Goal: Task Accomplishment & Management: Use online tool/utility

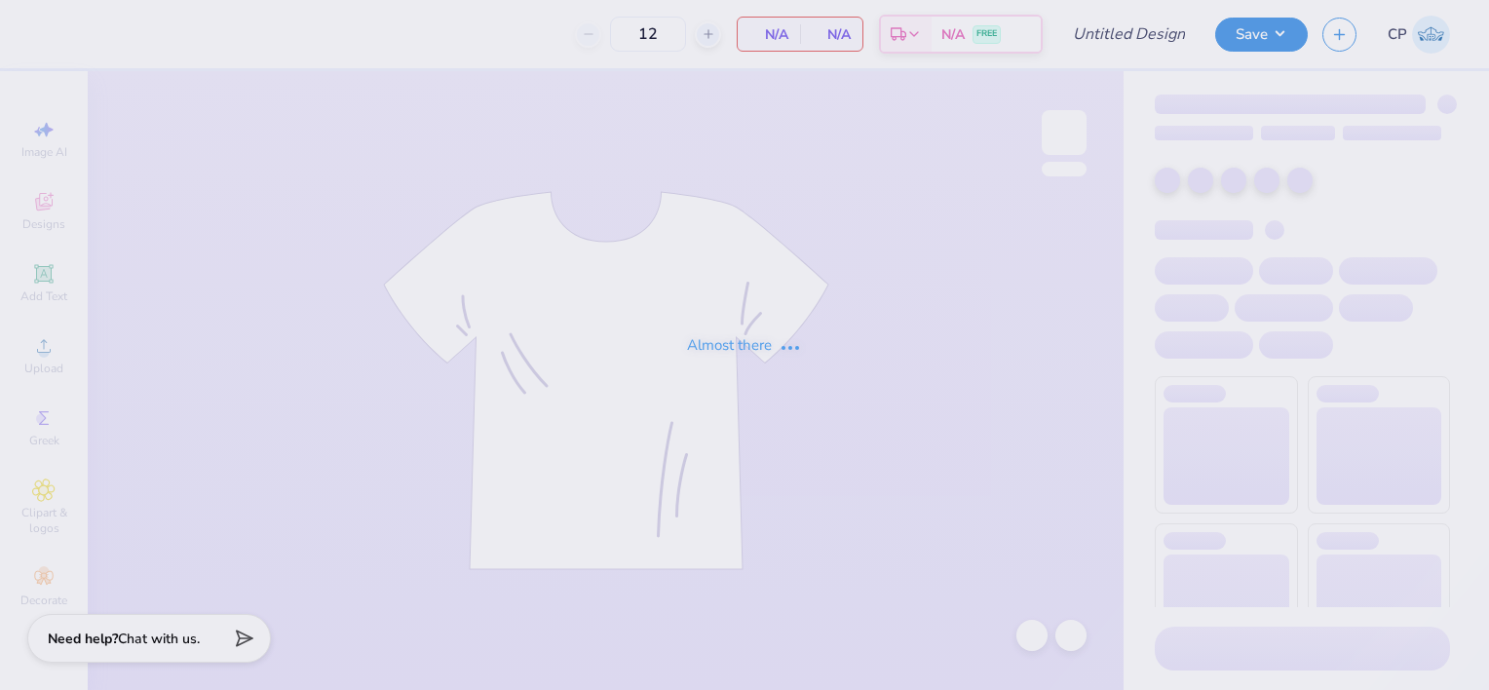
type input "Sig Tua 70s"
type input "28"
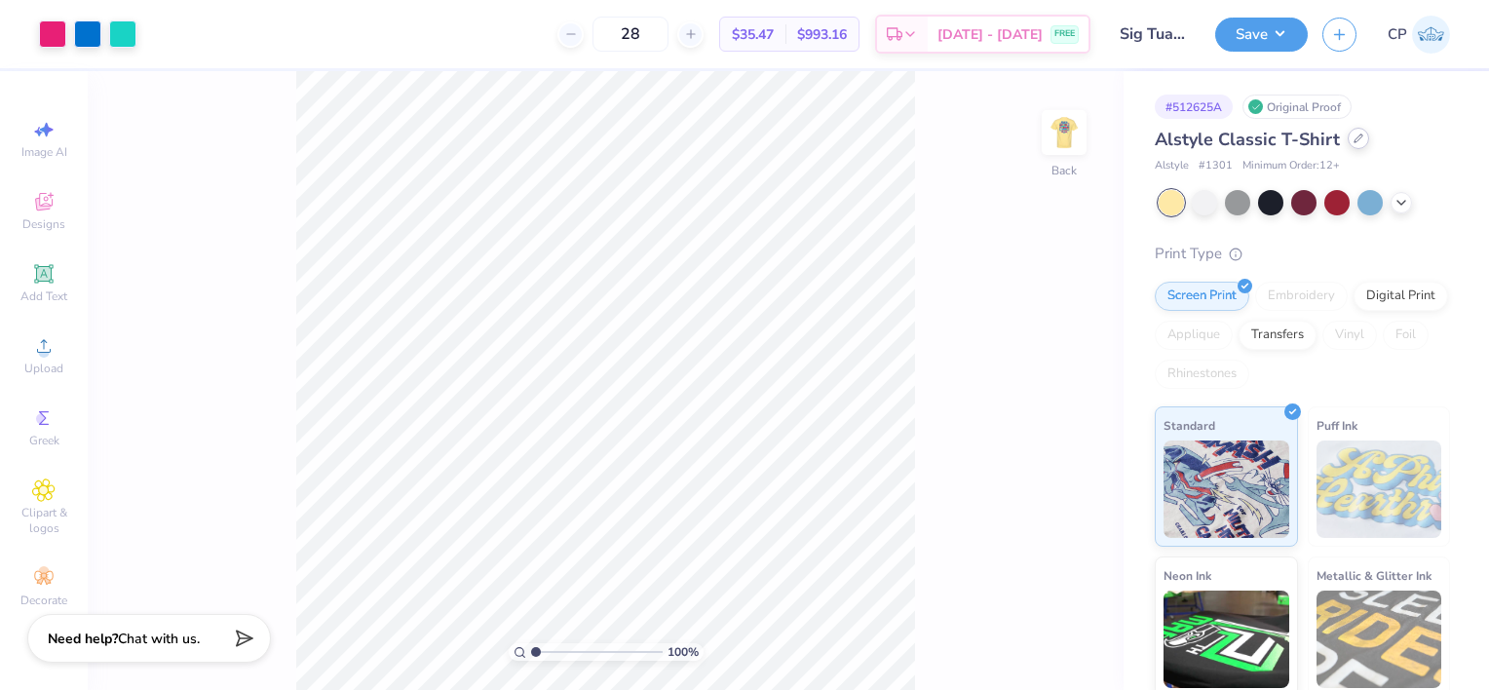
click at [1354, 140] on icon at bounding box center [1358, 138] width 8 height 8
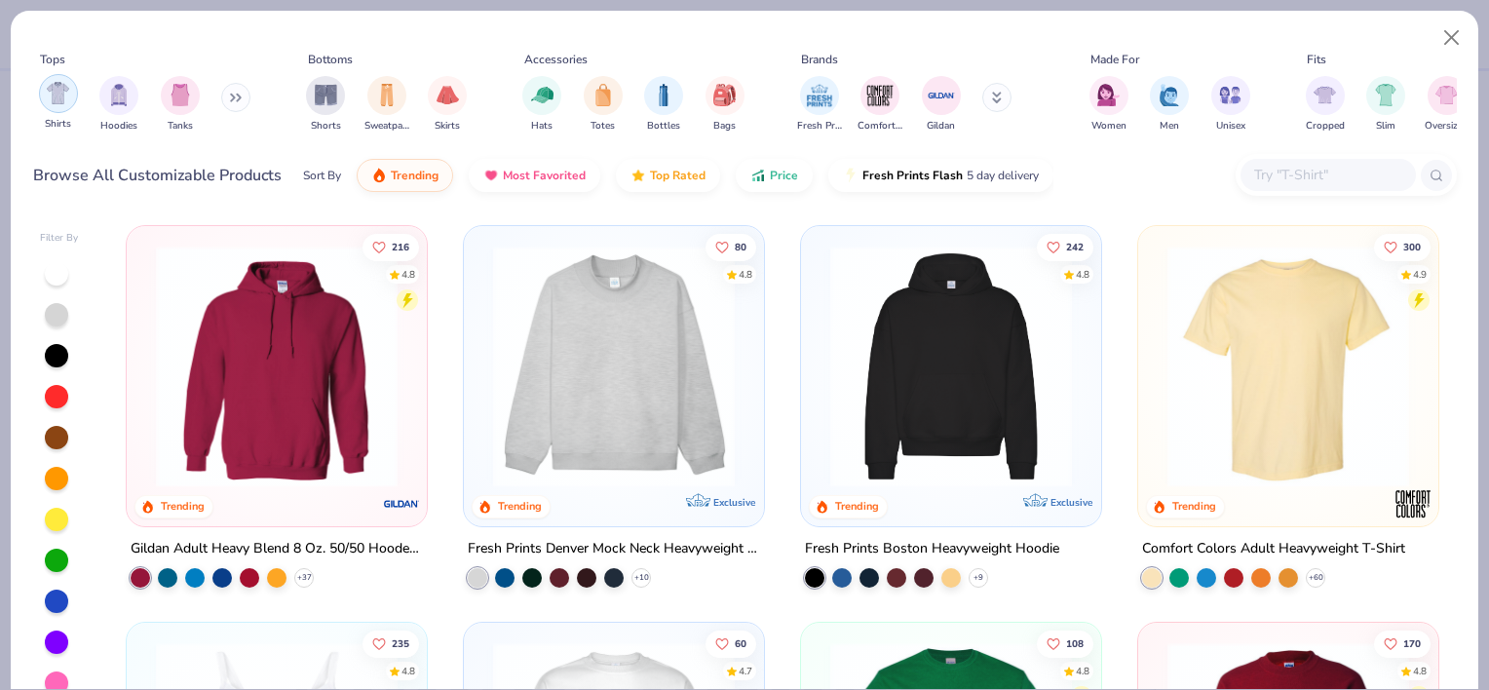
click at [66, 96] on img "filter for Shirts" at bounding box center [58, 93] width 22 height 22
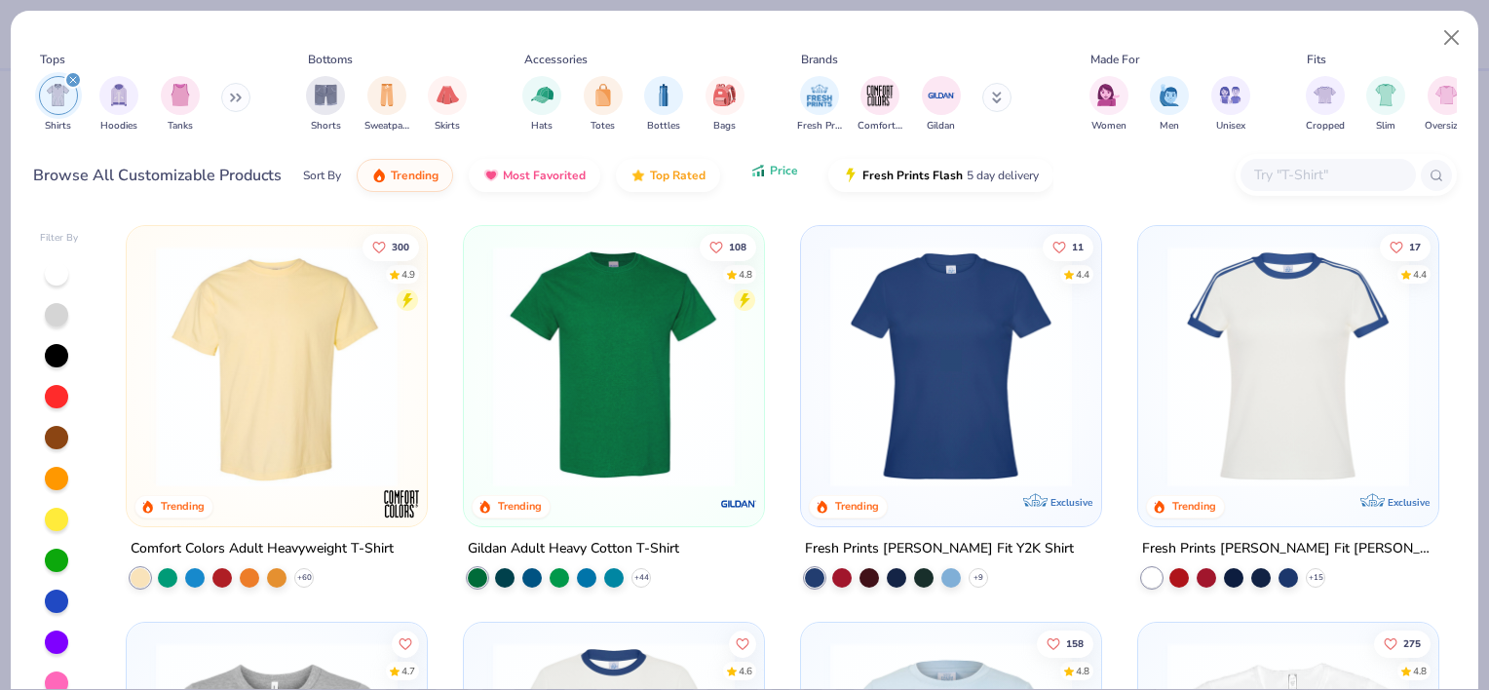
click at [764, 179] on button "Price" at bounding box center [774, 170] width 77 height 33
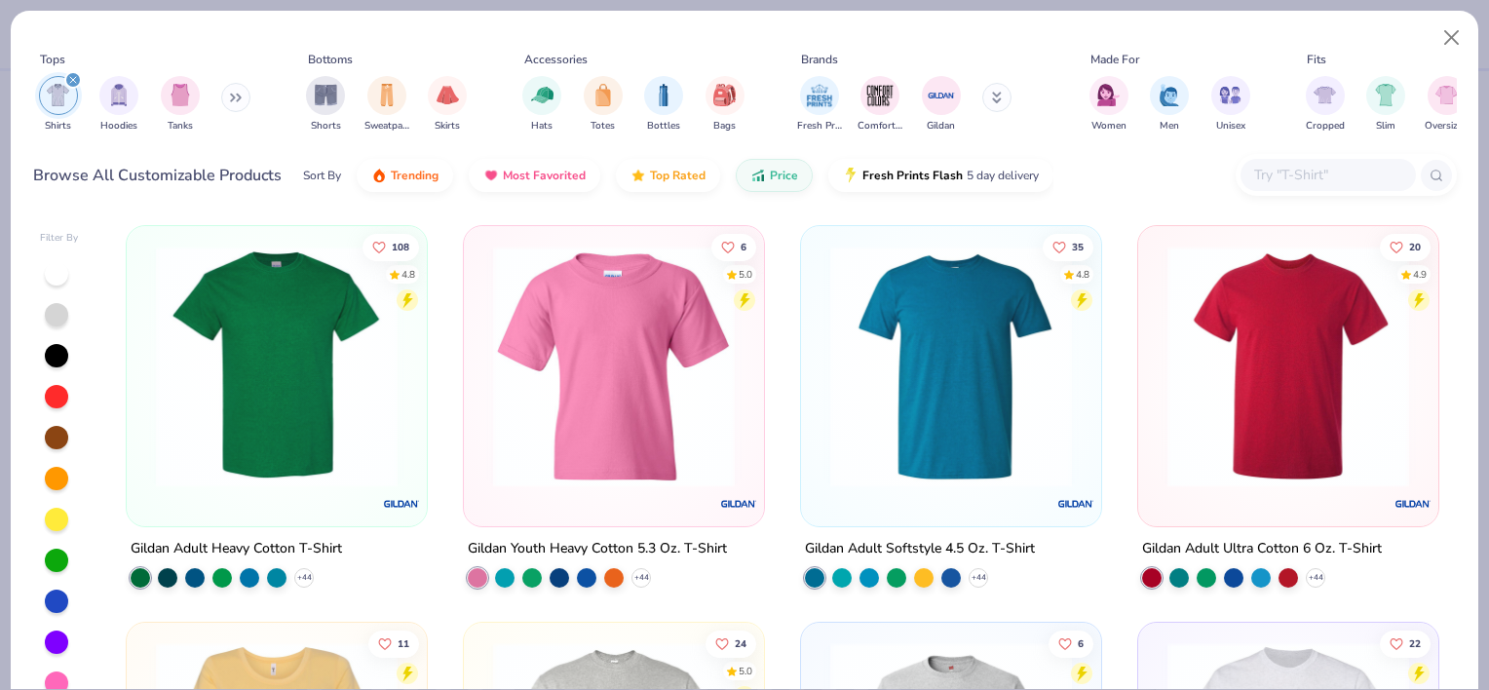
click at [248, 411] on img at bounding box center [276, 367] width 261 height 242
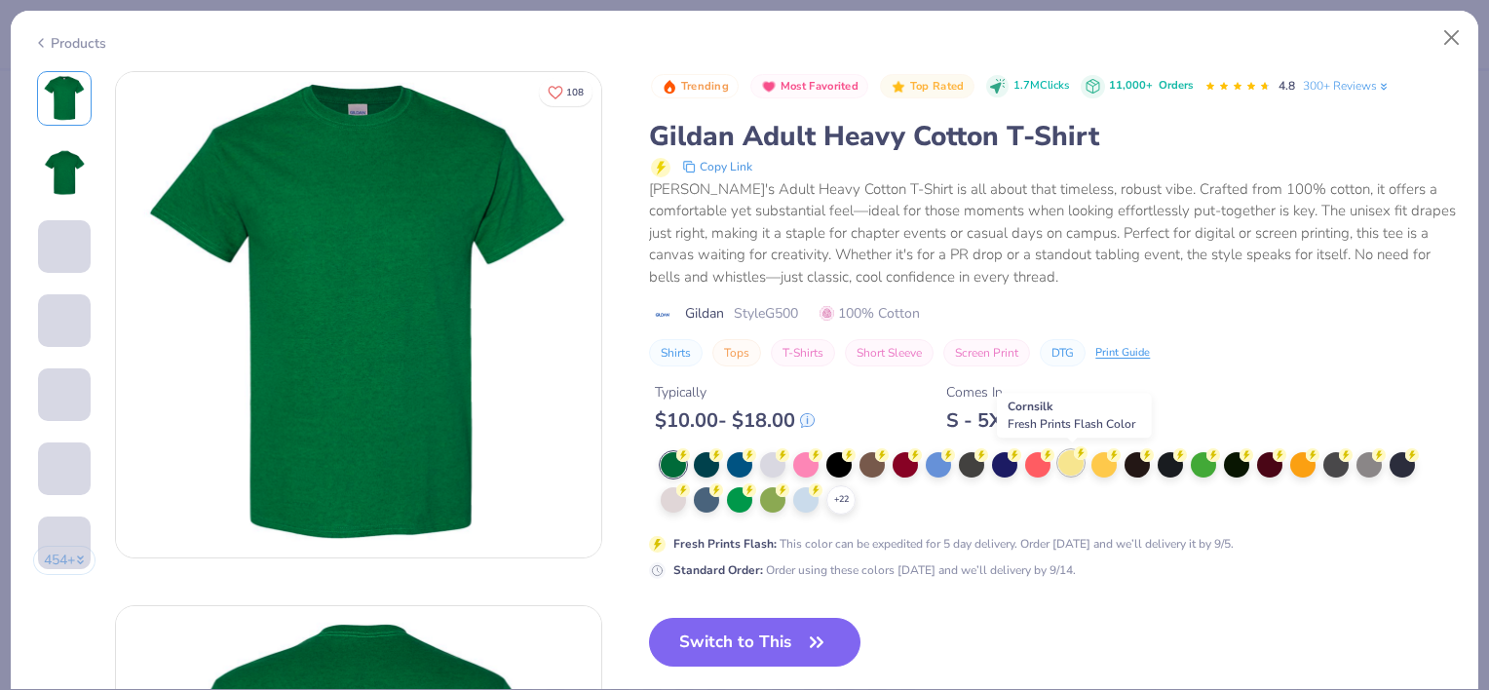
click at [1072, 460] on div at bounding box center [1070, 462] width 25 height 25
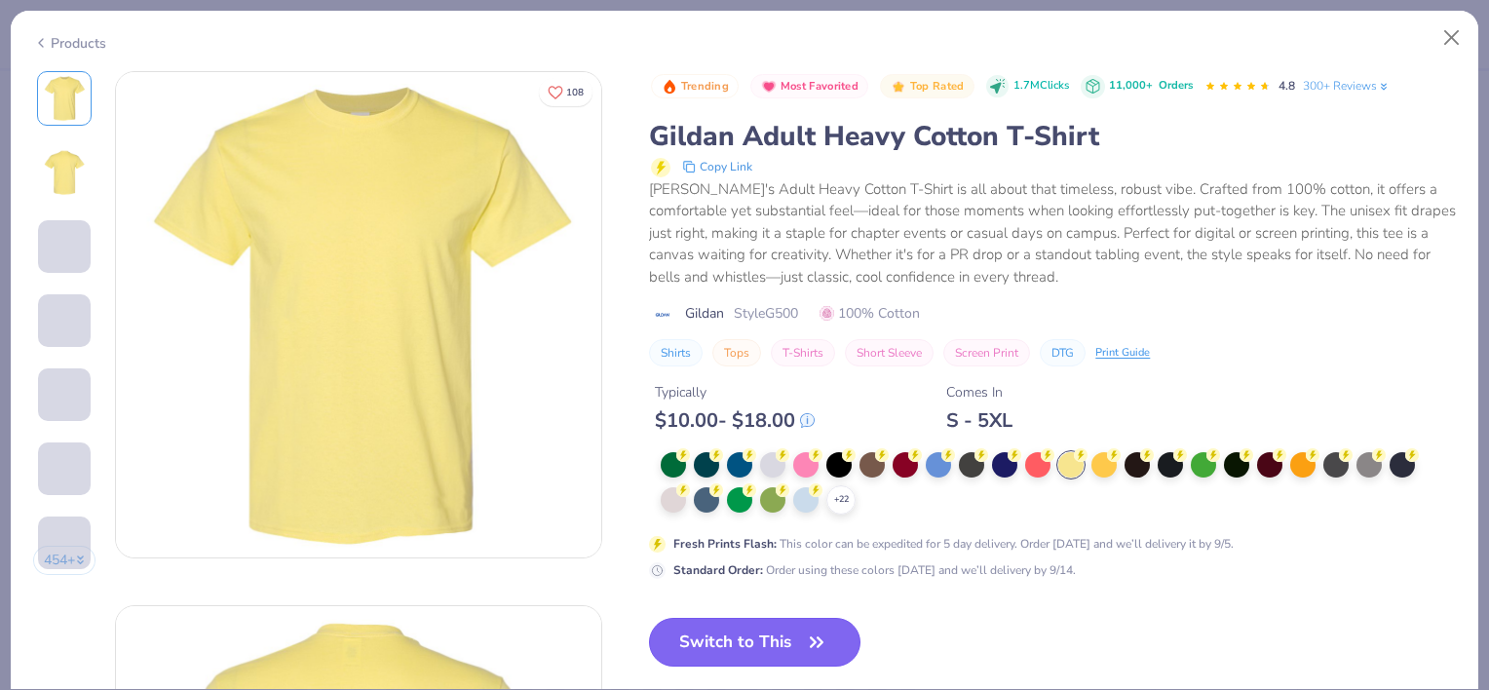
click at [760, 631] on button "Switch to This" at bounding box center [754, 642] width 211 height 49
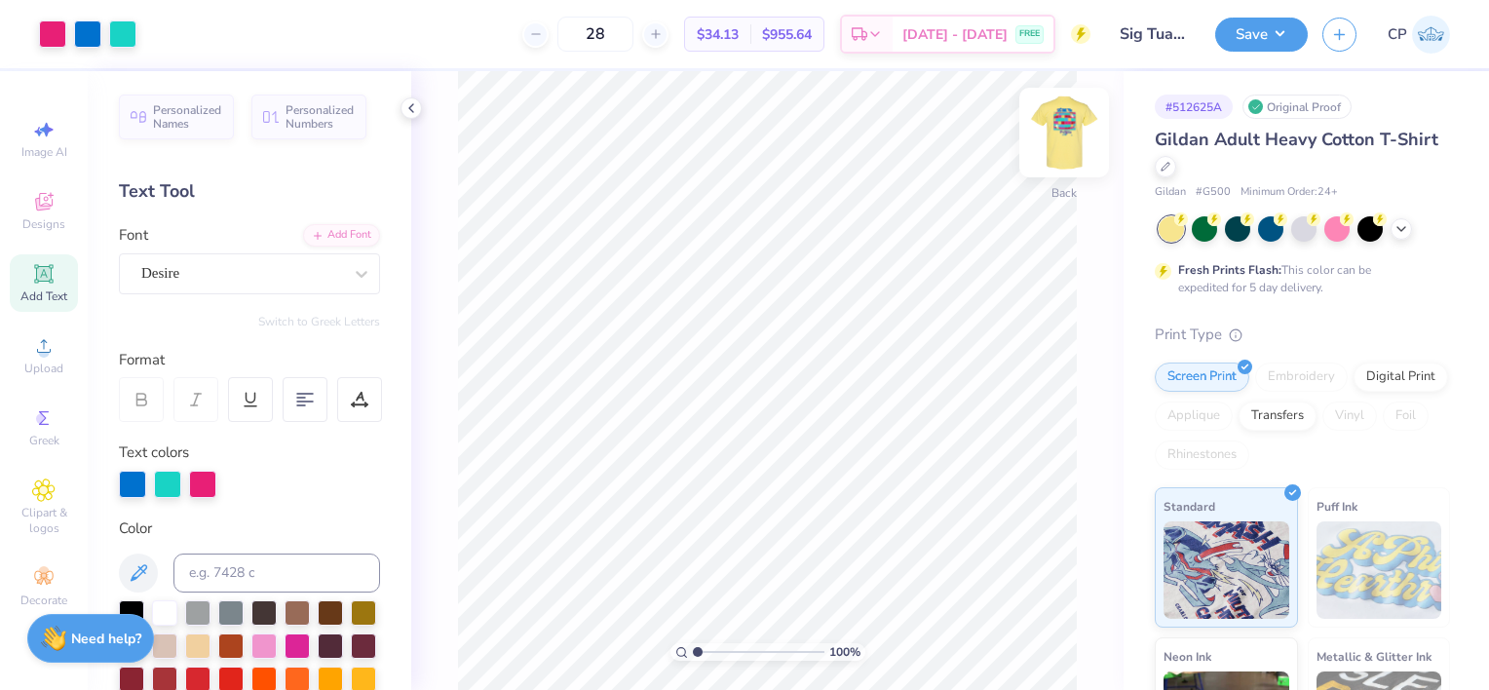
click at [1064, 144] on img at bounding box center [1064, 133] width 78 height 78
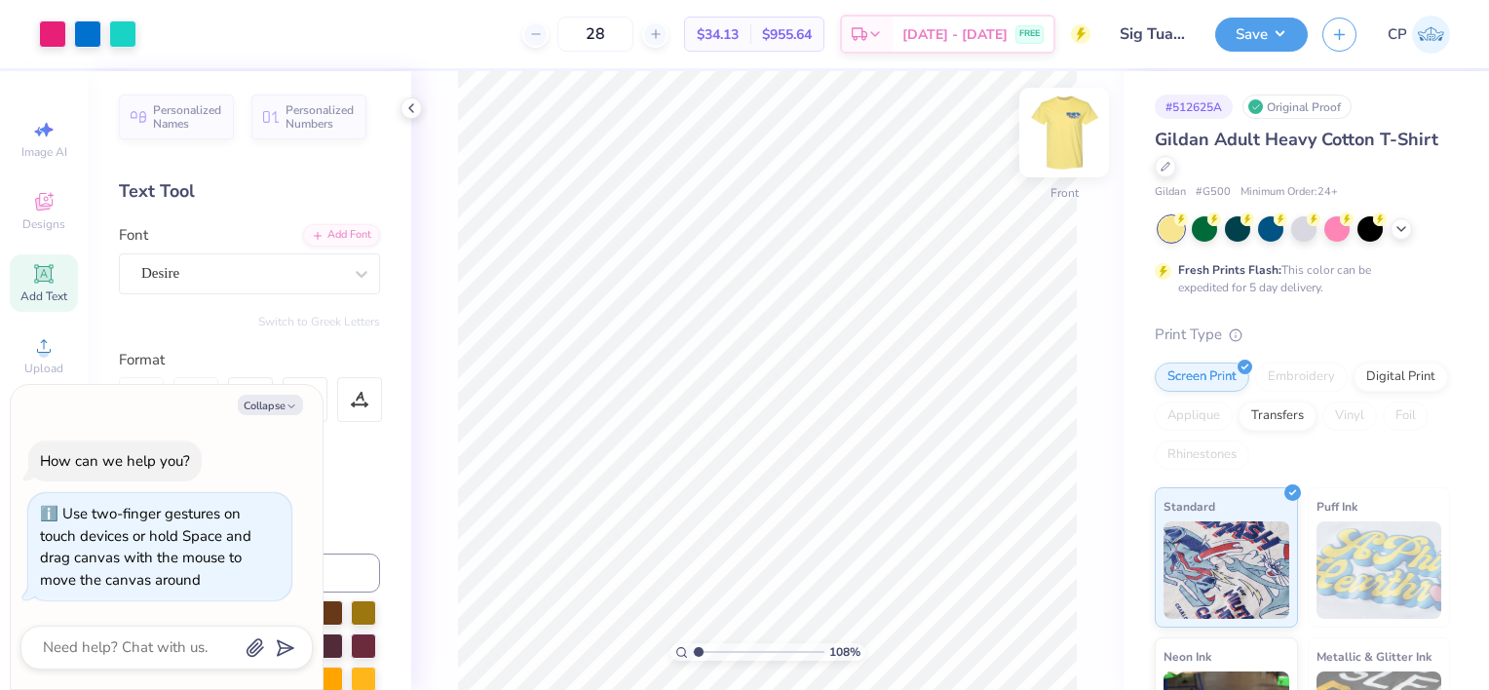
type input "1.08313665595872"
type textarea "x"
drag, startPoint x: 700, startPoint y: 650, endPoint x: 708, endPoint y: 644, distance: 10.5
type input "1.87"
click at [708, 644] on input "range" at bounding box center [759, 652] width 132 height 18
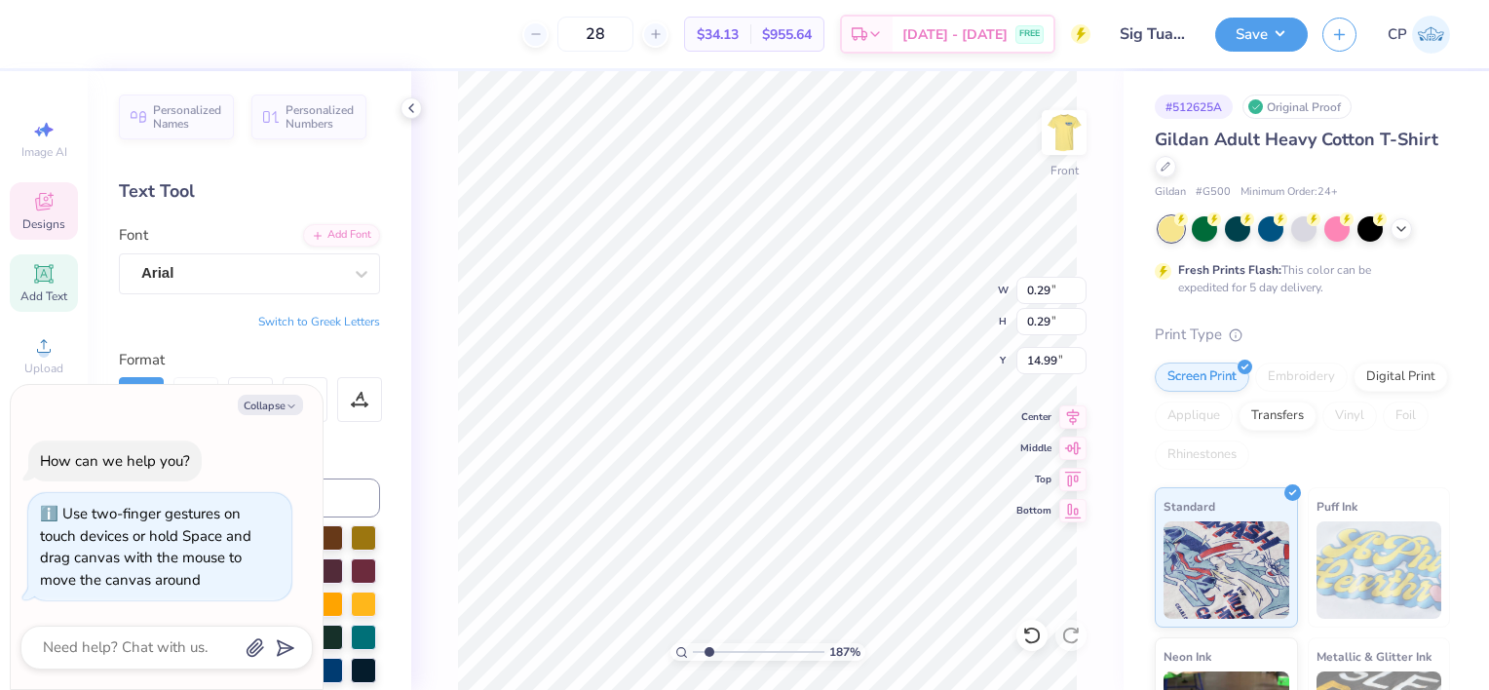
type textarea "x"
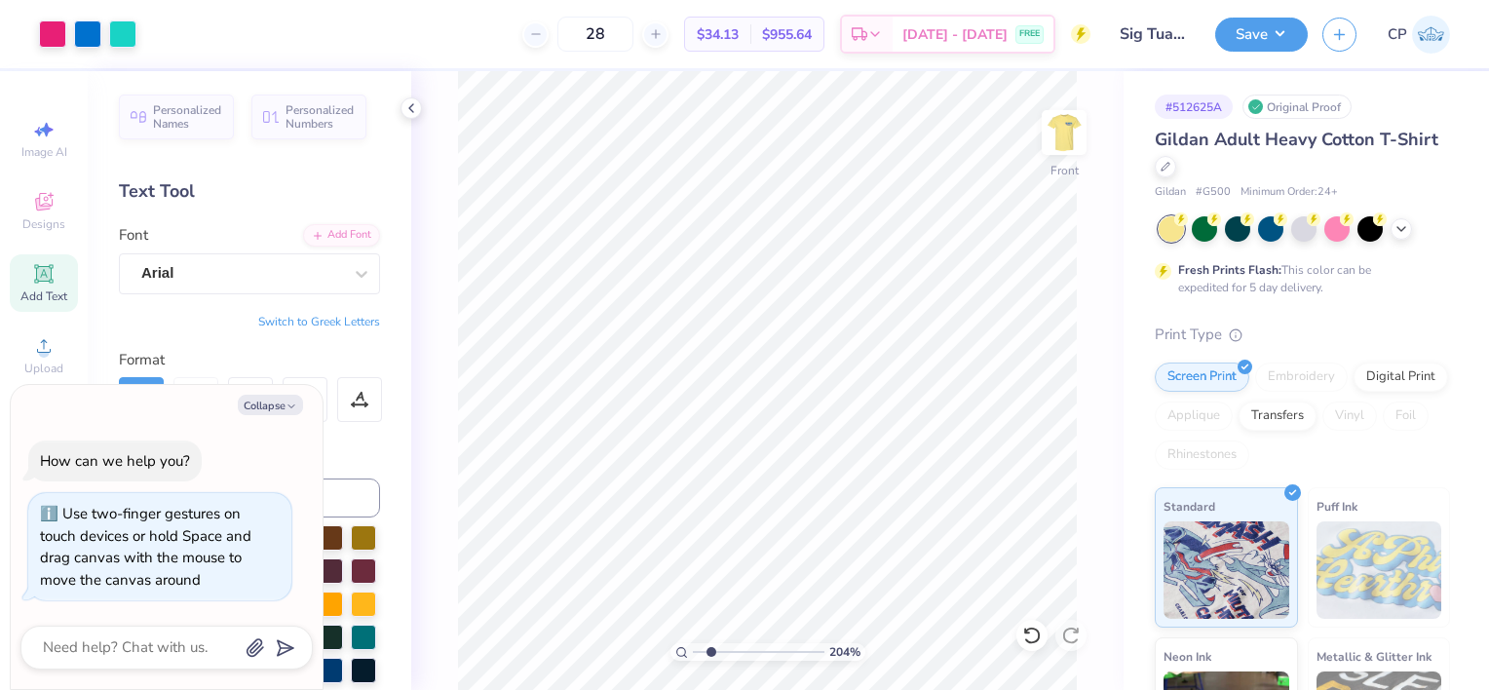
type input "2.04231237077882"
type textarea "x"
type input "2.04231237077882"
type textarea "x"
drag, startPoint x: 710, startPoint y: 651, endPoint x: 738, endPoint y: 652, distance: 27.3
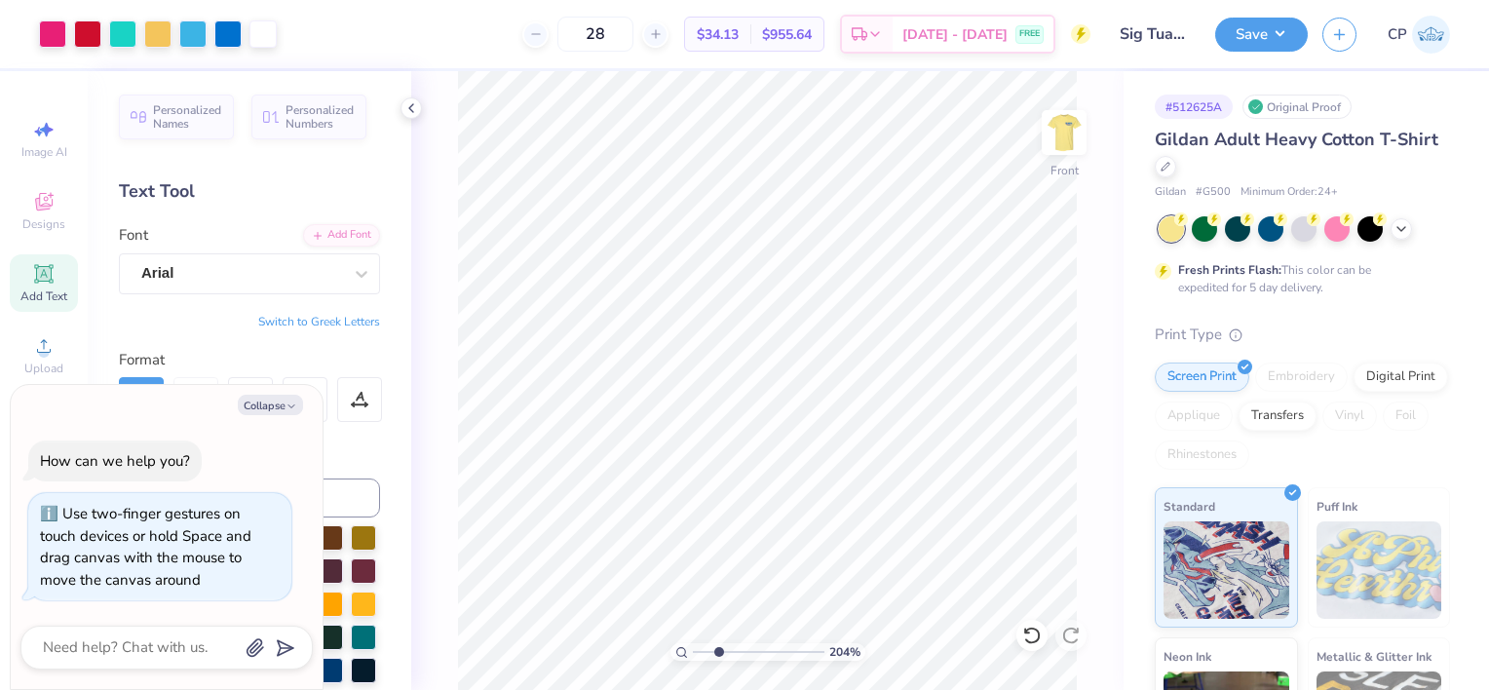
drag, startPoint x: 738, startPoint y: 652, endPoint x: 718, endPoint y: 651, distance: 19.5
click at [718, 651] on input "range" at bounding box center [759, 652] width 132 height 18
drag, startPoint x: 718, startPoint y: 651, endPoint x: 753, endPoint y: 652, distance: 35.1
type input "5.33"
click at [753, 652] on input "range" at bounding box center [759, 652] width 132 height 18
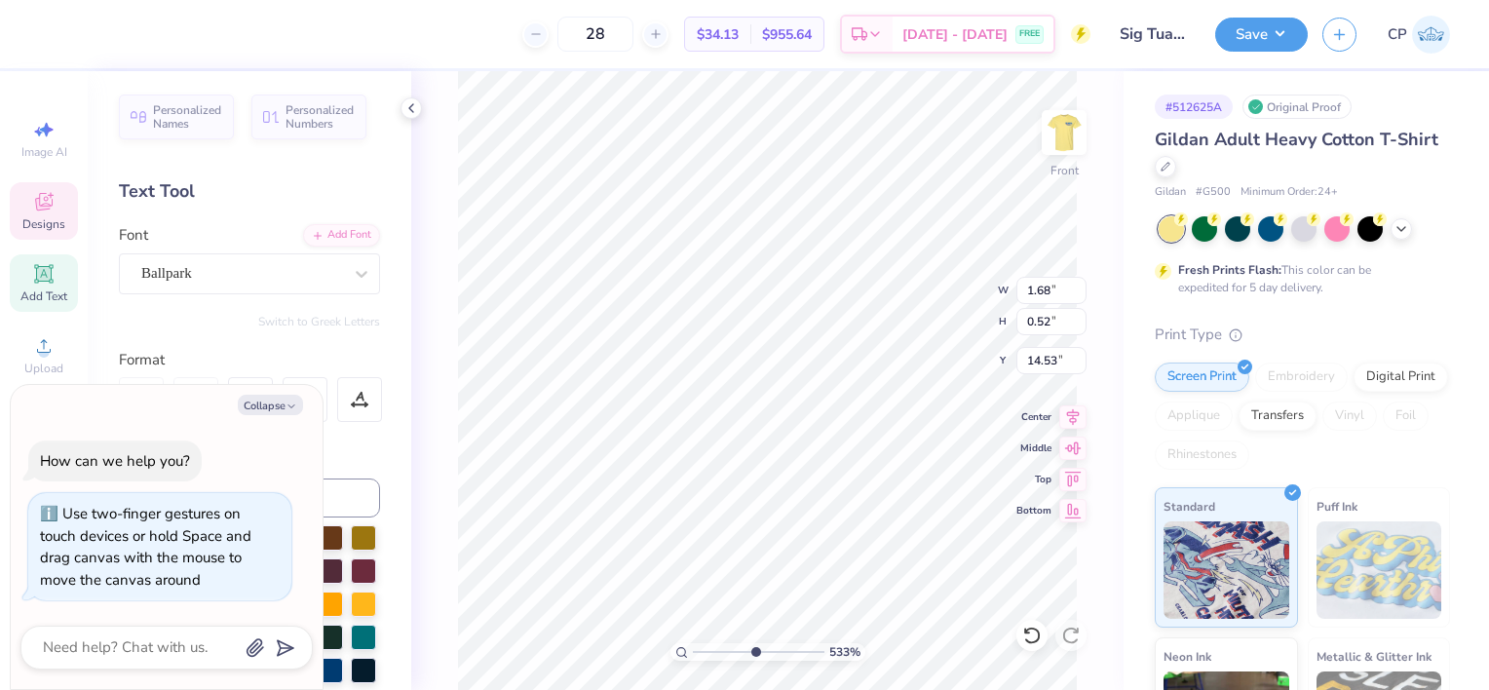
type textarea "x"
type input "14.62"
type input "4.77924468239931"
type textarea "x"
type input "5.52"
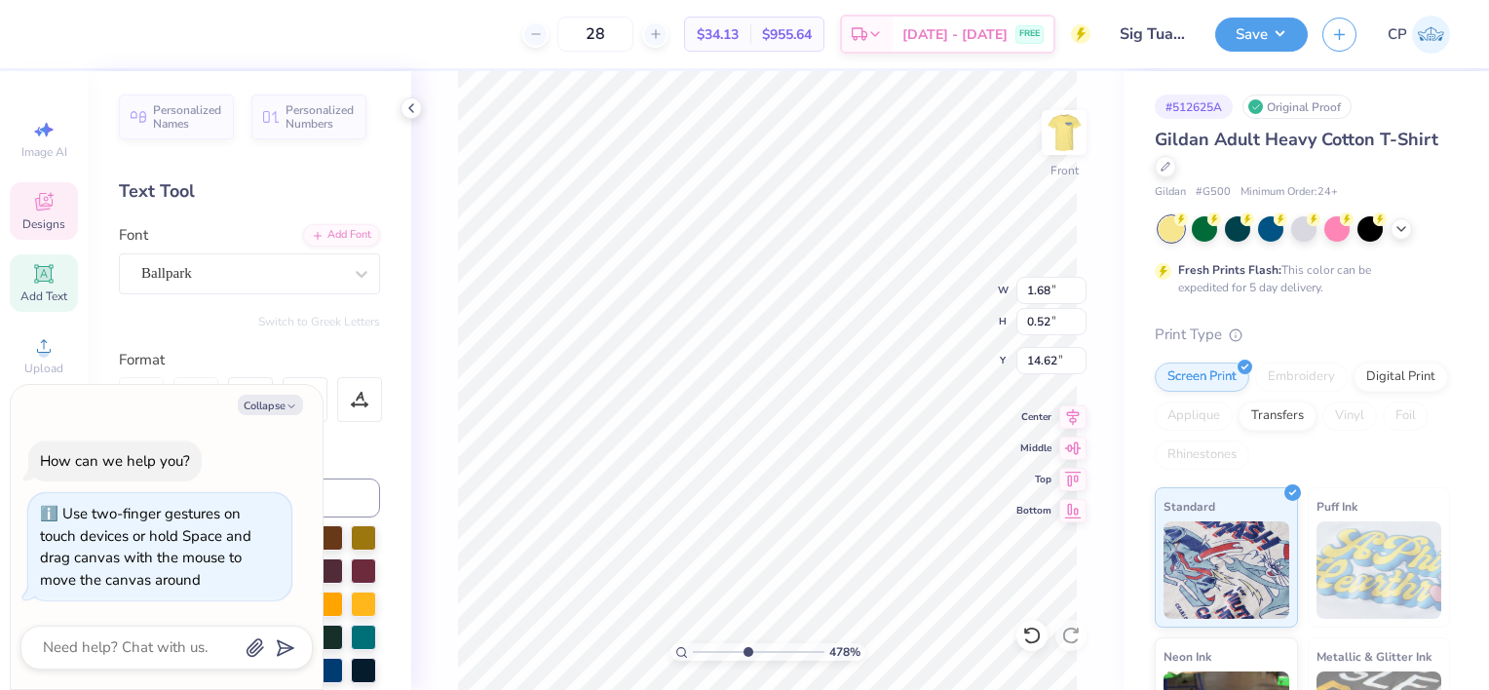
type input "1.22"
type input "13.32"
click at [1076, 419] on icon at bounding box center [1072, 413] width 27 height 23
type input "4.77924468239931"
type textarea "x"
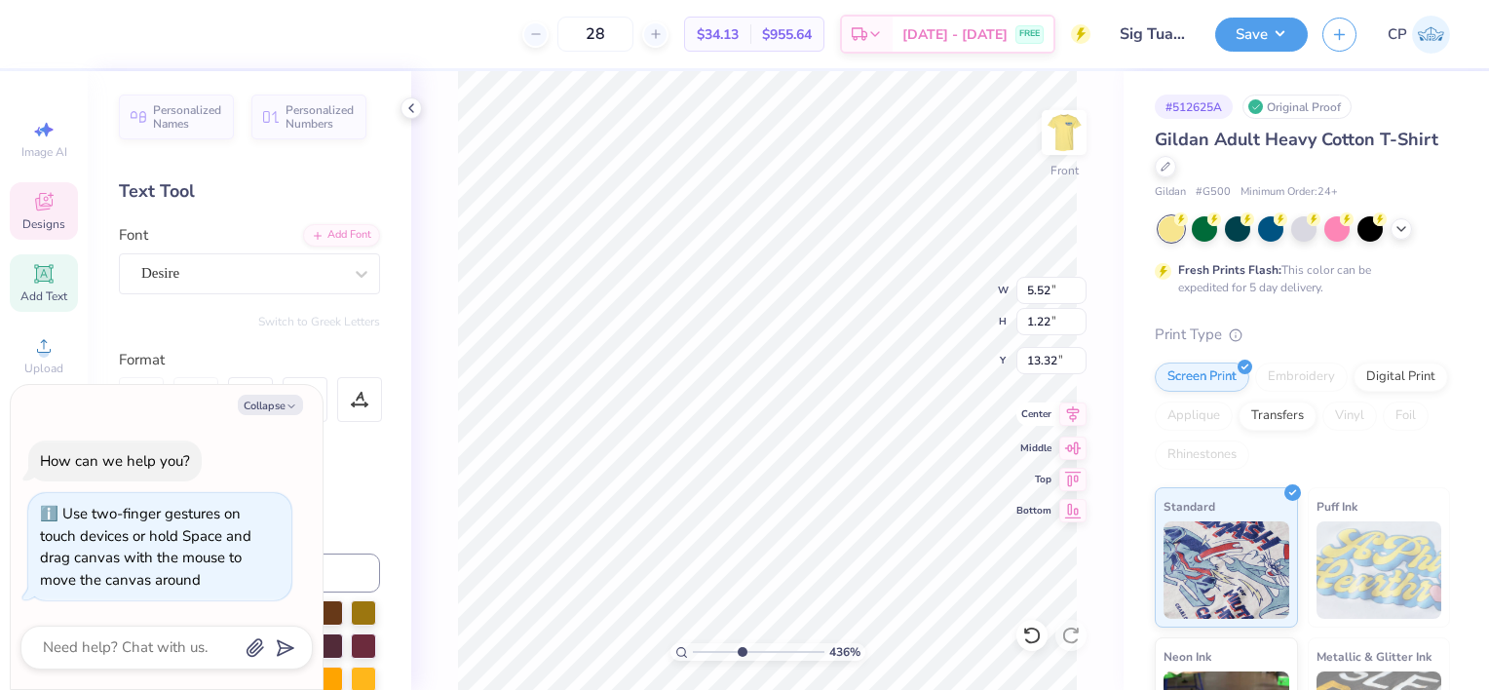
type input "4.35505043581354"
type textarea "x"
type input "1.68"
type input "0.52"
type input "14.62"
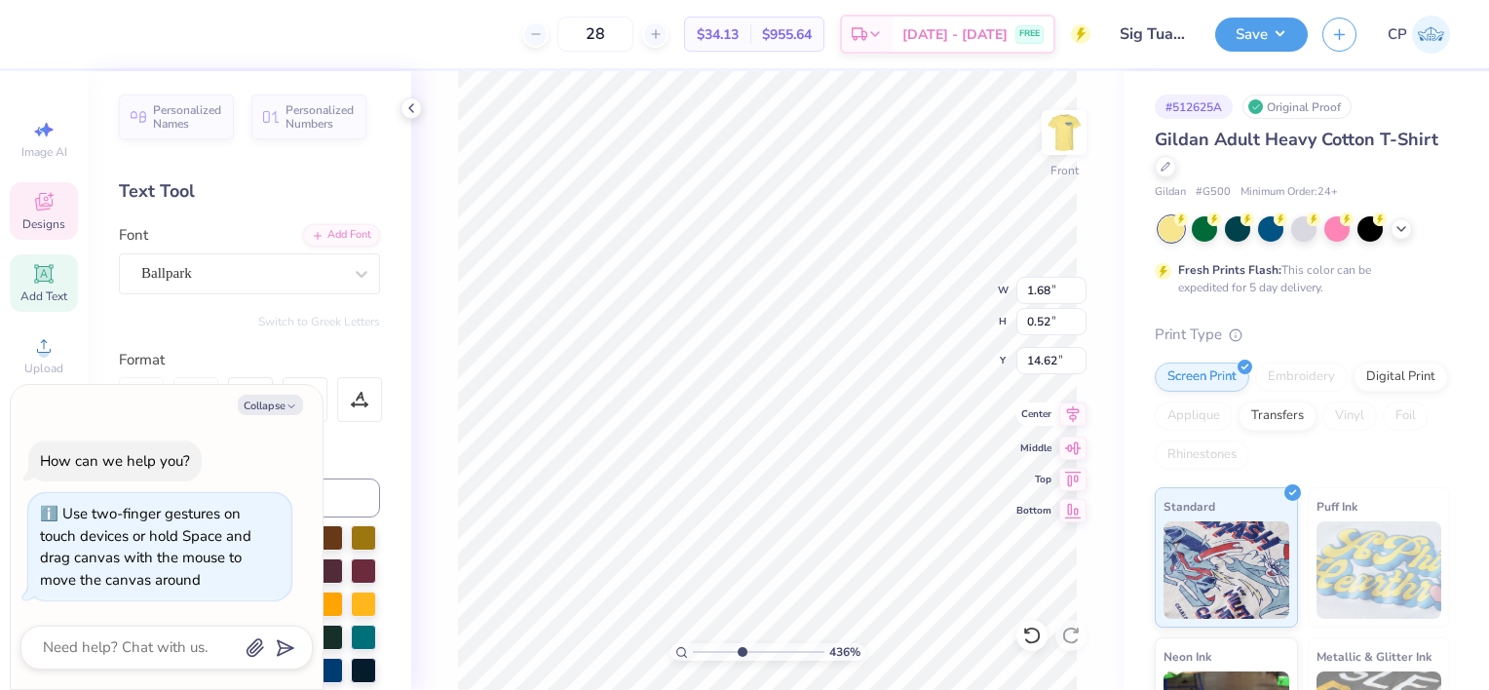
click at [1075, 413] on icon at bounding box center [1072, 413] width 27 height 23
type input "3.97097887215166"
type textarea "x"
type input "1.6883843443416"
type textarea "x"
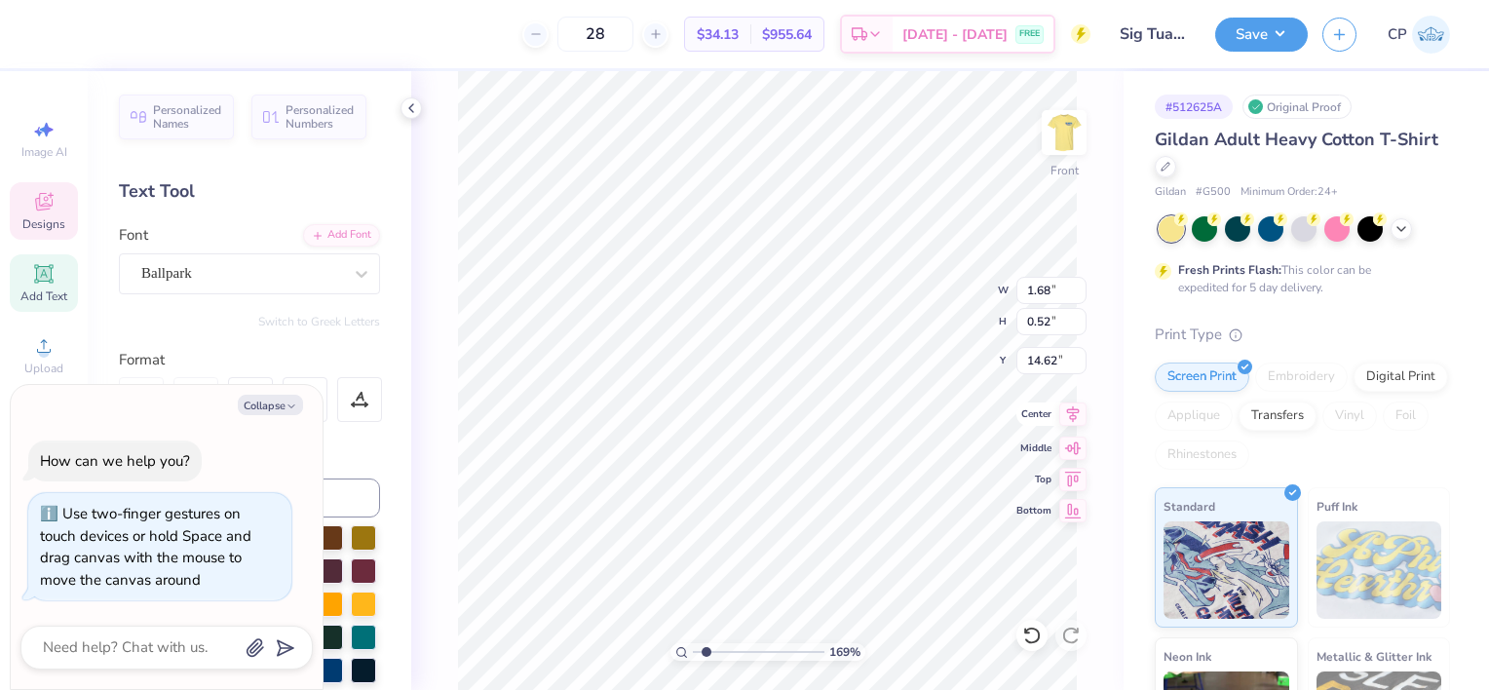
type input "9.11"
type input "7.32"
type input "5.65"
click at [1080, 416] on icon at bounding box center [1072, 413] width 27 height 23
type input "1.6883843443416"
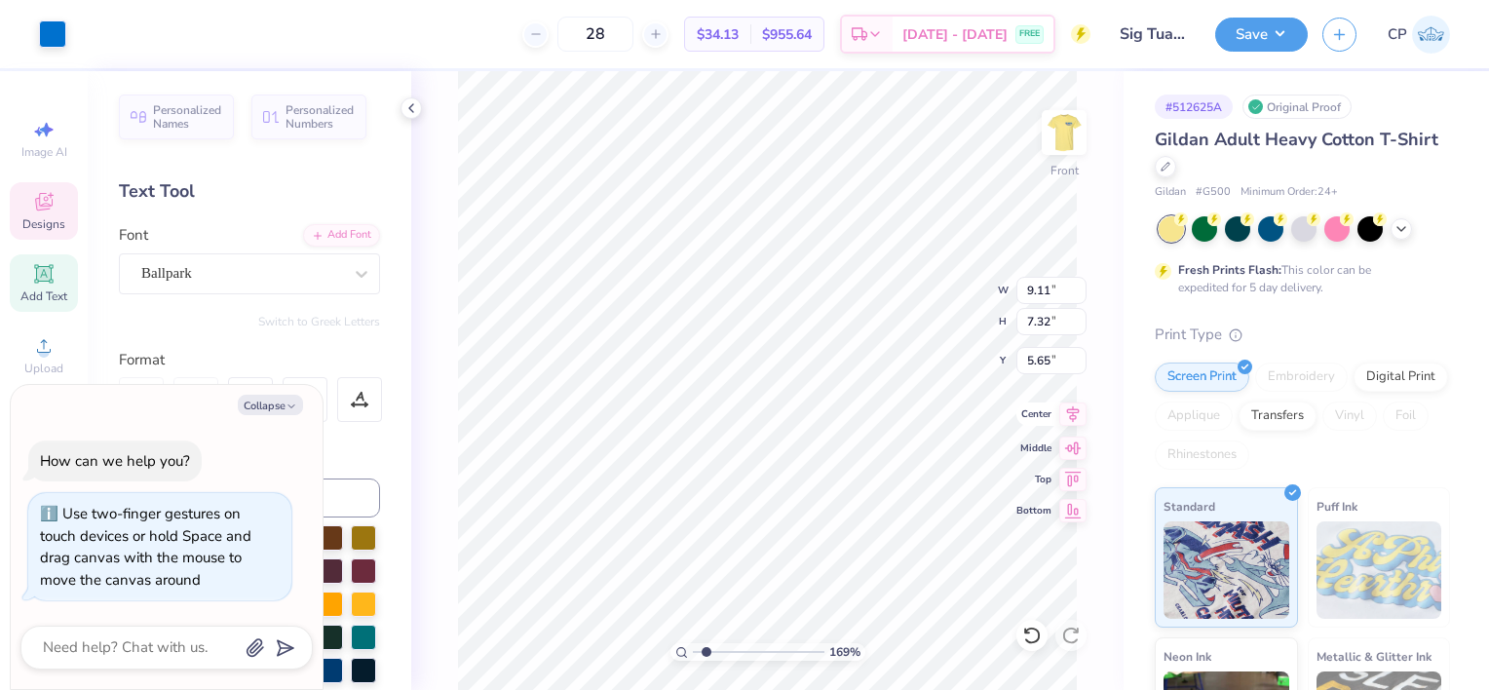
type textarea "x"
type input "1.6883843443416"
type textarea "x"
type input "6.03"
type input "1.27"
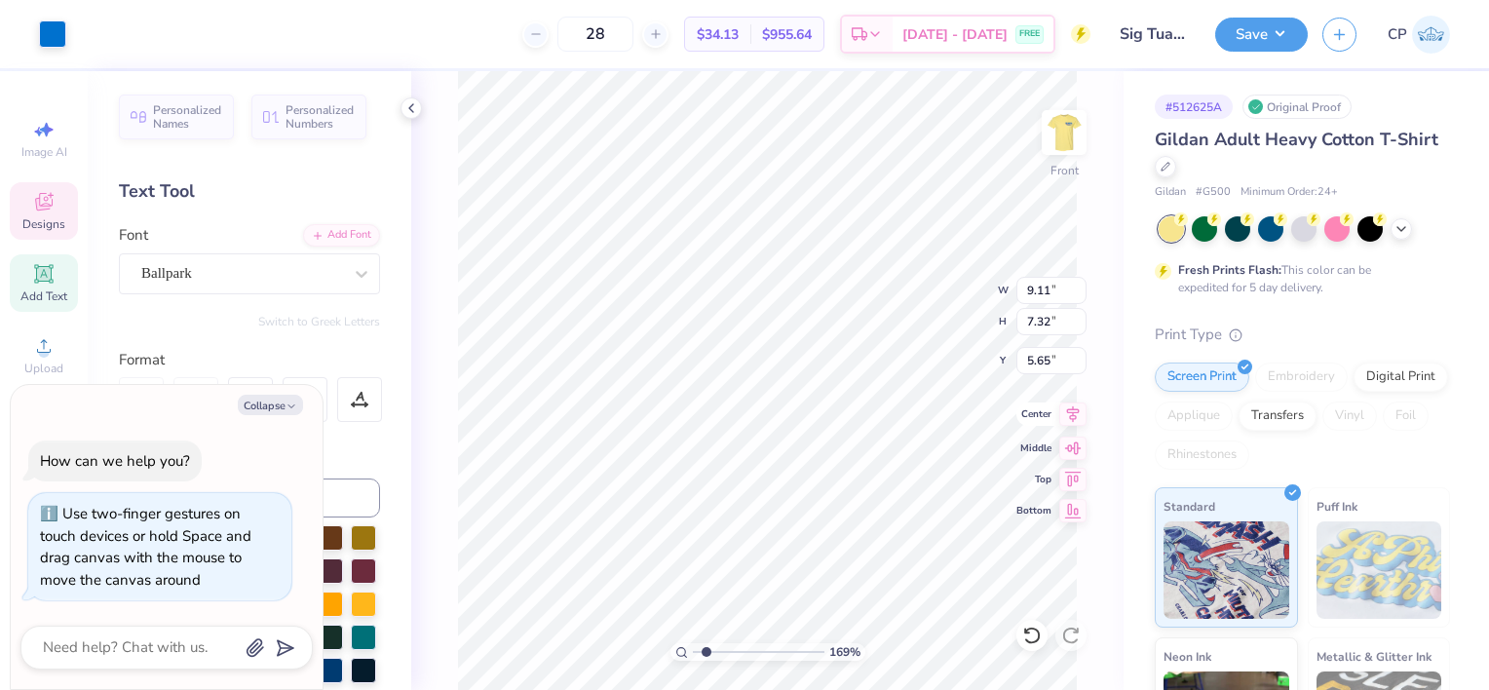
type input "4.13"
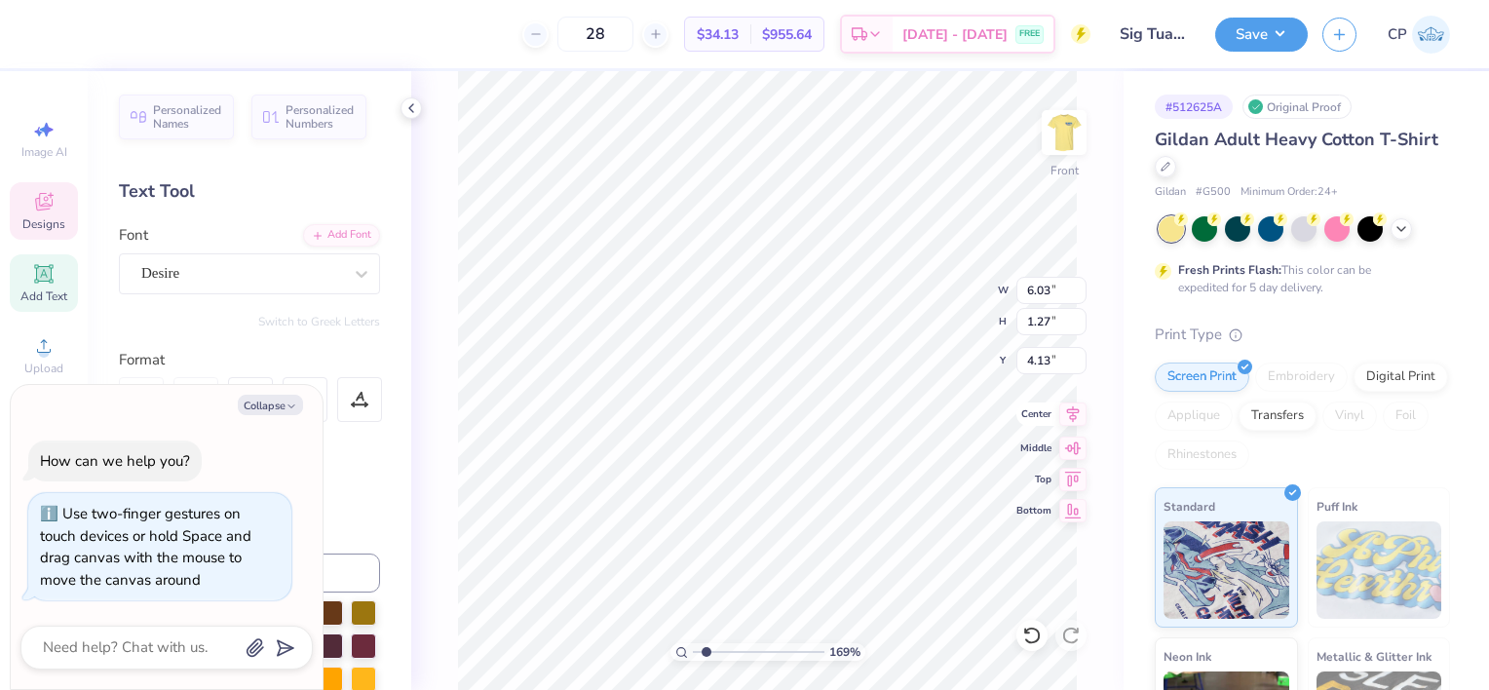
type input "1.6883843443416"
type textarea "x"
type input "1.6883843443416"
type textarea "x"
type input "1.6883843443416"
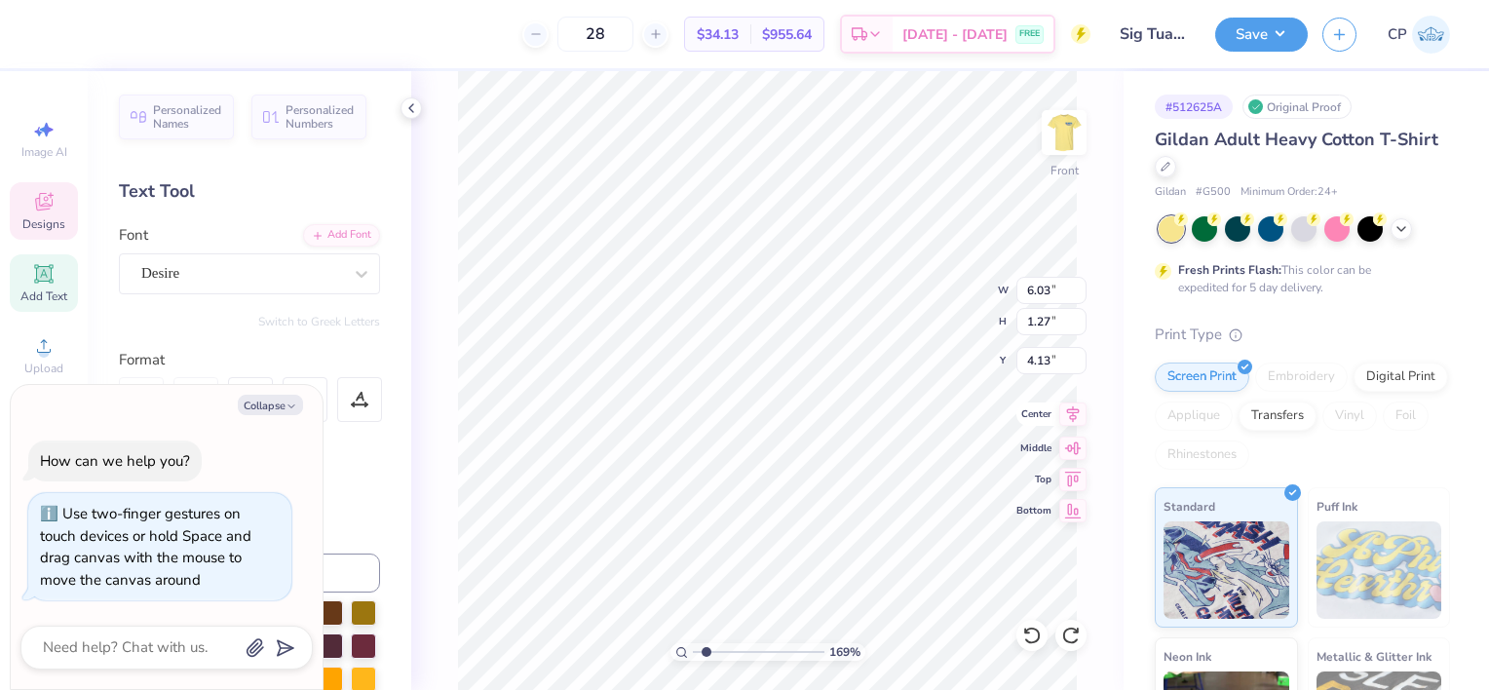
type textarea "x"
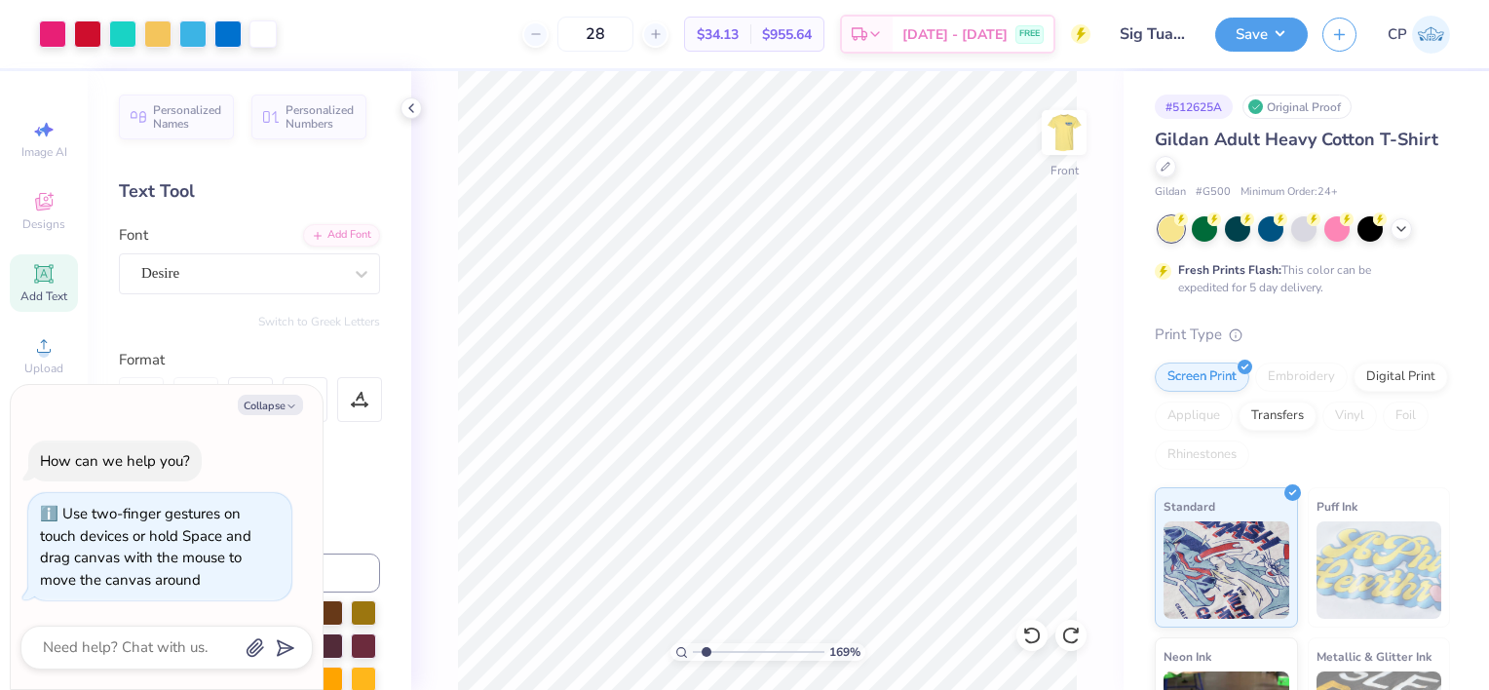
type input "1.6883843443416"
type textarea "x"
click at [1069, 416] on icon at bounding box center [1073, 414] width 13 height 17
type input "1.6883843443416"
type textarea "x"
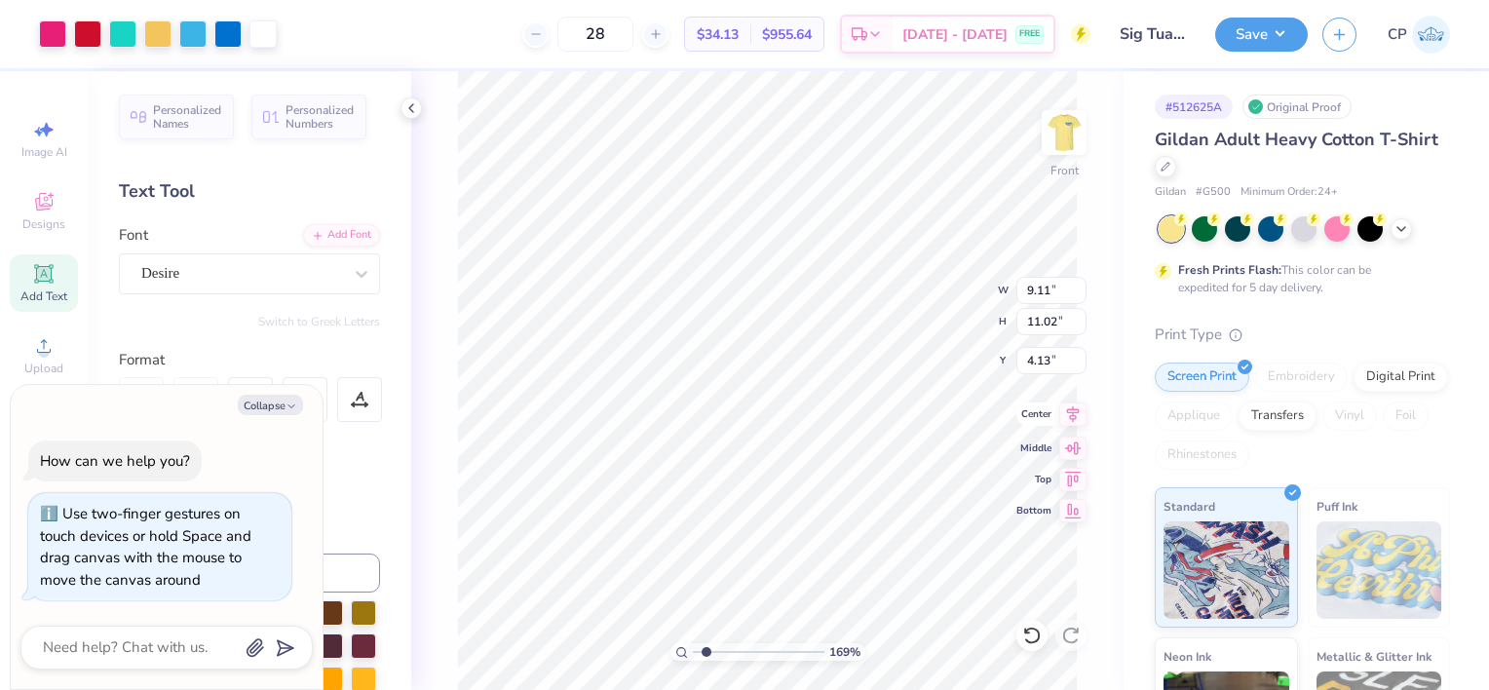
type input "1.6883843443416"
type textarea "x"
type input "1.6883843443416"
type textarea "x"
type input "1.6883843443416"
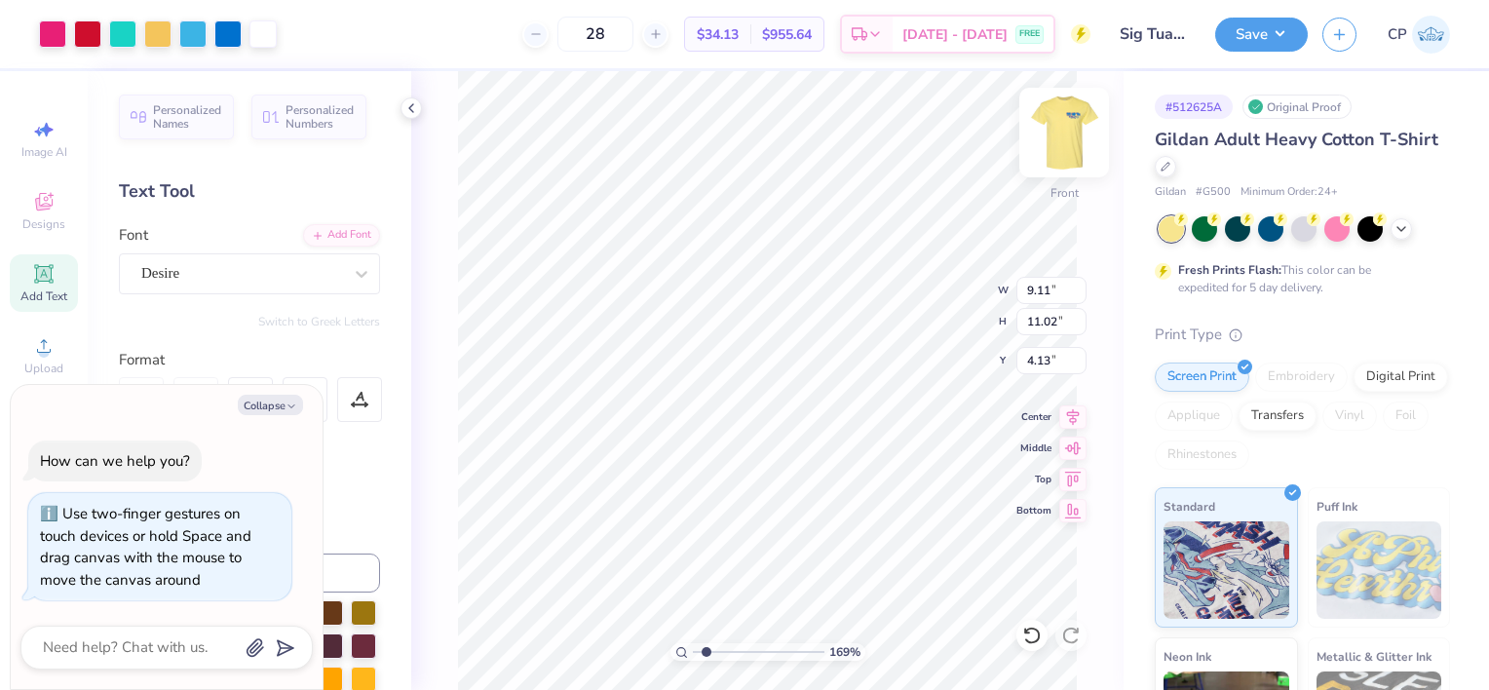
type textarea "x"
type input "1.6883843443416"
type textarea "x"
type input "3.00"
type input "1.6883843443416"
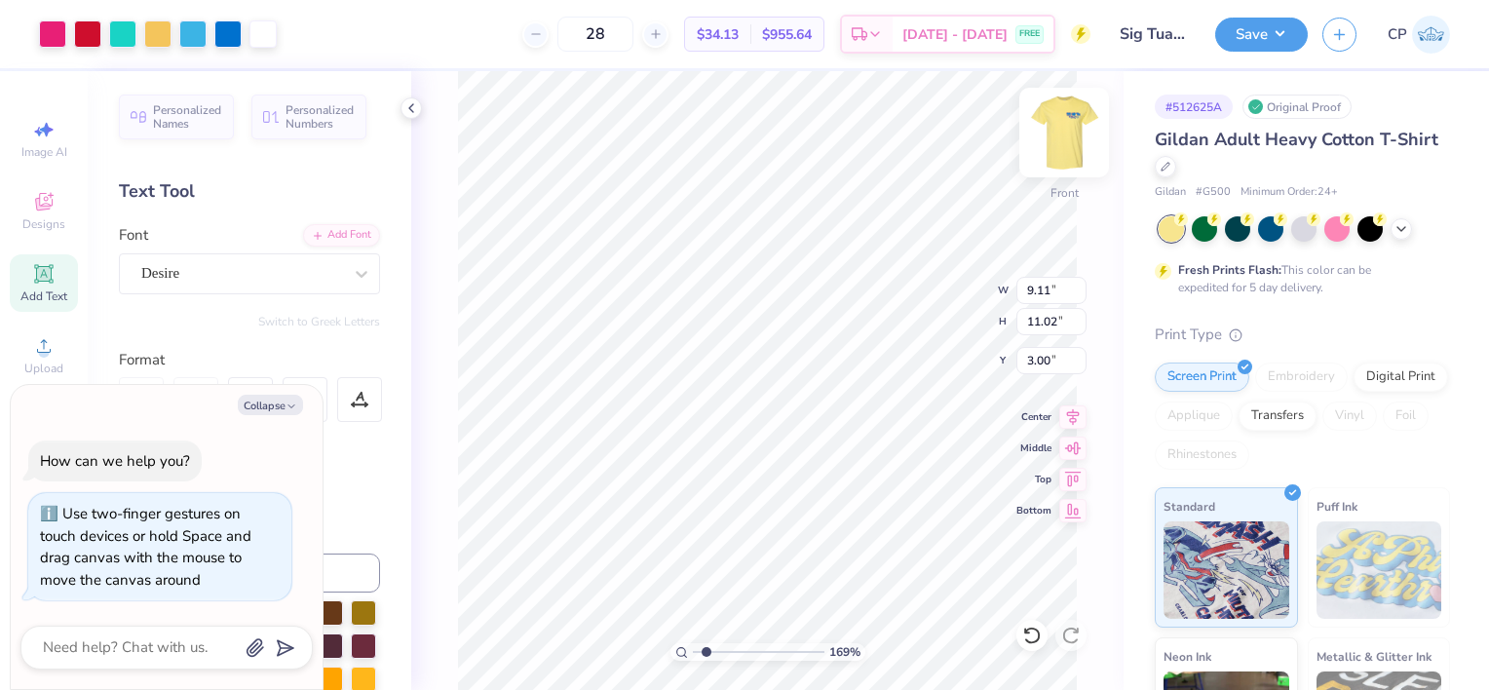
type textarea "x"
click at [1060, 131] on img at bounding box center [1064, 133] width 78 height 78
type input "1.6883843443416"
type textarea "x"
type input "1.6883843443416"
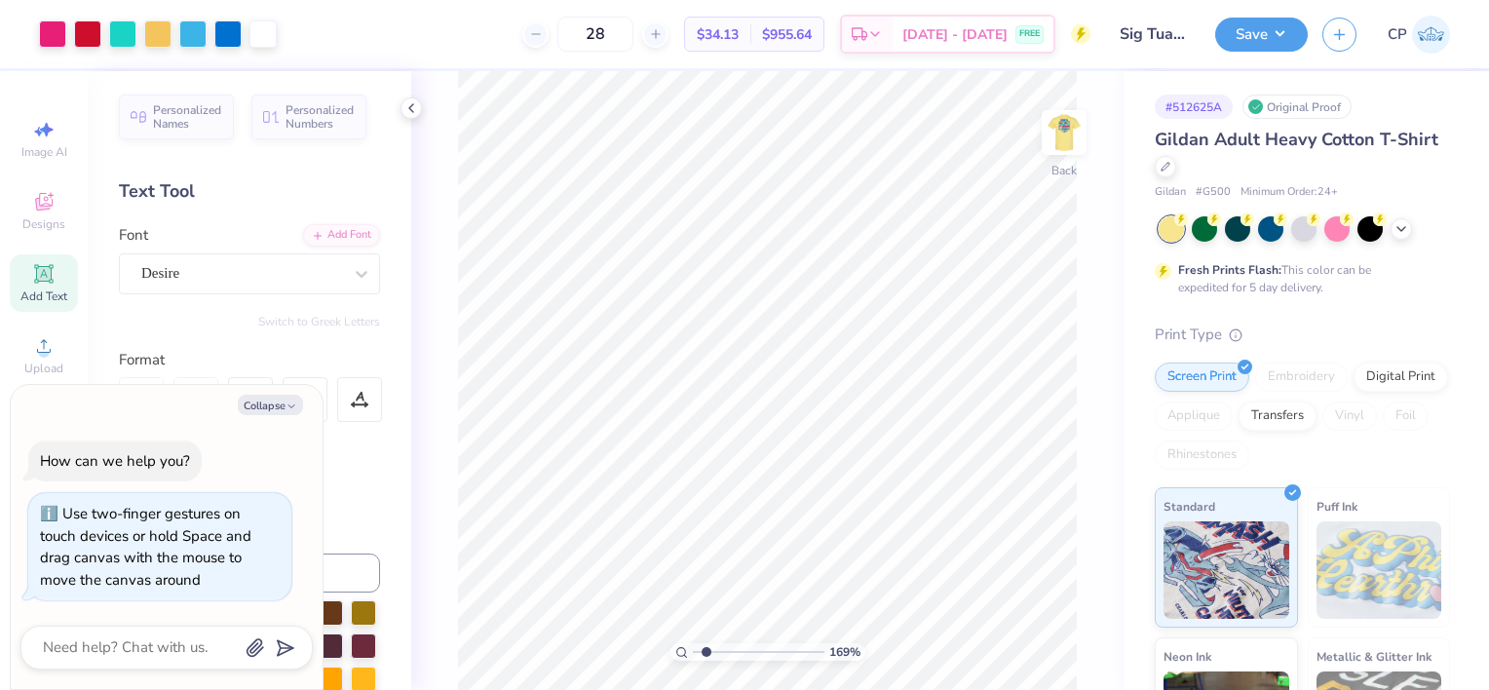
type textarea "x"
type input "1.6883843443416"
type textarea "x"
type input "1.6883843443416"
type textarea "x"
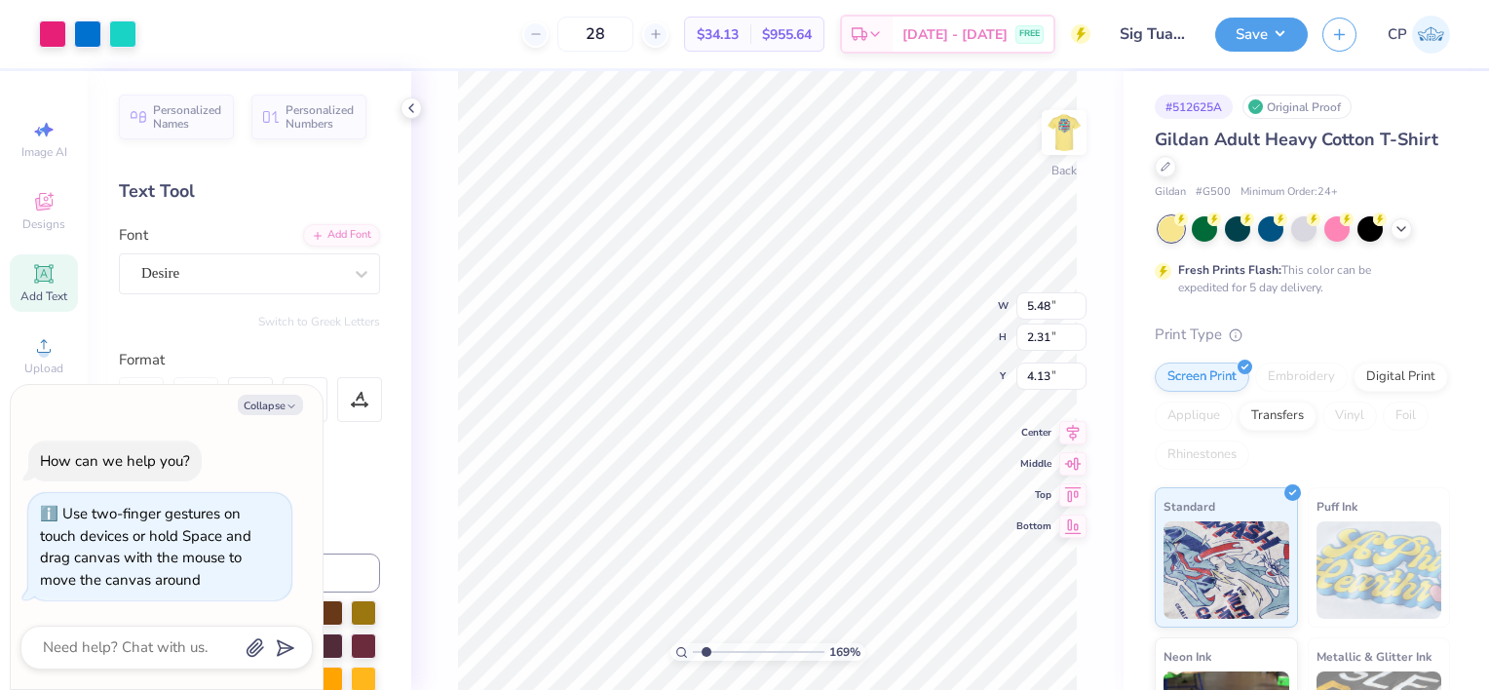
type input "1.6883843443416"
type textarea "x"
type input "1.6883843443416"
type textarea "x"
type input "3.00"
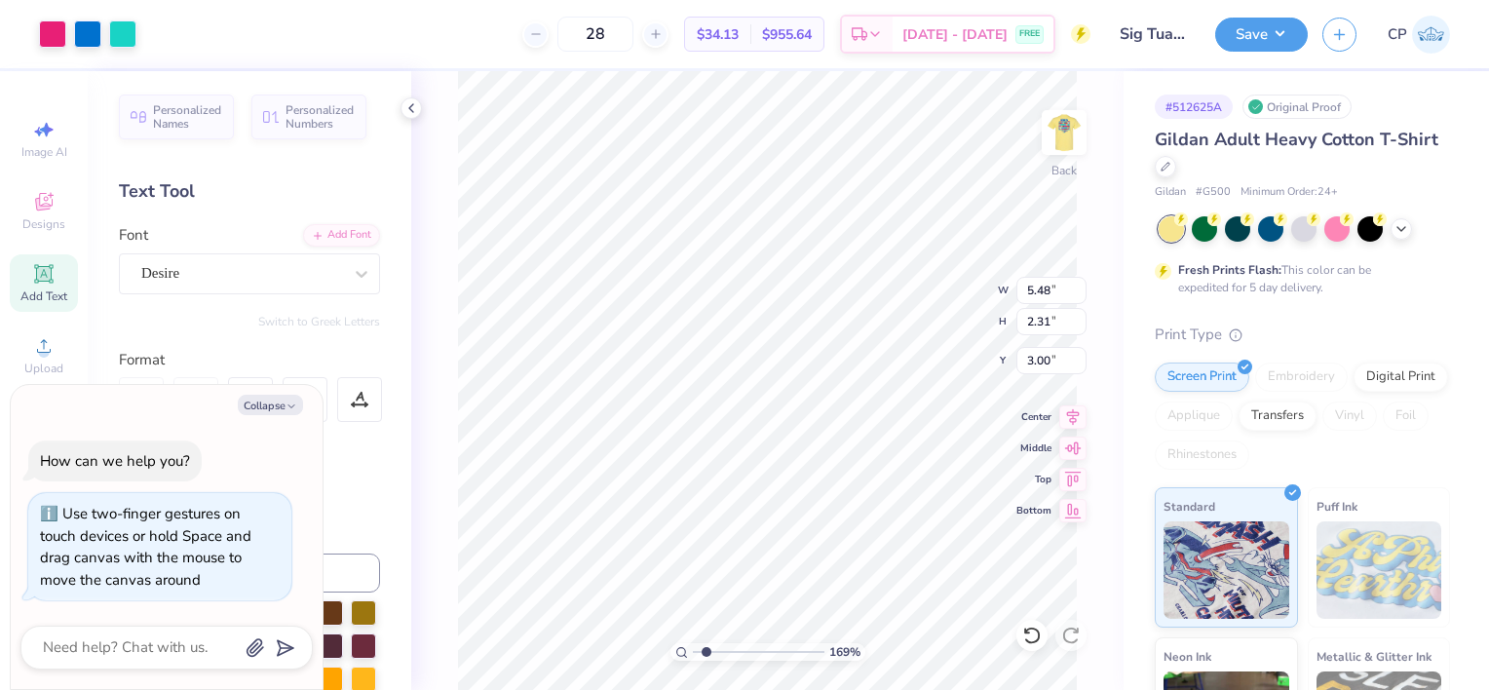
type input "1.6883843443416"
type textarea "x"
drag, startPoint x: 704, startPoint y: 651, endPoint x: 662, endPoint y: 660, distance: 43.8
type input "1"
click at [693, 660] on input "range" at bounding box center [759, 652] width 132 height 18
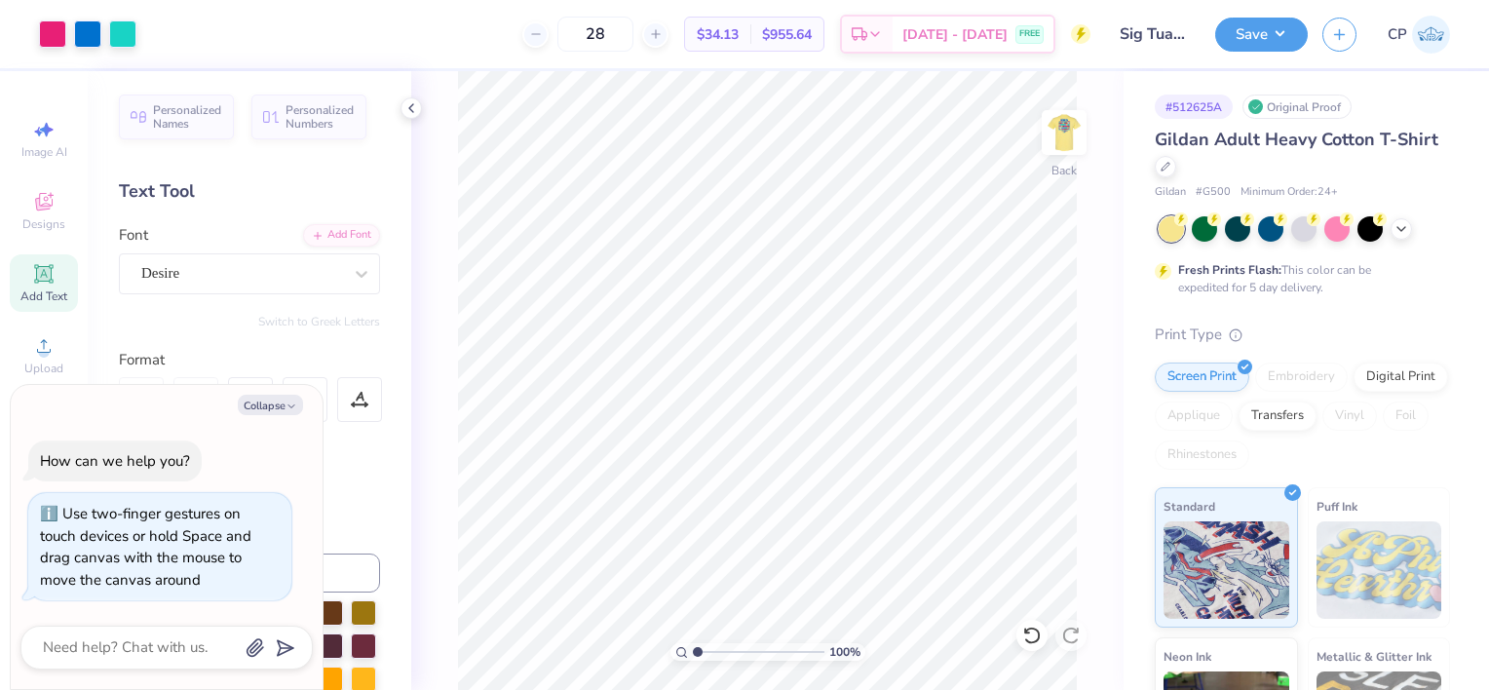
click at [1153, 45] on input "Sig Tua 70s" at bounding box center [1152, 34] width 95 height 39
click at [1290, 35] on button "Save" at bounding box center [1261, 32] width 93 height 34
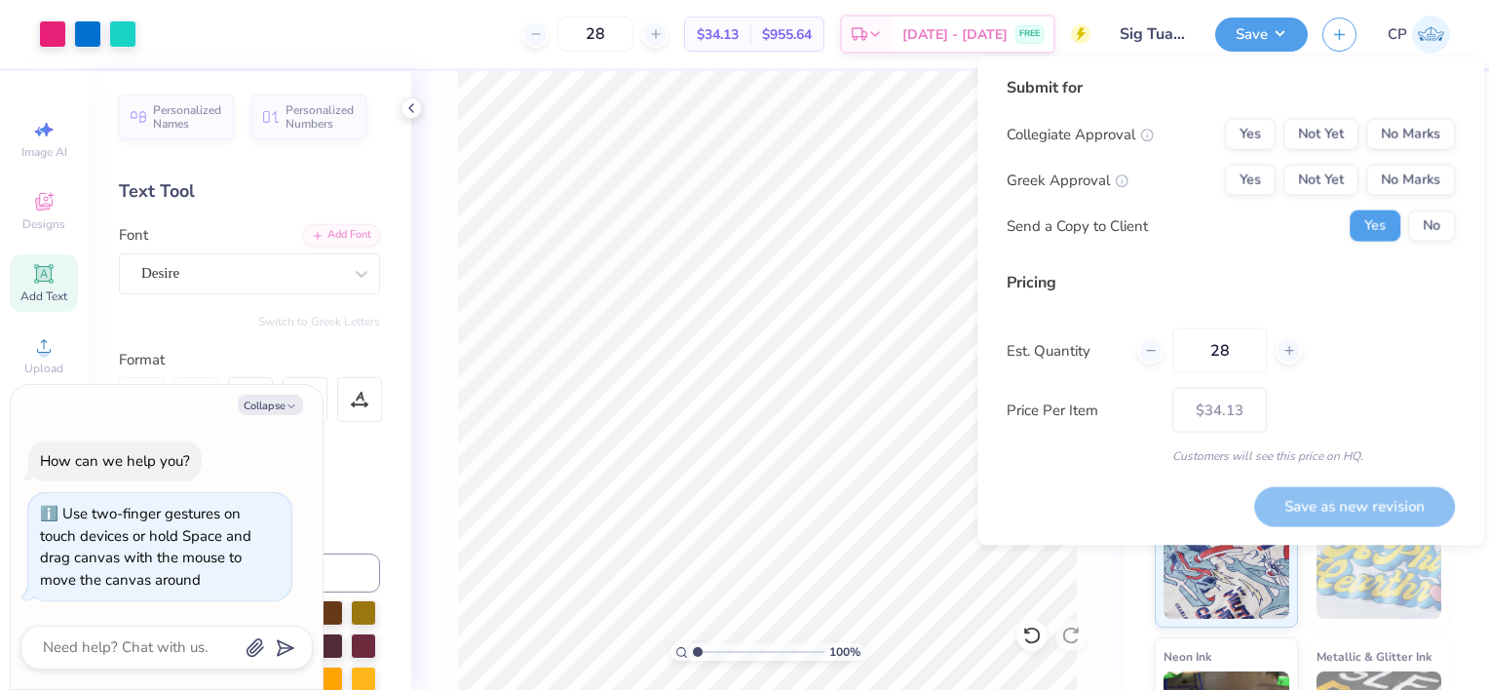
click at [1154, 23] on input "Sig Tua 70s" at bounding box center [1152, 34] width 95 height 39
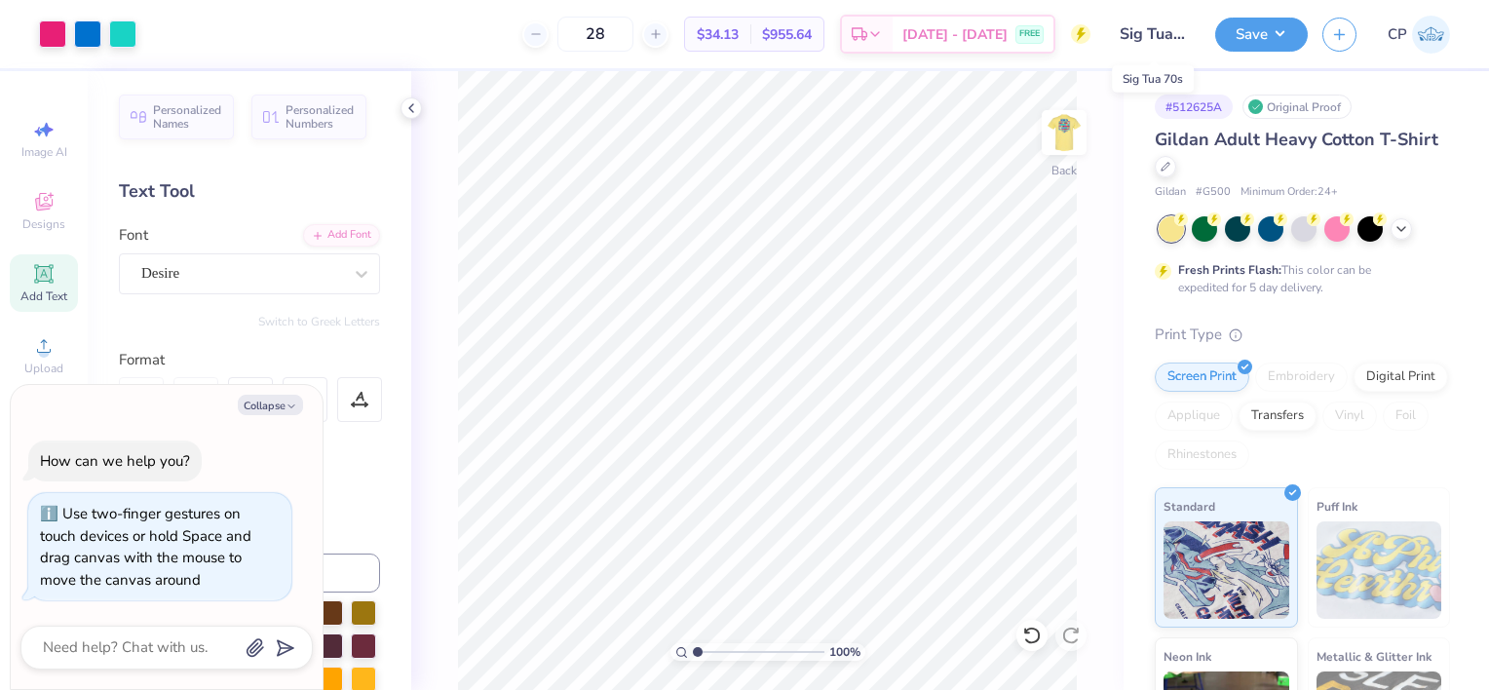
click at [1157, 27] on input "Sig Tua 70s" at bounding box center [1152, 34] width 95 height 39
drag, startPoint x: 1157, startPoint y: 27, endPoint x: 1350, endPoint y: 74, distance: 198.5
click at [1350, 74] on div "# 512625A Original Proof Gildan Adult Heavy Cotton T-Shirt Gildan # G500 Minimu…" at bounding box center [1305, 499] width 365 height 856
click at [1286, 33] on button "Save" at bounding box center [1261, 32] width 93 height 34
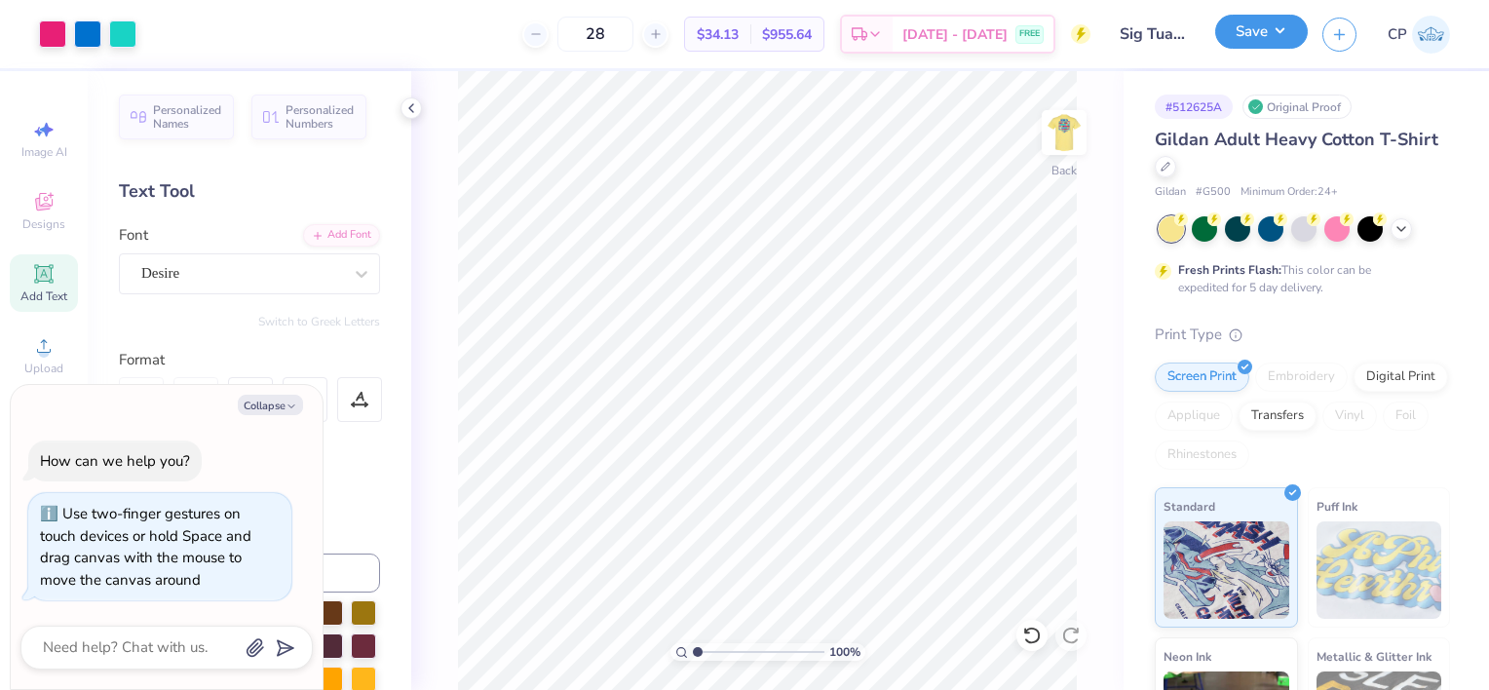
type textarea "x"
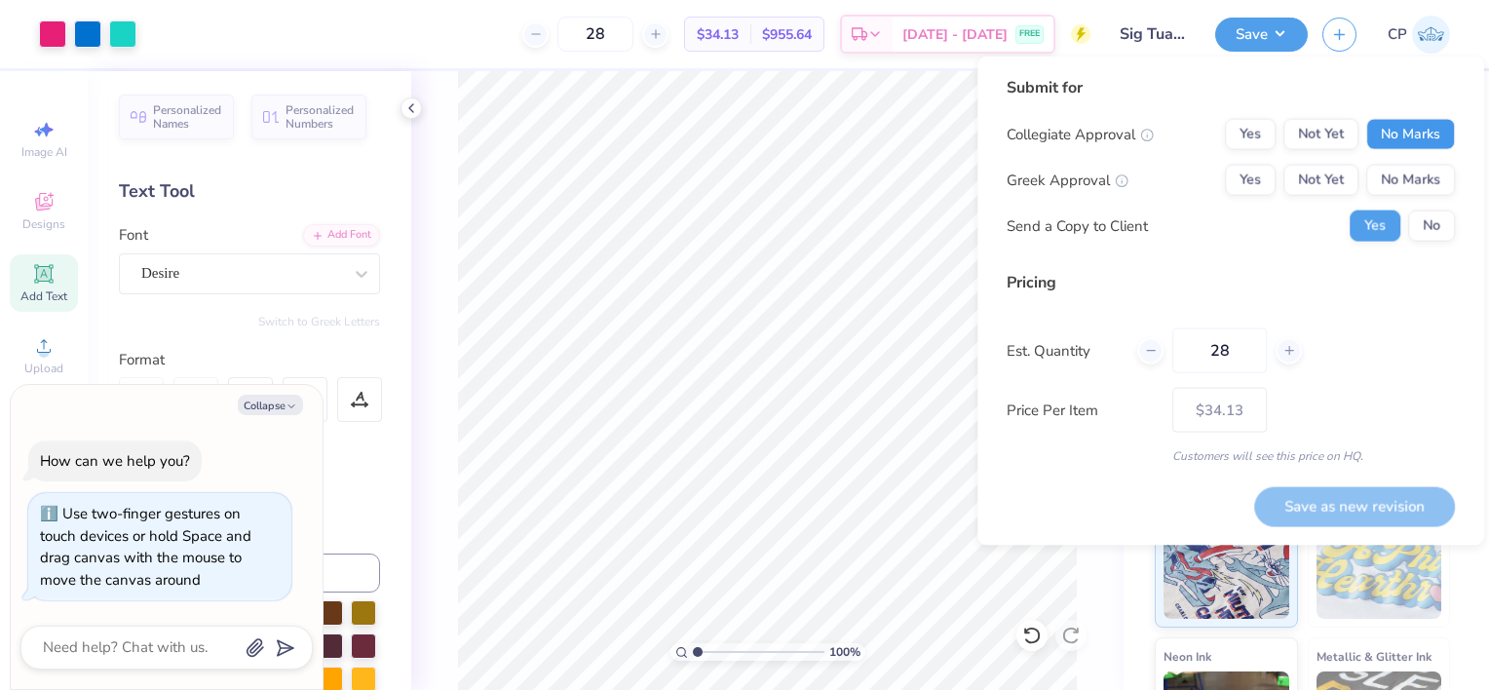
click at [1398, 135] on button "No Marks" at bounding box center [1410, 134] width 89 height 31
click at [1318, 188] on button "Not Yet" at bounding box center [1320, 180] width 75 height 31
drag, startPoint x: 1236, startPoint y: 353, endPoint x: 1181, endPoint y: 350, distance: 54.6
click at [1181, 350] on input "28" at bounding box center [1219, 350] width 95 height 45
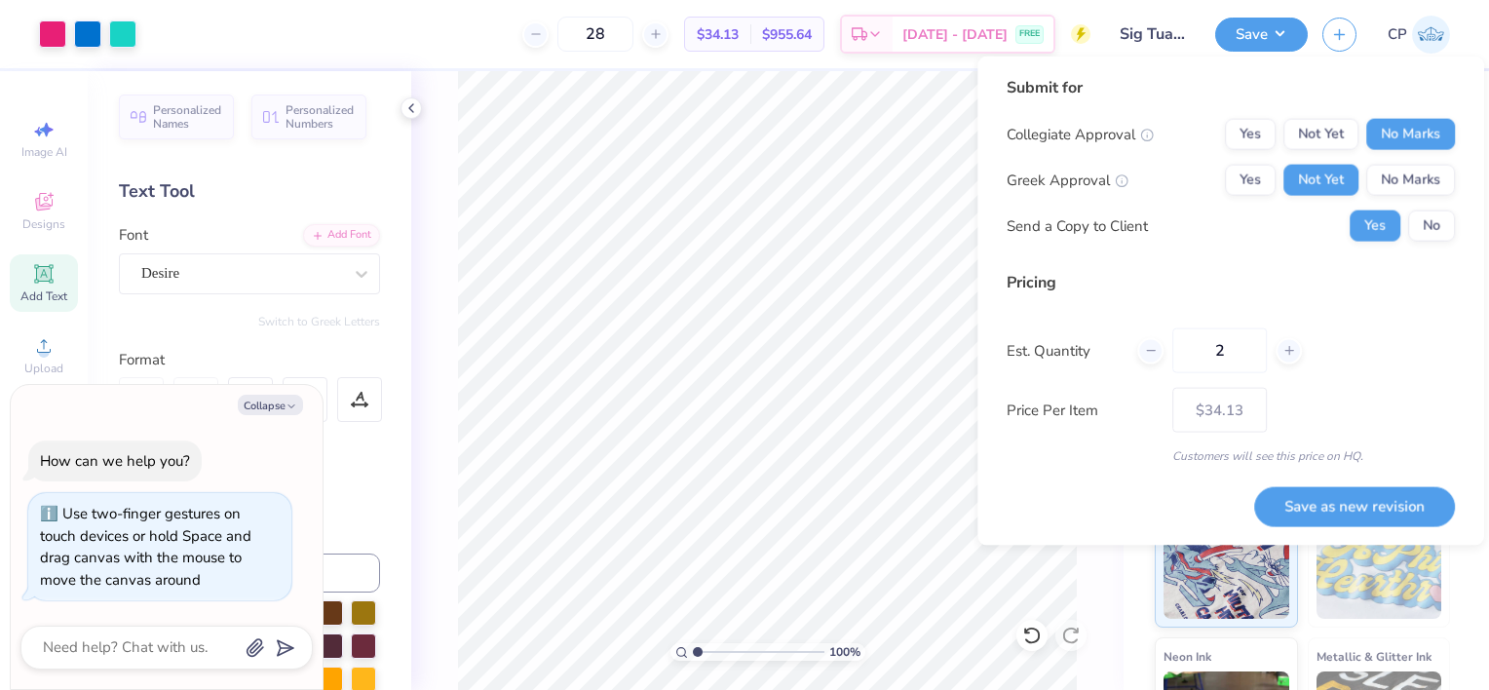
type input "23"
type input "– –"
type input "24"
type input "$50.57"
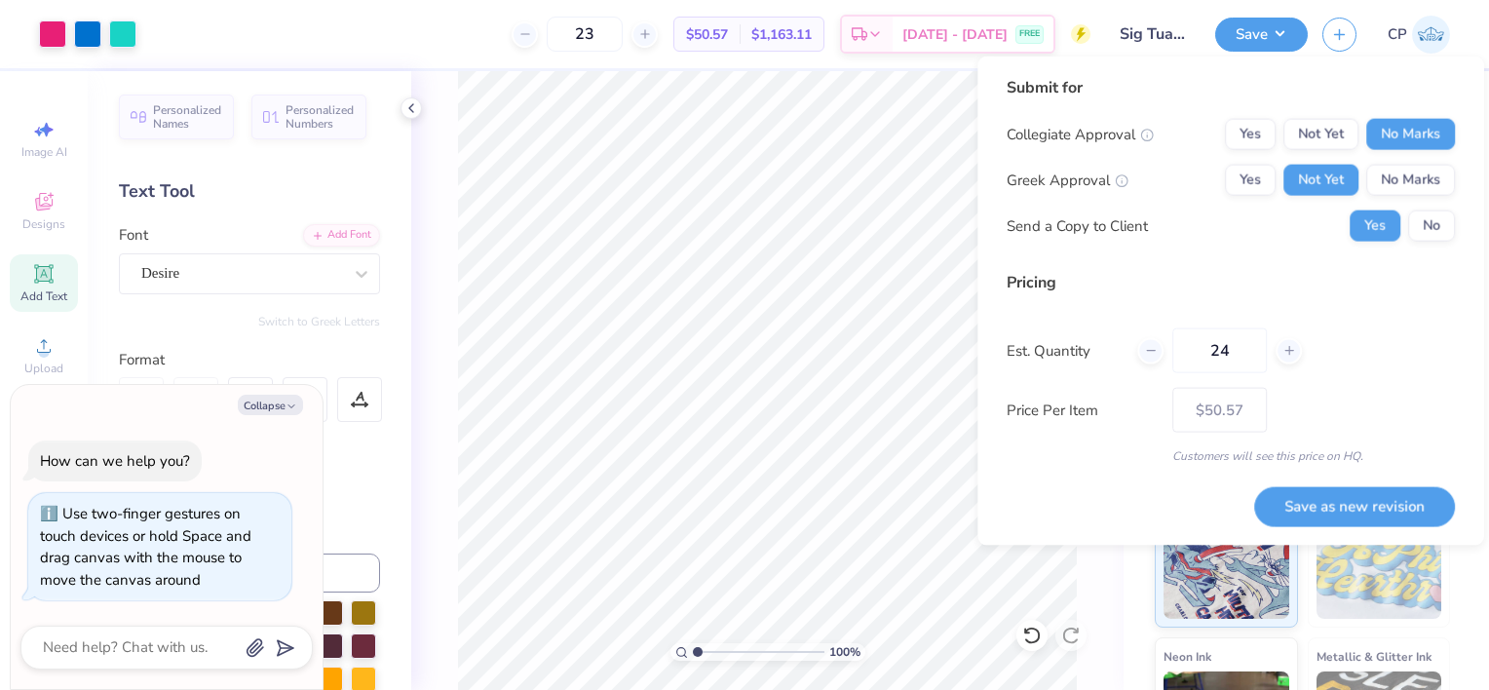
type input "24"
type input "$36.04"
drag, startPoint x: 1238, startPoint y: 356, endPoint x: 1193, endPoint y: 352, distance: 46.0
click at [1193, 352] on input "24" at bounding box center [1219, 350] width 95 height 45
type input "0"
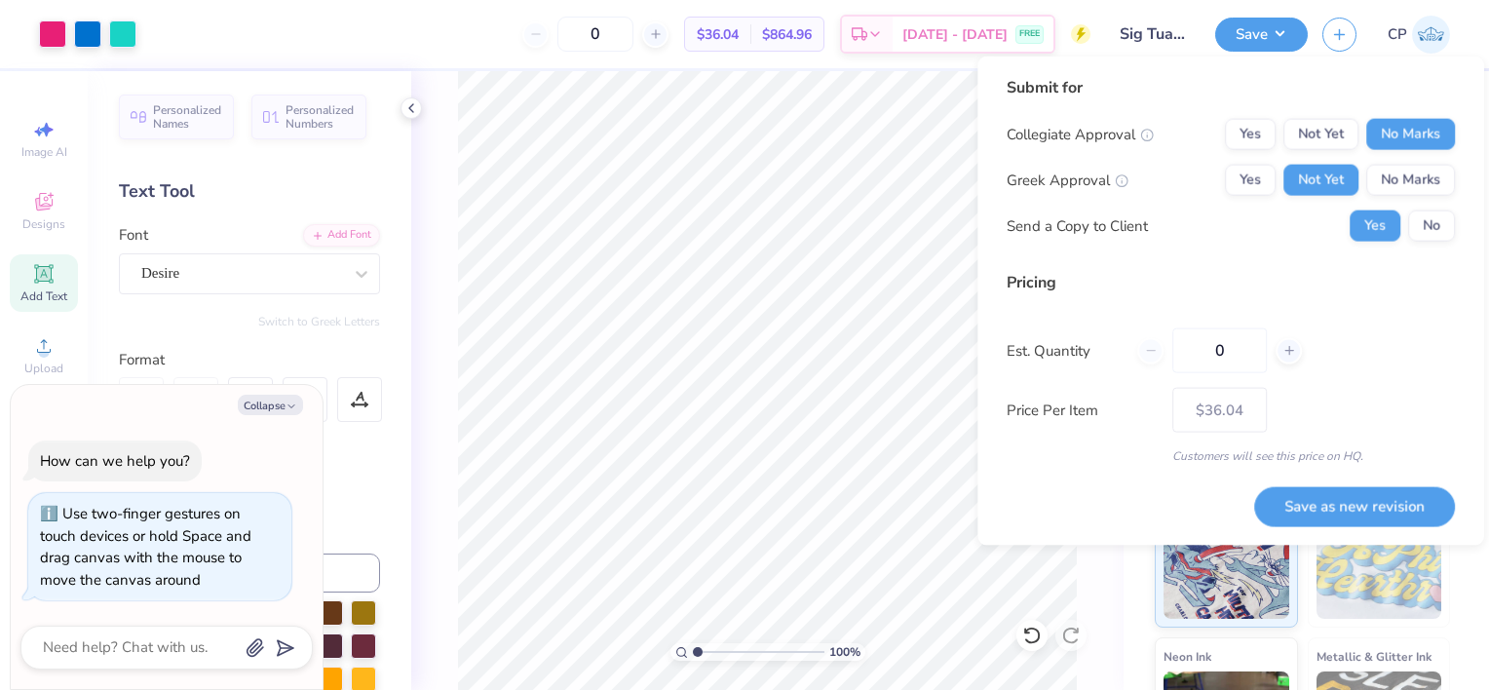
type input "12"
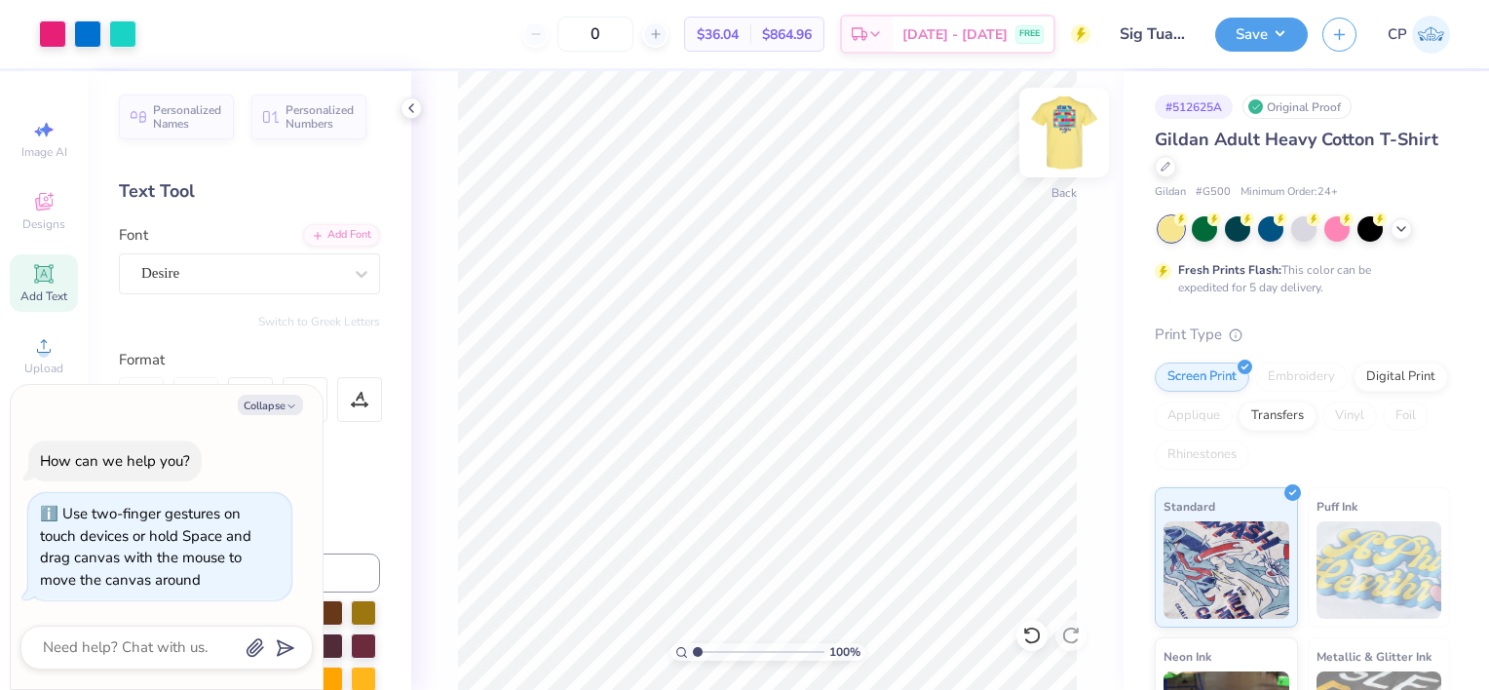
click at [1058, 133] on img at bounding box center [1064, 133] width 78 height 78
click at [1071, 134] on img at bounding box center [1064, 133] width 78 height 78
click at [1353, 389] on div "Digital Print" at bounding box center [1400, 374] width 95 height 29
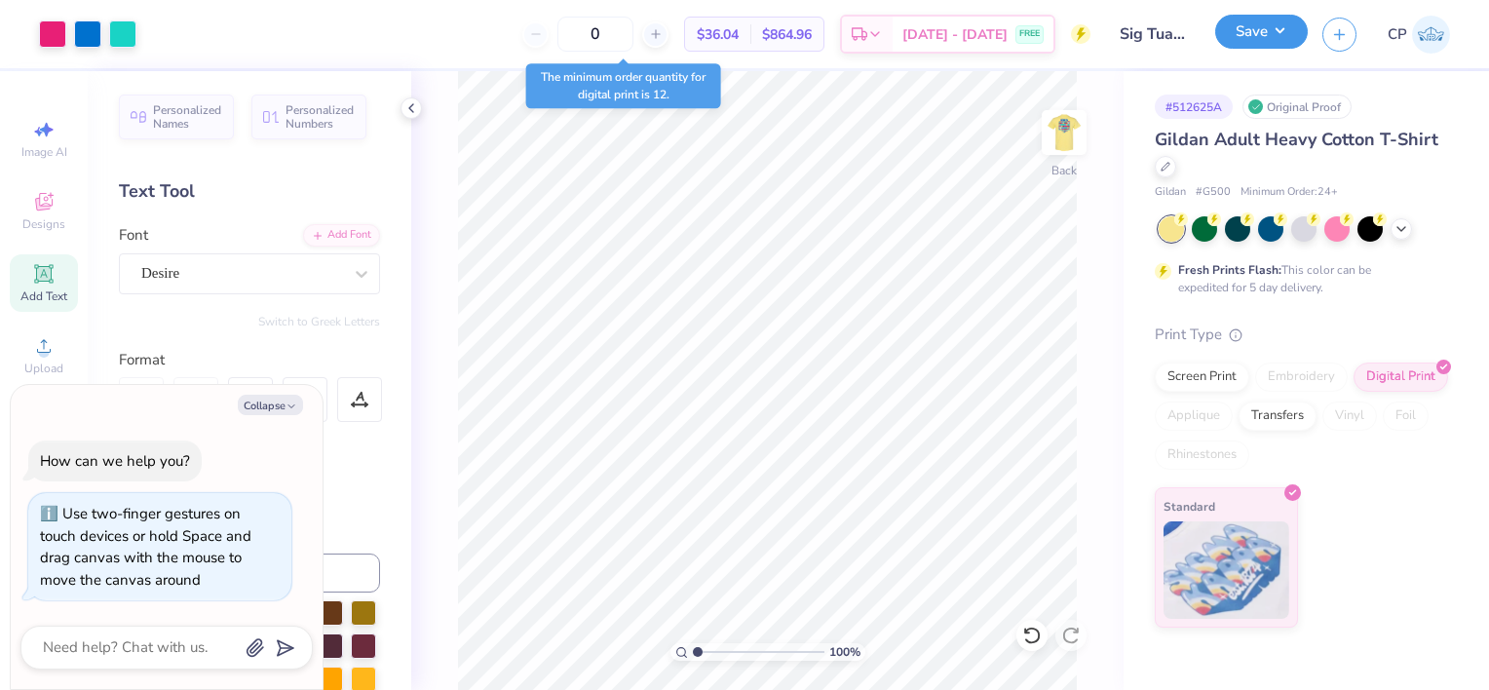
click at [1282, 40] on button "Save" at bounding box center [1261, 32] width 93 height 34
type textarea "x"
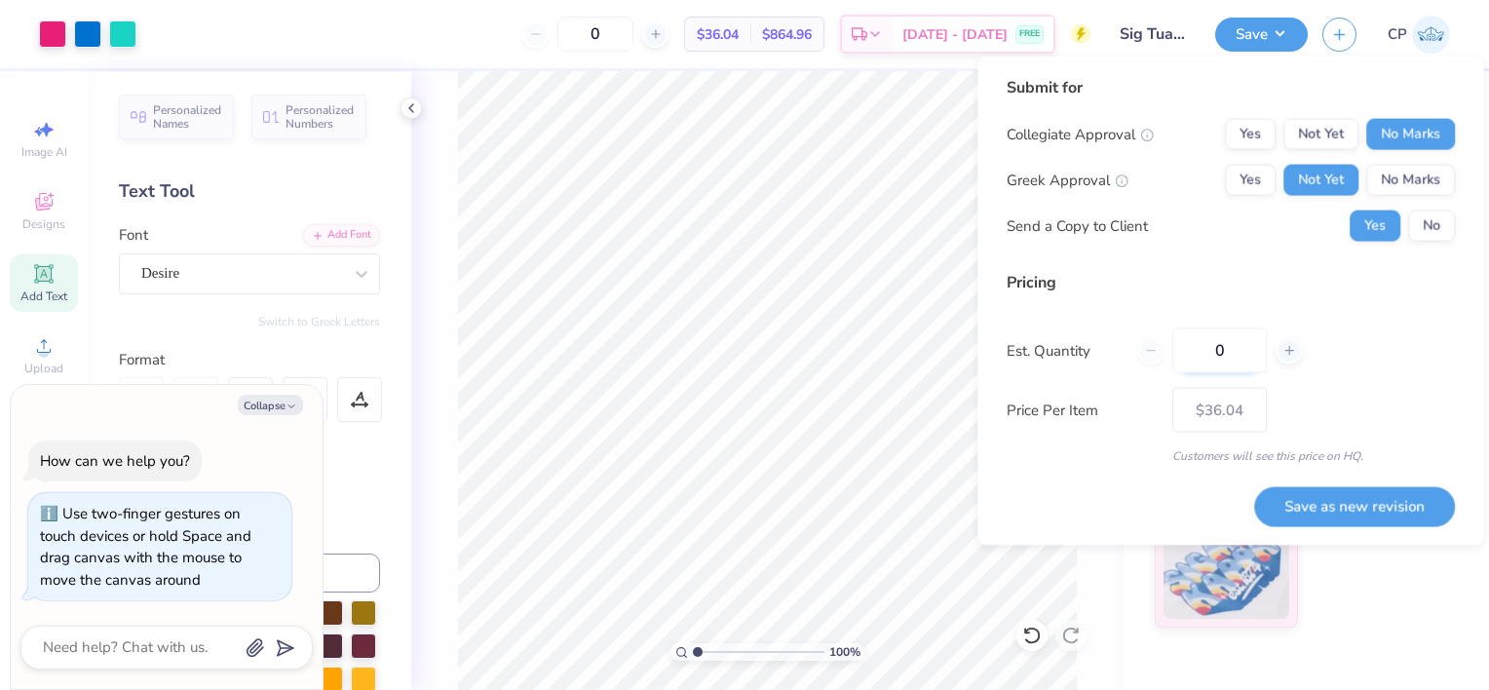
click at [1247, 348] on input "0" at bounding box center [1219, 350] width 95 height 45
type input "024"
type input "24"
type input "$33.53"
type input "0"
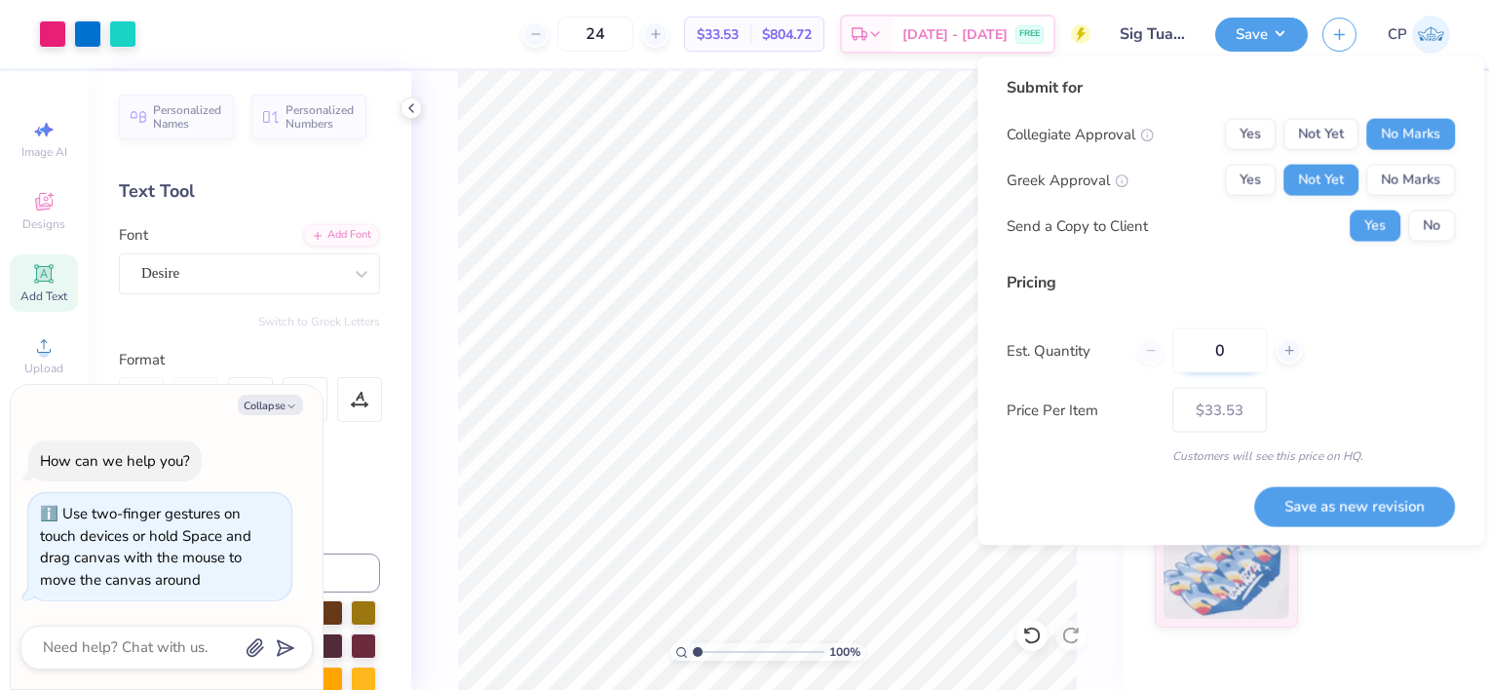
type input "0"
type input "12"
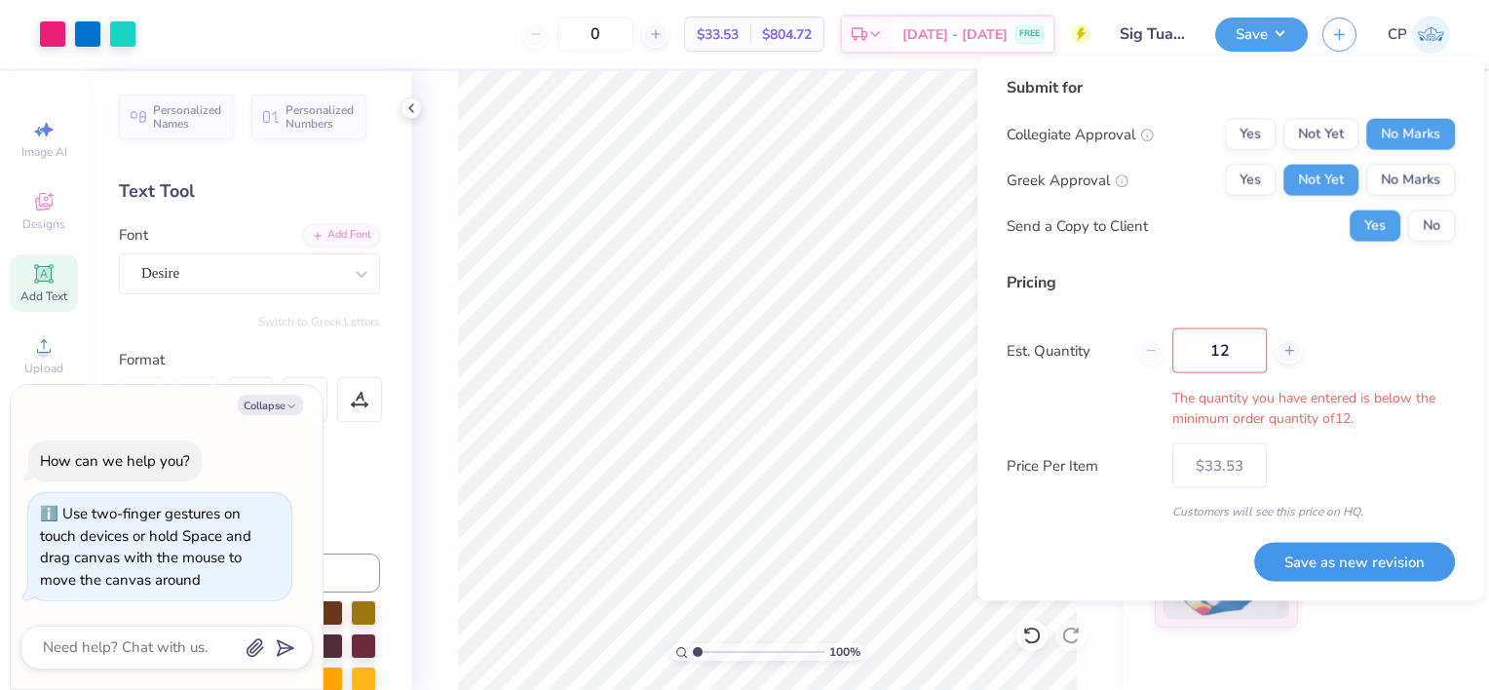
click at [1345, 500] on body "Art colors 0 $33.53 Per Item $804.72 Total Est. Delivery Sep 12 - 15 FREE Desig…" at bounding box center [744, 345] width 1489 height 690
type input "12"
type input "$39.10"
click at [1235, 350] on input "12" at bounding box center [1219, 350] width 95 height 45
type input "1"
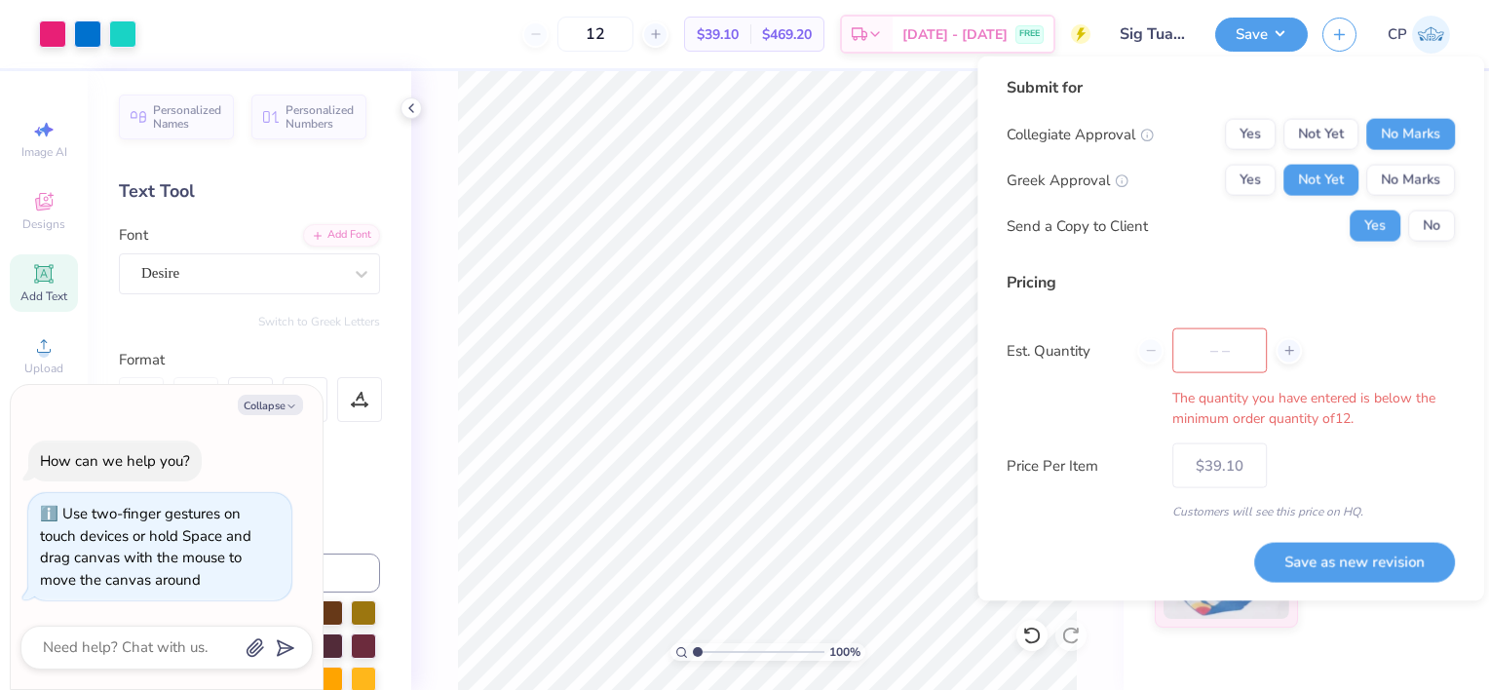
type input "0"
type input "030"
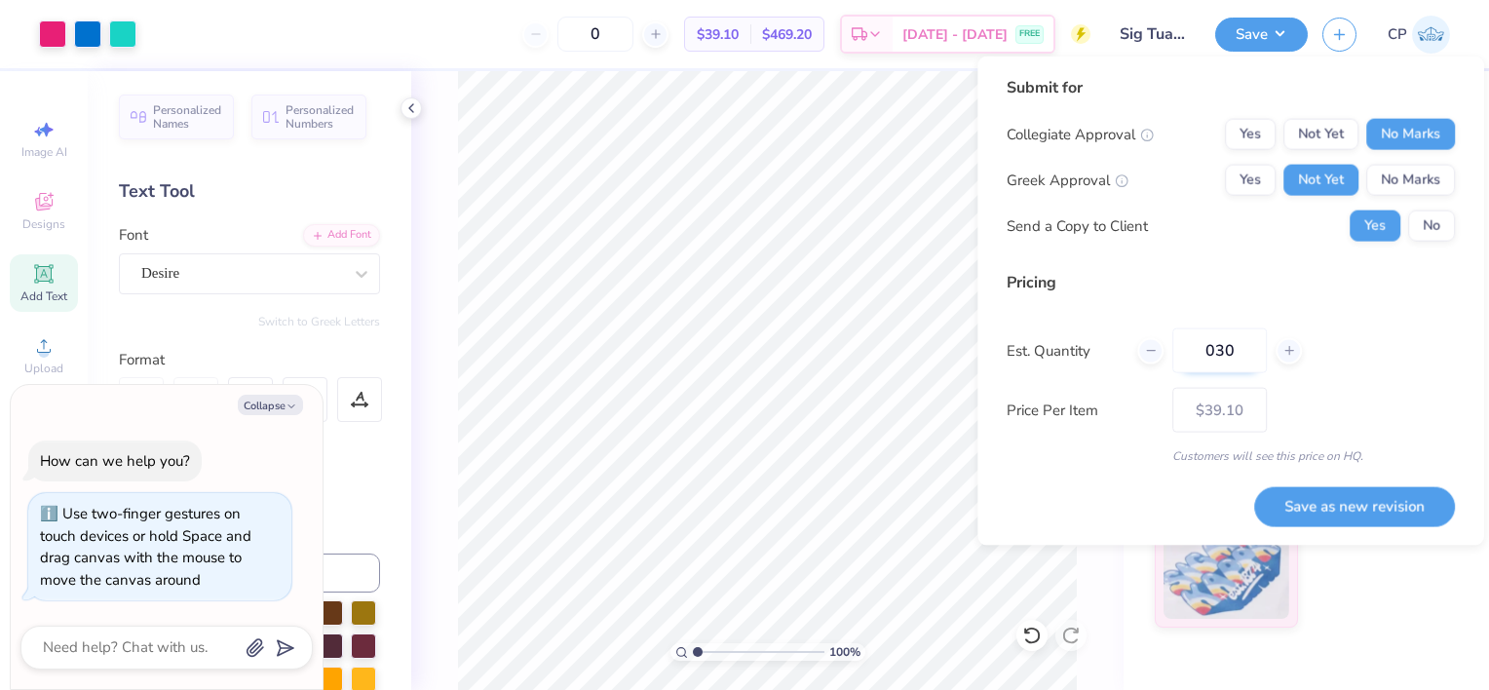
type input "30"
type input "$32.98"
type input "0"
type input "030"
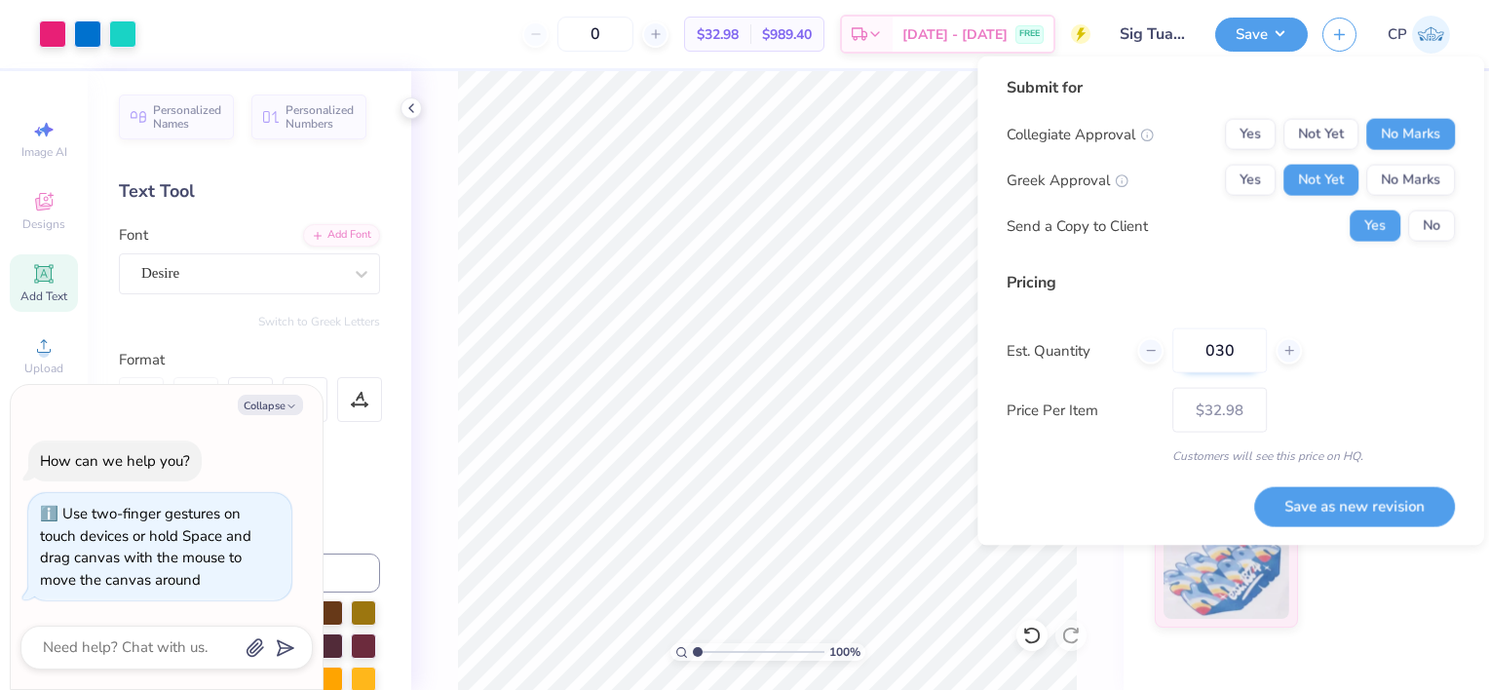
type input "30"
type input "$32.98"
type input "0"
type input "035"
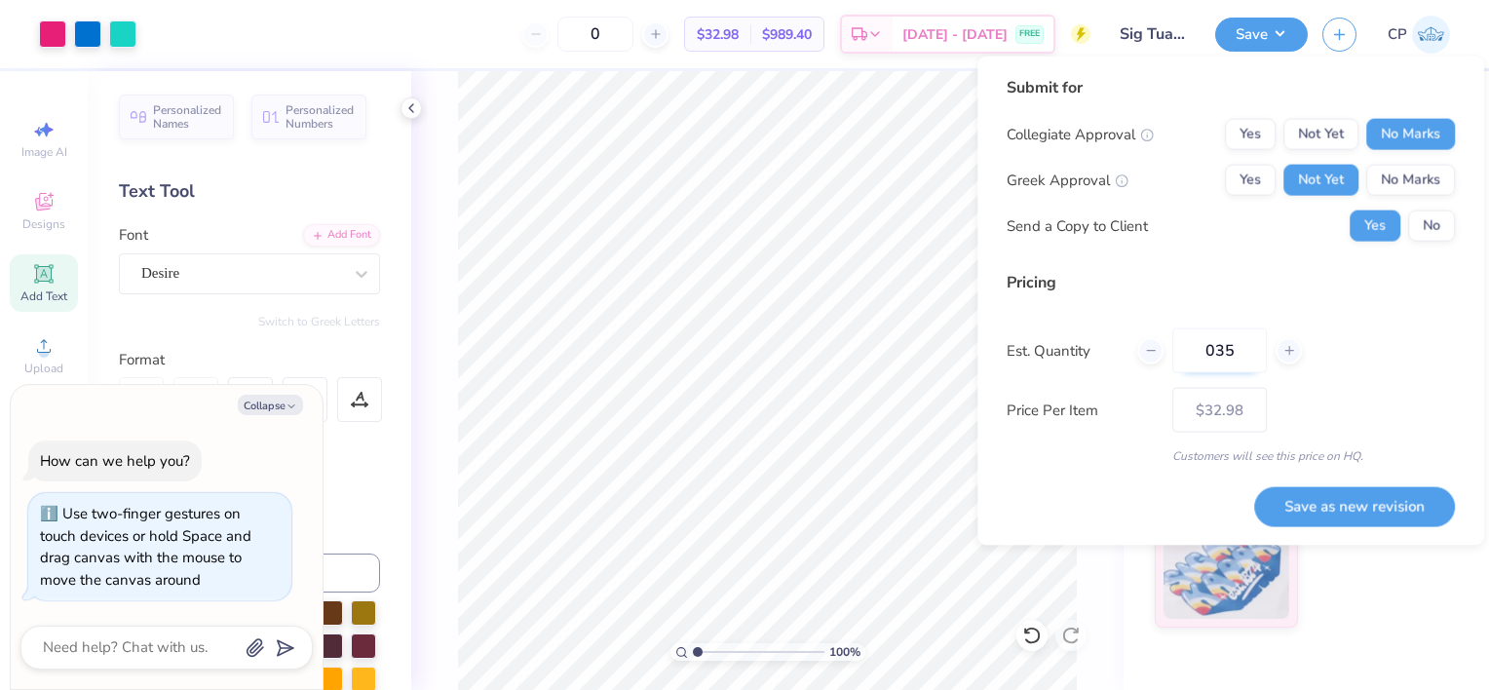
type input "35"
type input "$32.67"
type input "03"
type input "3"
type input "0"
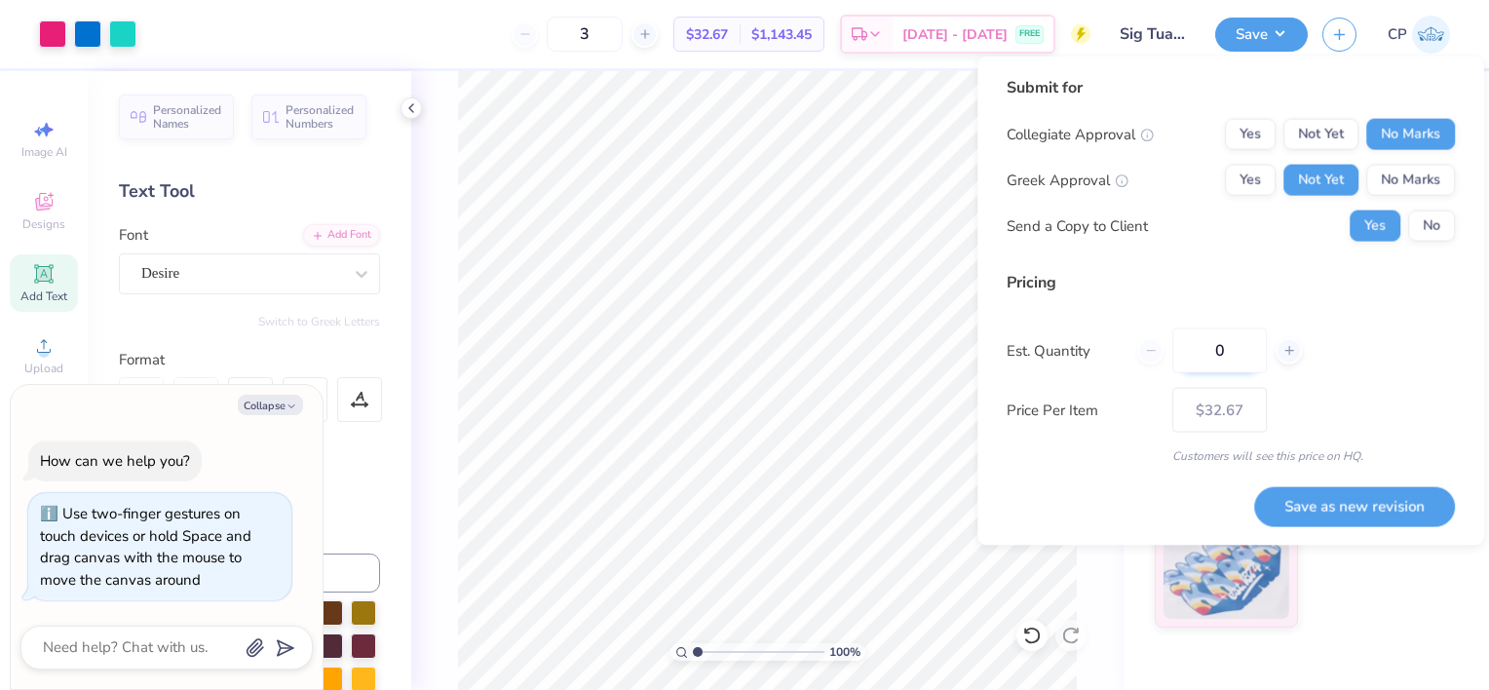
type input "0"
type input "12"
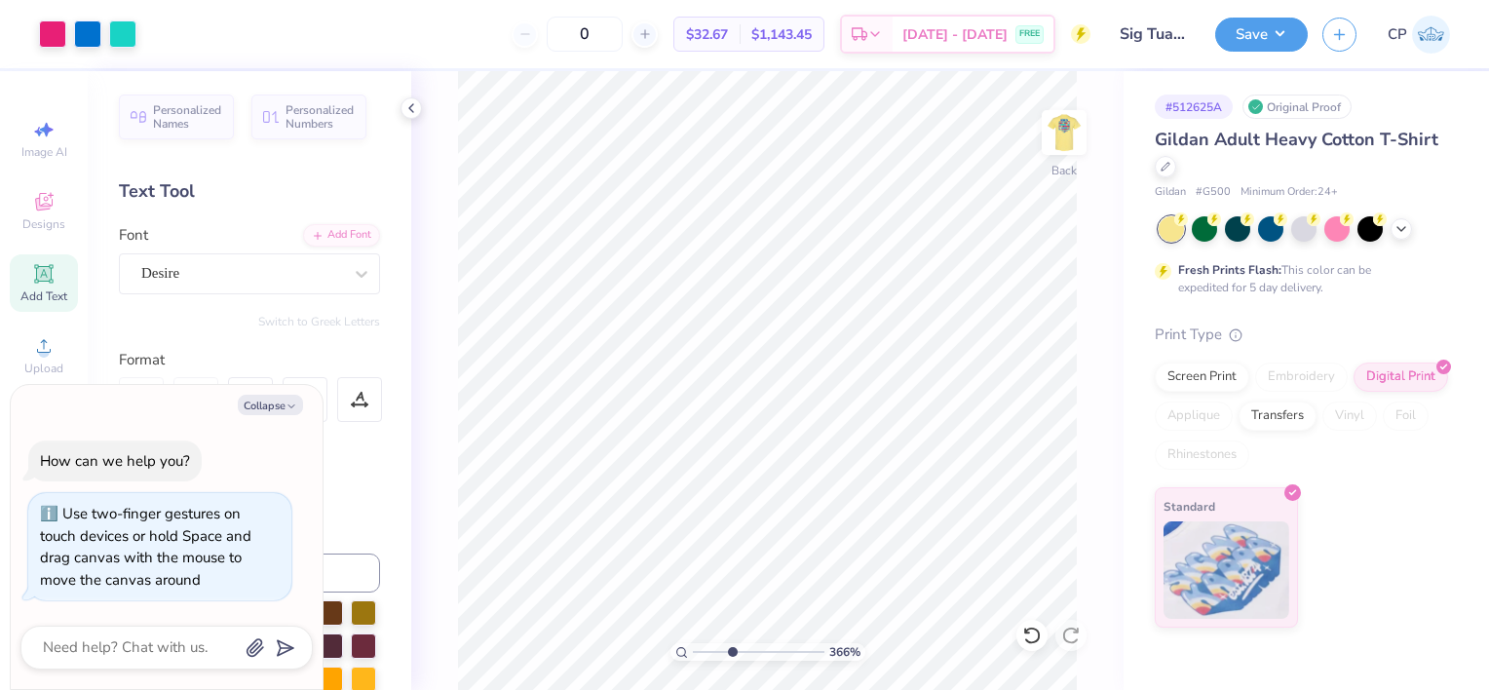
drag, startPoint x: 708, startPoint y: 652, endPoint x: 732, endPoint y: 647, distance: 23.9
type input "3.66"
click at [732, 647] on input "range" at bounding box center [759, 652] width 132 height 18
click at [125, 38] on div at bounding box center [122, 32] width 27 height 27
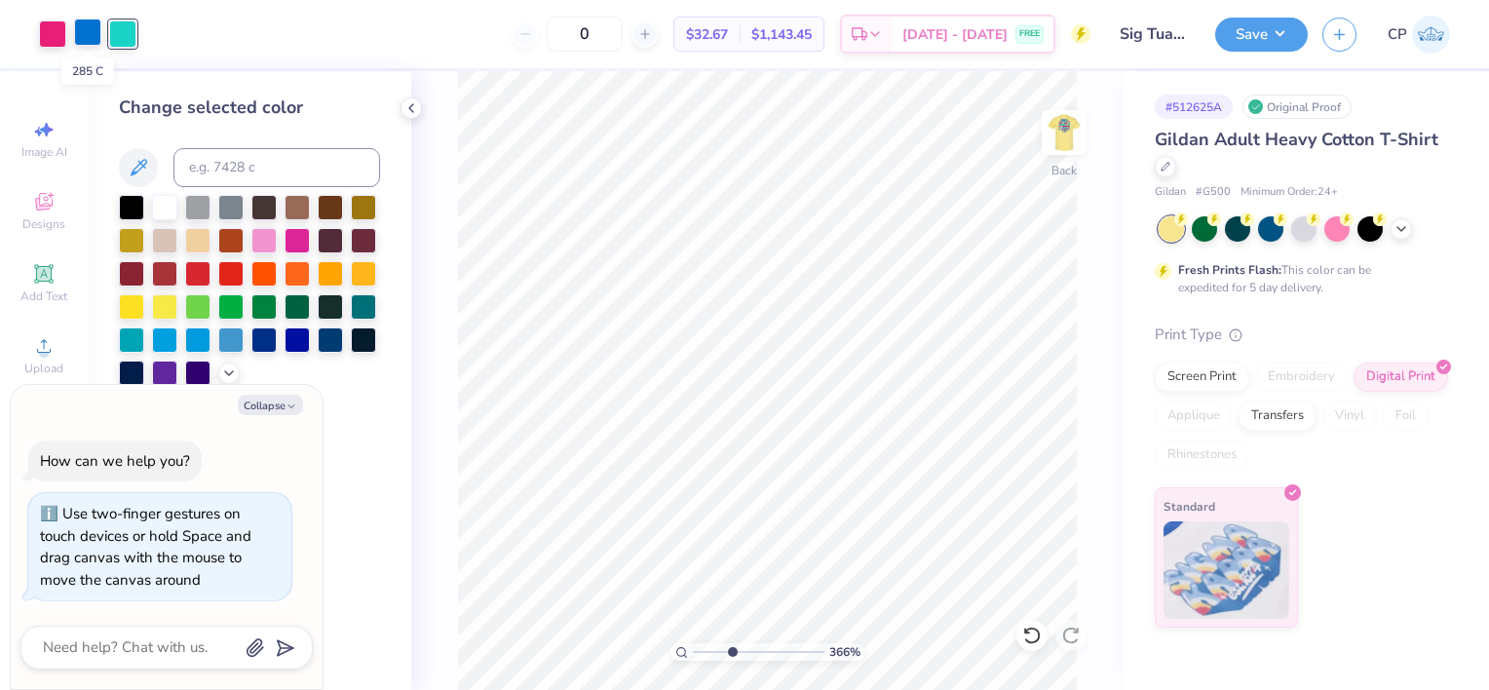
click at [85, 35] on div at bounding box center [87, 32] width 27 height 27
click at [126, 27] on div at bounding box center [122, 32] width 27 height 27
type textarea "x"
click at [225, 165] on input at bounding box center [276, 167] width 207 height 39
type input "285"
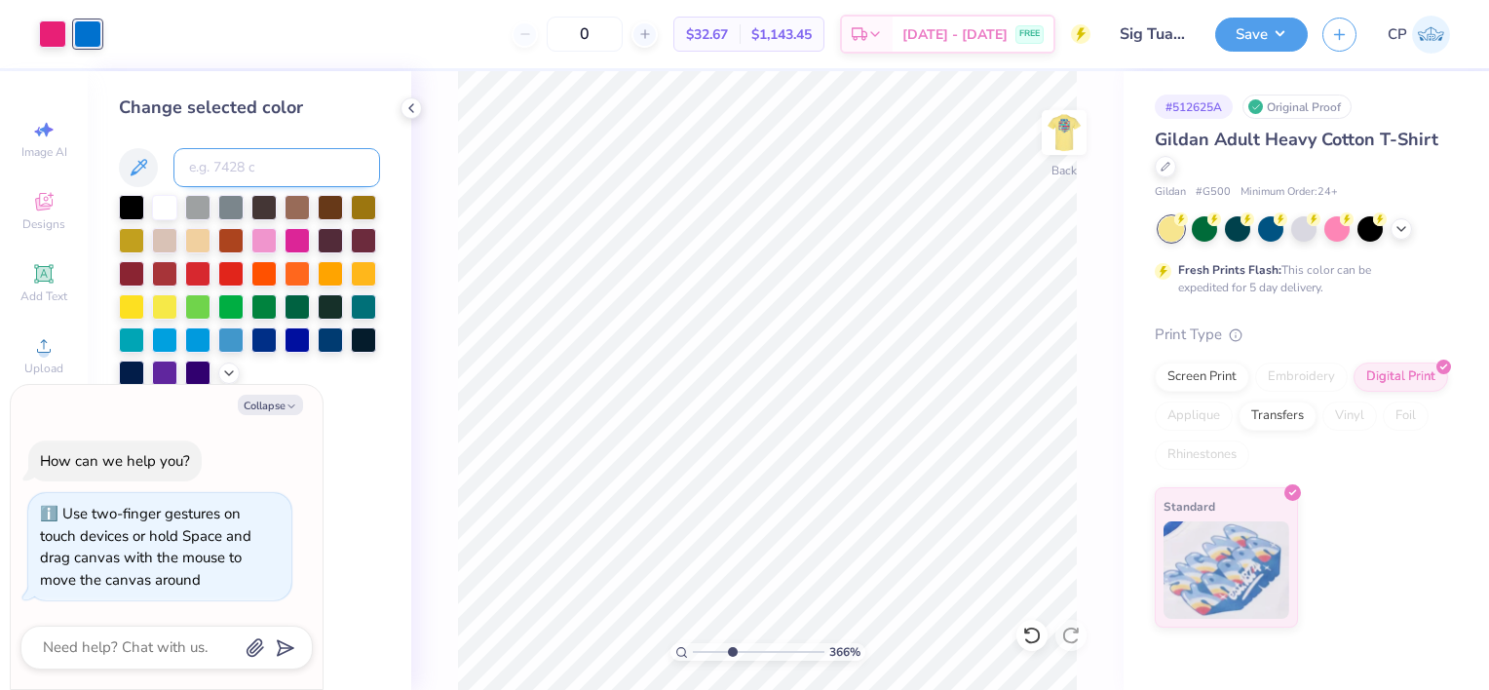
type textarea "x"
drag, startPoint x: 715, startPoint y: 653, endPoint x: 679, endPoint y: 655, distance: 36.1
click at [693, 655] on input "range" at bounding box center [759, 652] width 132 height 18
drag, startPoint x: 698, startPoint y: 648, endPoint x: 727, endPoint y: 646, distance: 29.3
type input "3.3"
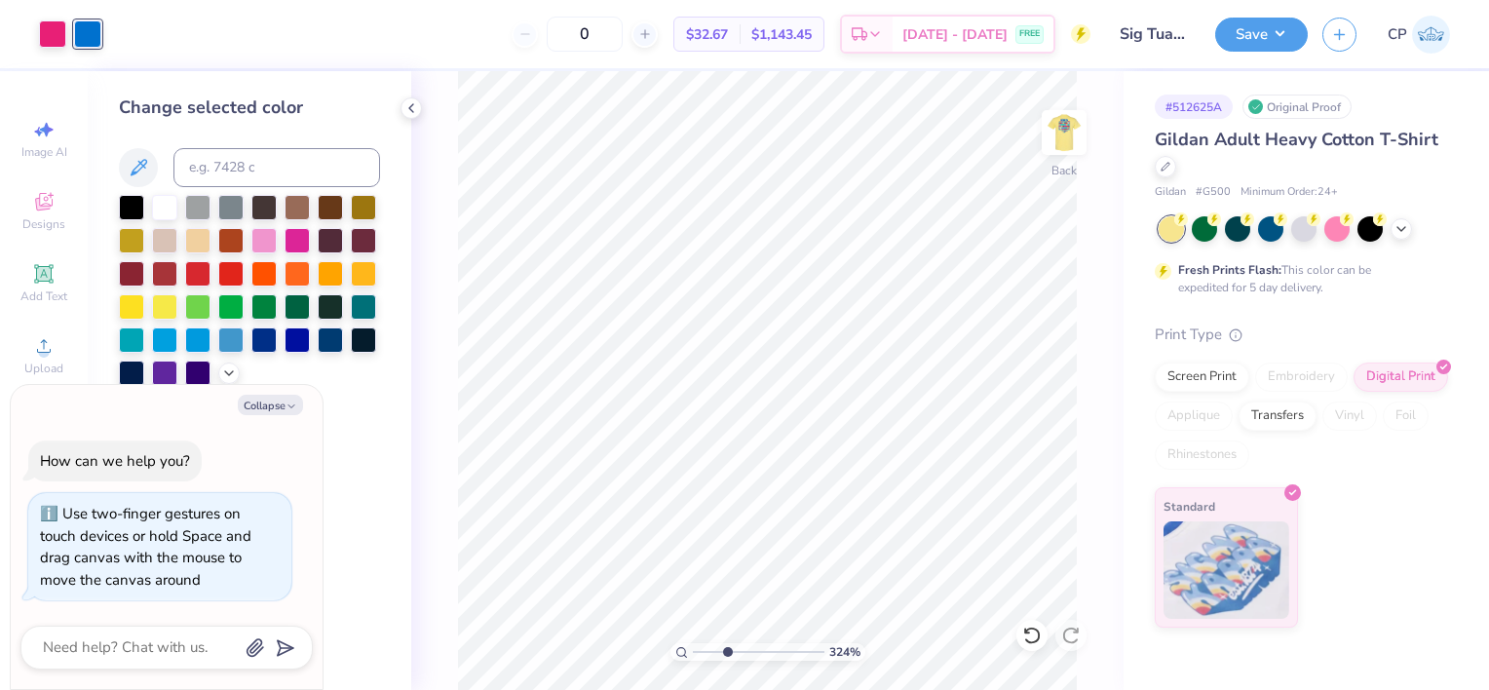
click at [727, 646] on input "range" at bounding box center [759, 652] width 132 height 18
click at [1039, 630] on icon at bounding box center [1031, 635] width 19 height 19
click at [1060, 149] on img at bounding box center [1064, 133] width 78 height 78
type textarea "x"
click at [1267, 48] on button "Save" at bounding box center [1261, 32] width 93 height 34
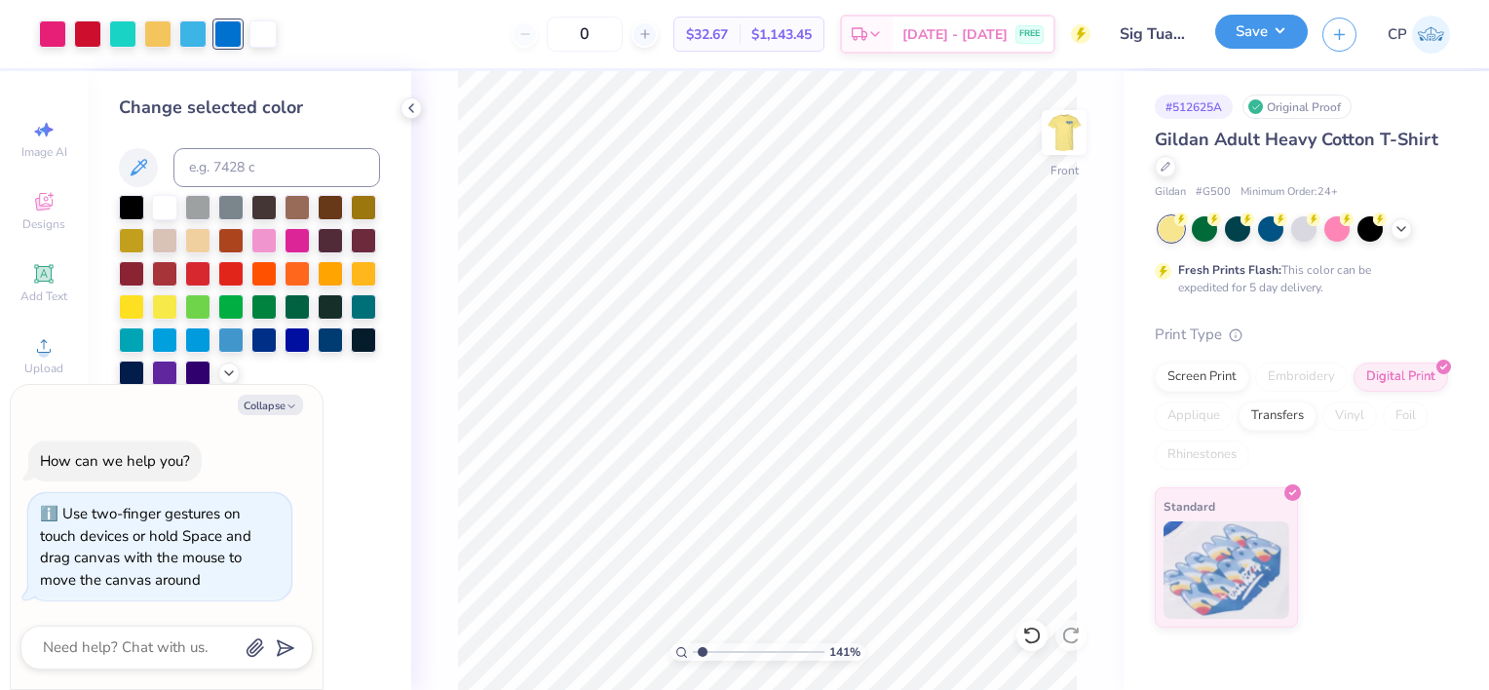
type input "1.40531039730001"
type textarea "x"
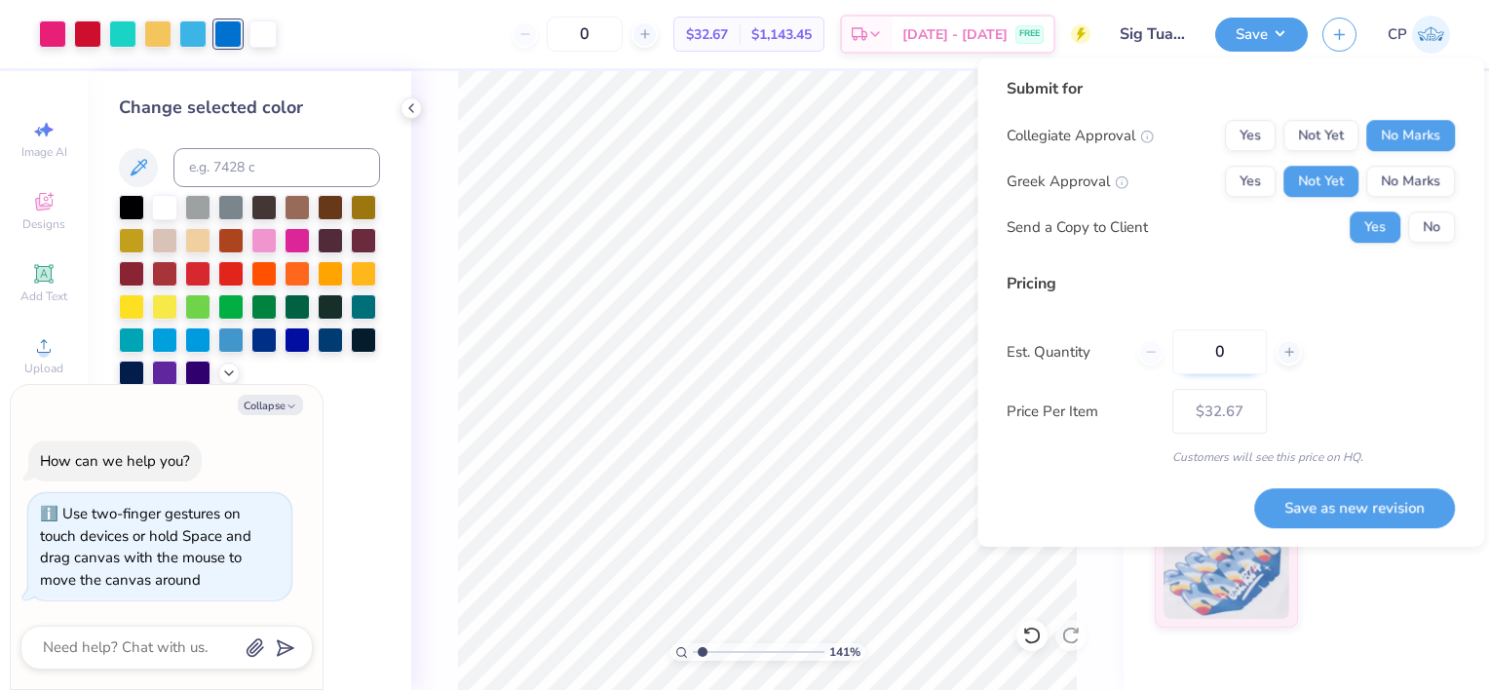
drag, startPoint x: 1232, startPoint y: 344, endPoint x: 1177, endPoint y: 336, distance: 55.1
click at [1177, 336] on input "0" at bounding box center [1219, 351] width 95 height 45
type input "30"
type input "$32.98"
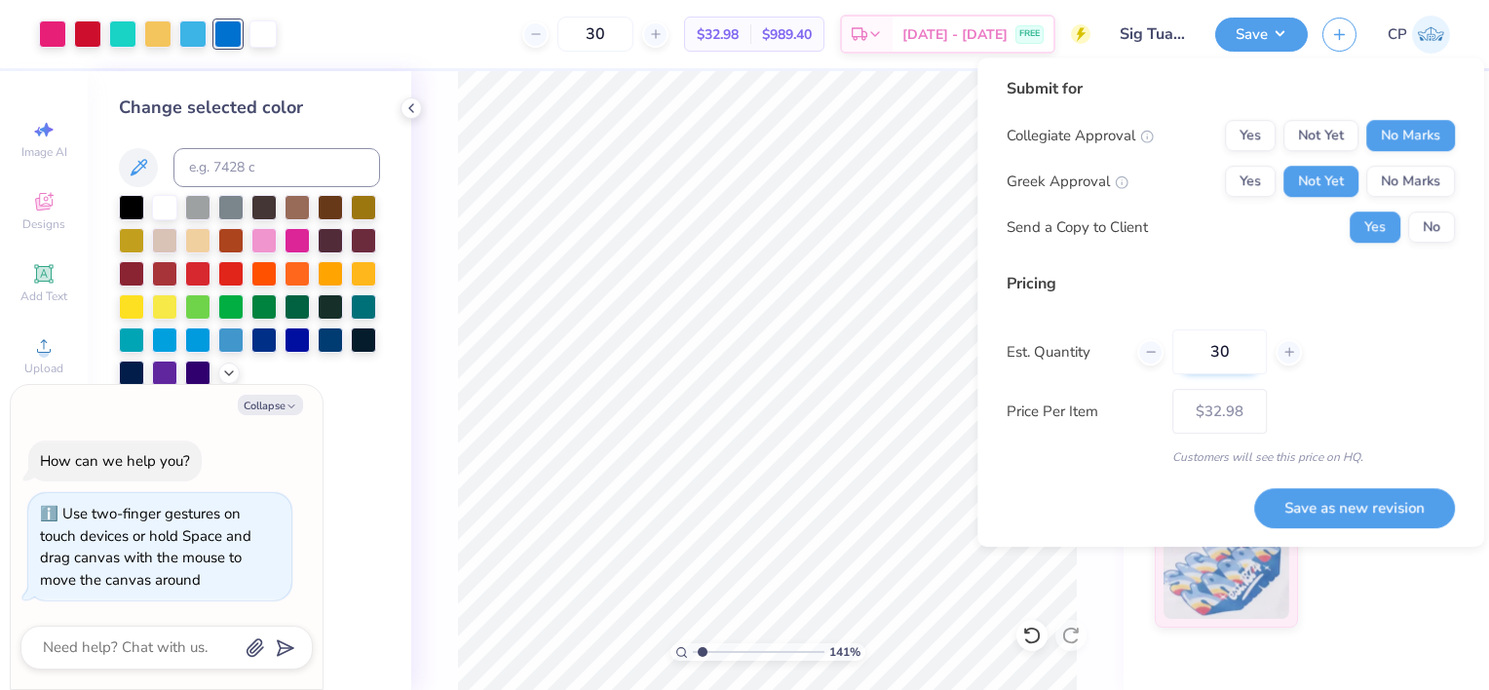
type input "3"
type input "0"
type input "024"
type input "24"
type input "$33.53"
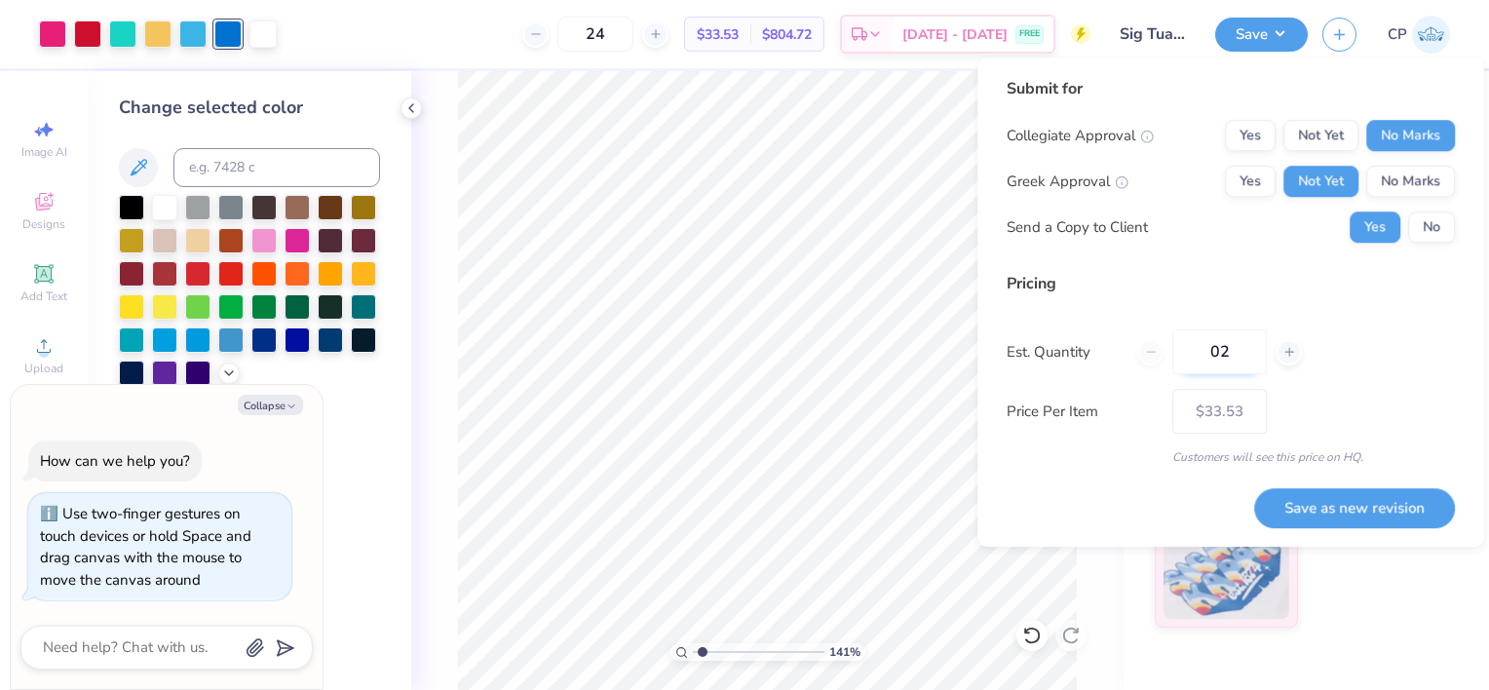
type input "0"
type input "030"
type input "30"
type input "$32.98"
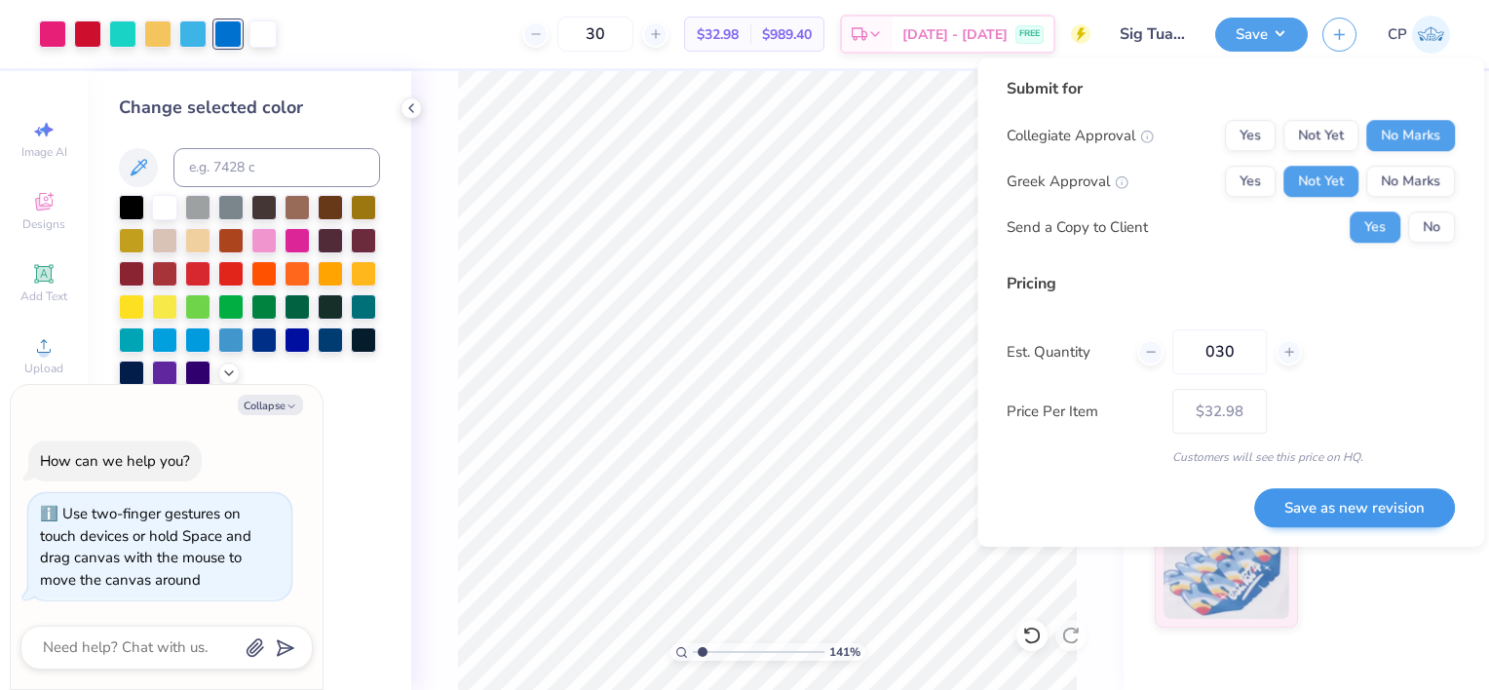
type input "030"
click at [1345, 509] on button "Save as new revision" at bounding box center [1354, 508] width 201 height 40
type input "$32.98"
type input "1.40531039730001"
type textarea "x"
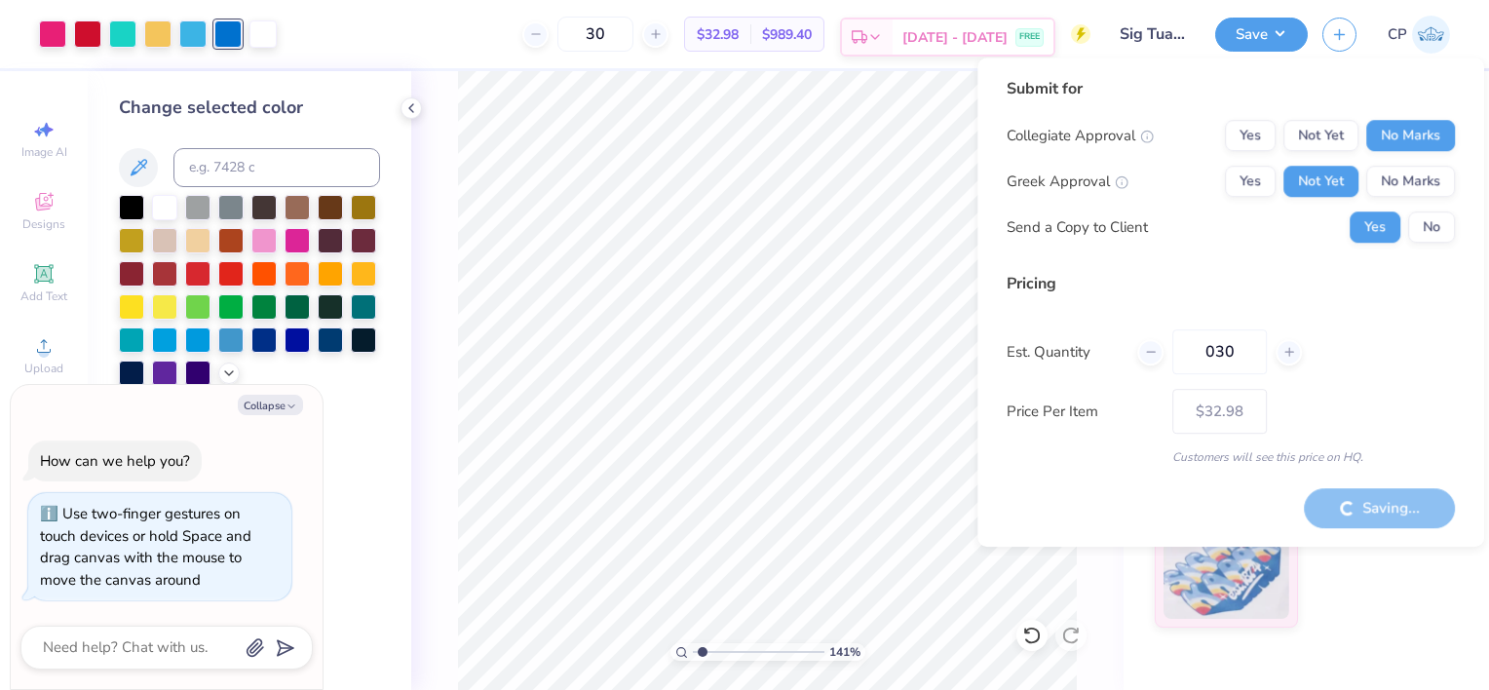
type input "1.40531039730001"
type textarea "x"
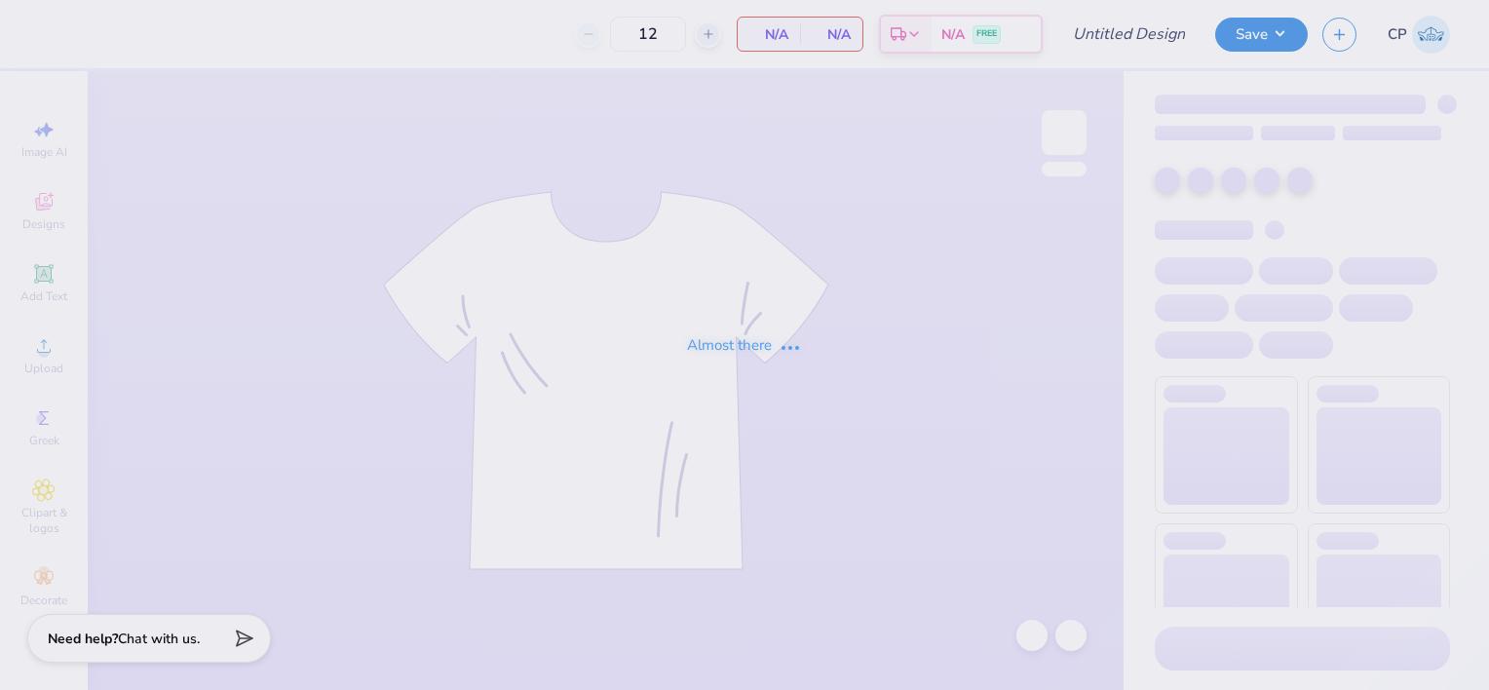
type input "sig tau 70s"
type input "28"
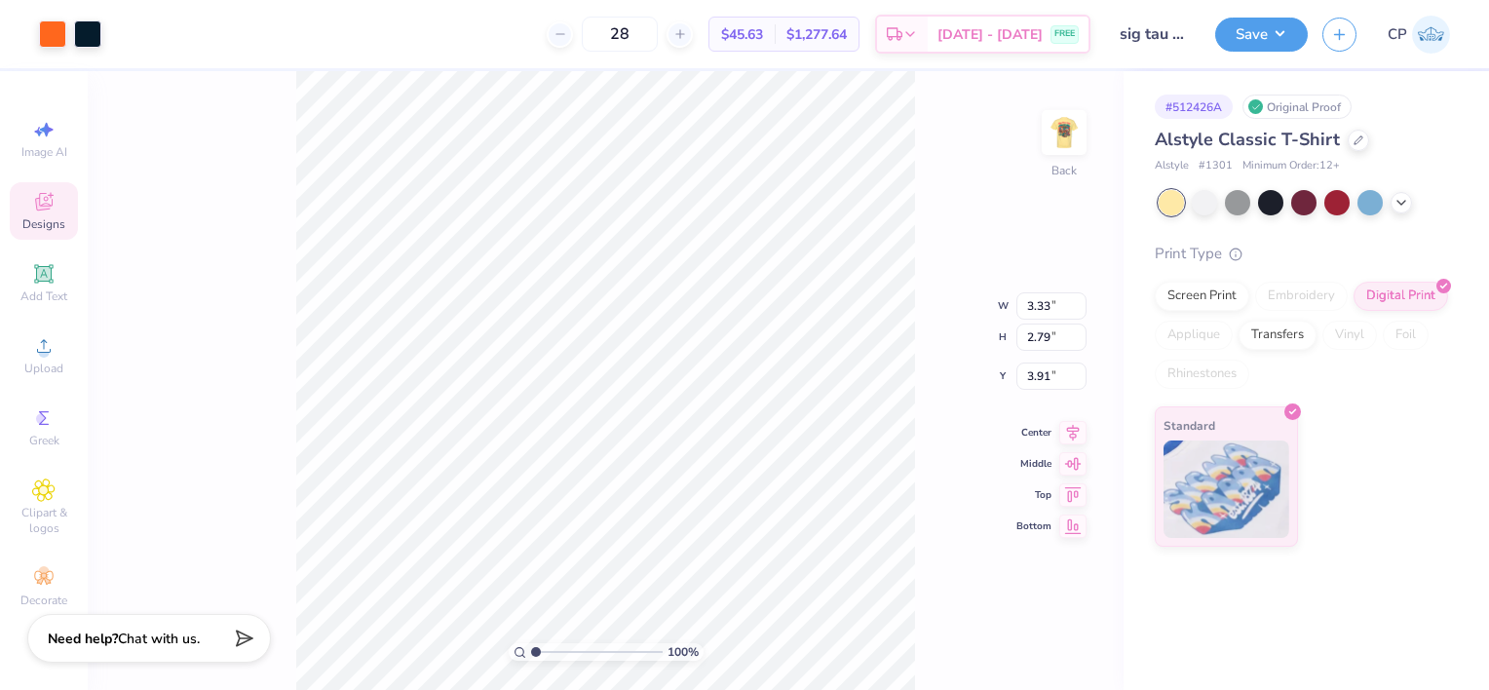
type input "13.10"
type input "18.00"
type input "2.06"
drag, startPoint x: 537, startPoint y: 653, endPoint x: 573, endPoint y: 652, distance: 36.1
click at [573, 652] on input "range" at bounding box center [597, 652] width 132 height 18
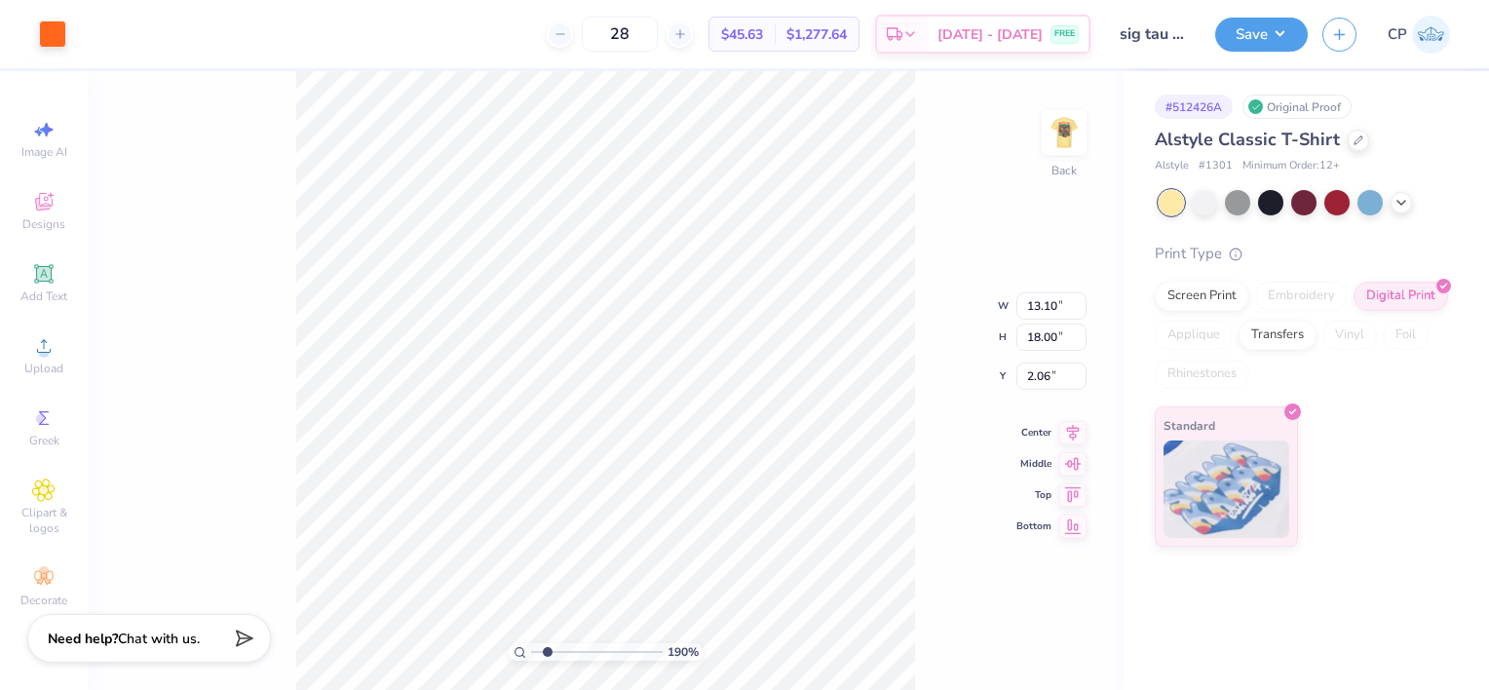
drag, startPoint x: 569, startPoint y: 652, endPoint x: 547, endPoint y: 652, distance: 22.4
type input "1.9"
click at [547, 652] on input "range" at bounding box center [597, 652] width 132 height 18
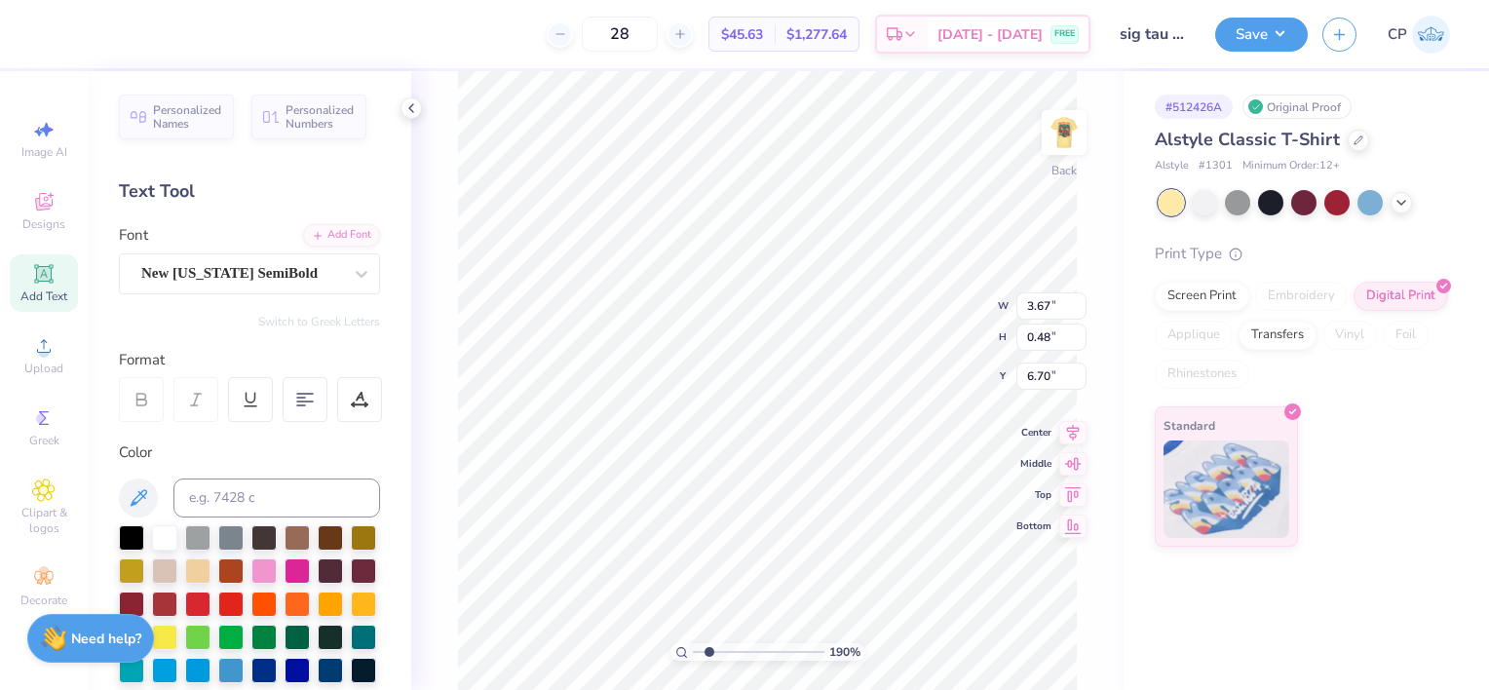
type input "13.10"
type input "18.00"
type input "2.06"
type input "3.00"
type input "3.33"
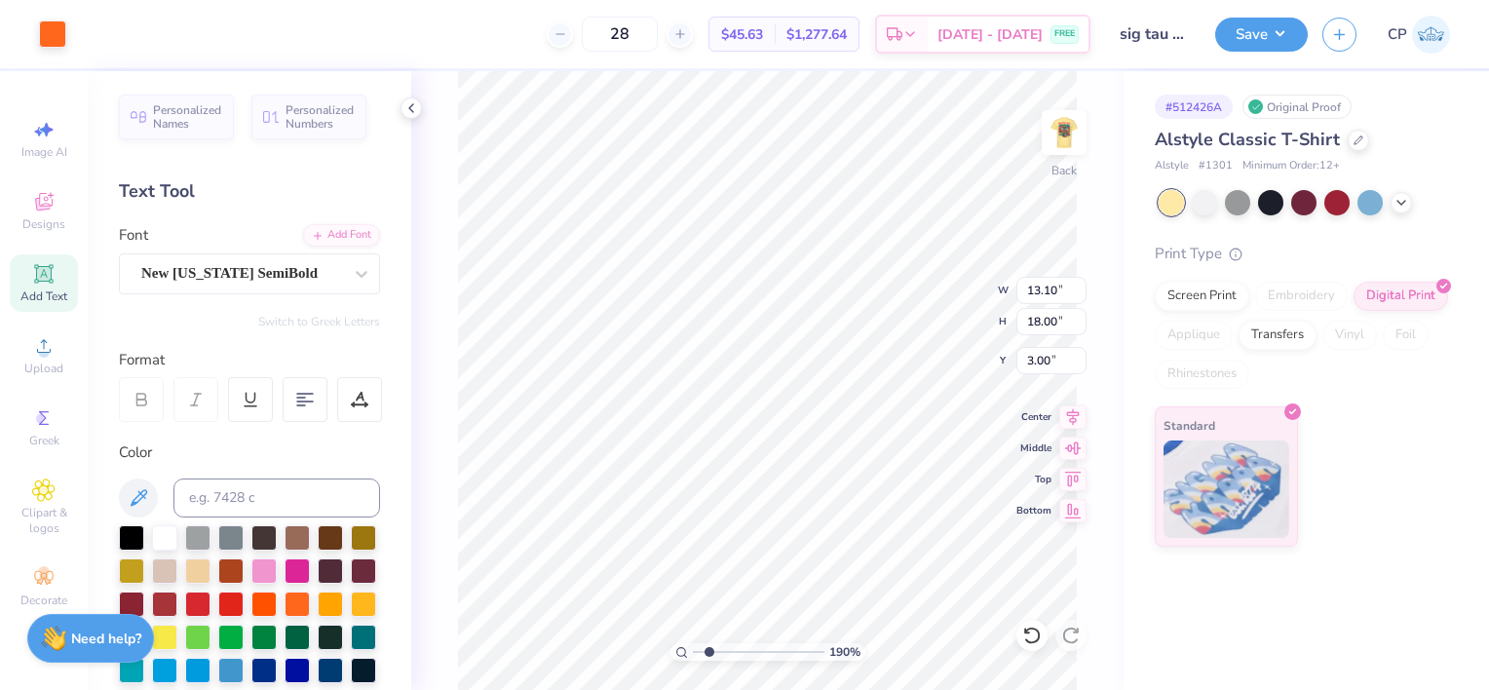
type input "2.79"
type input "3.46"
drag, startPoint x: 712, startPoint y: 653, endPoint x: 733, endPoint y: 652, distance: 20.5
type input "3.72"
click at [733, 652] on input "range" at bounding box center [759, 652] width 132 height 18
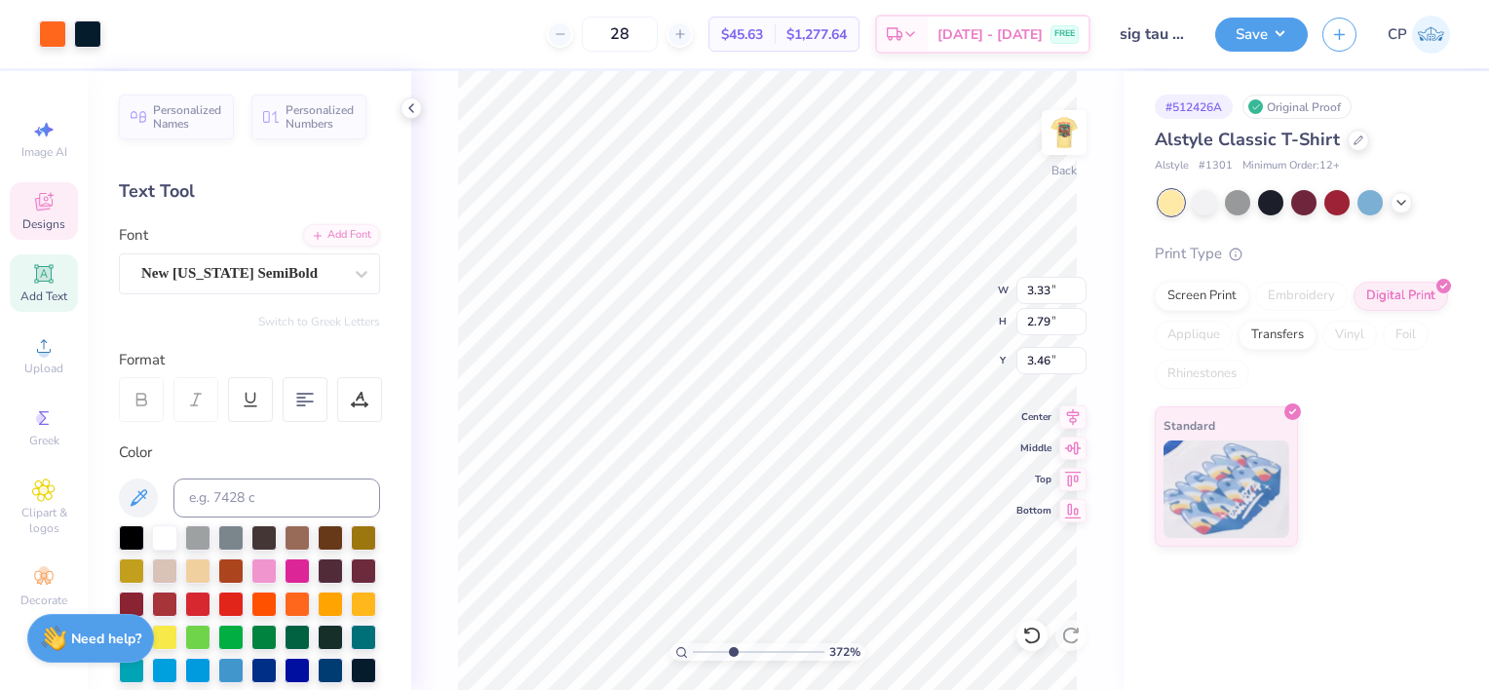
type input "13.10"
type input "18.00"
type input "3.00"
drag, startPoint x: 719, startPoint y: 651, endPoint x: 702, endPoint y: 651, distance: 17.5
type input "1.34"
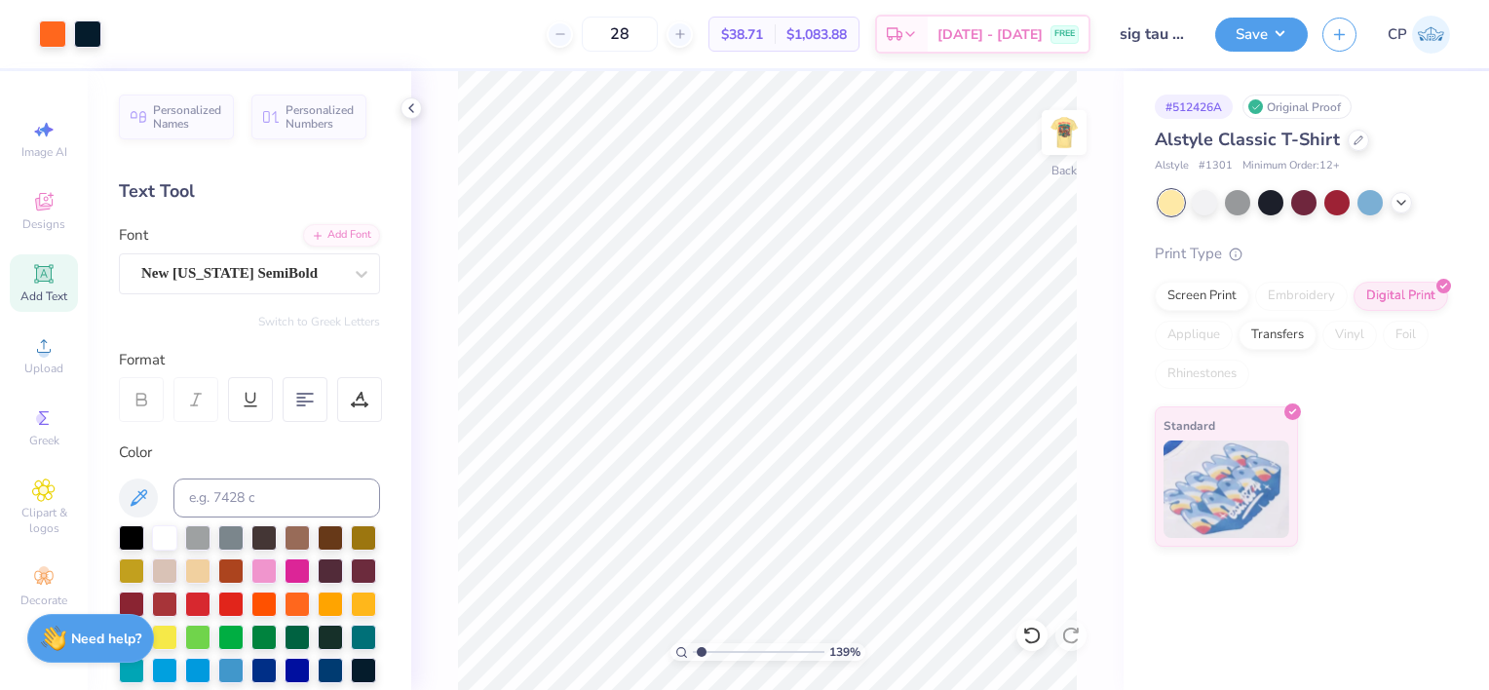
click at [702, 651] on input "range" at bounding box center [759, 652] width 132 height 18
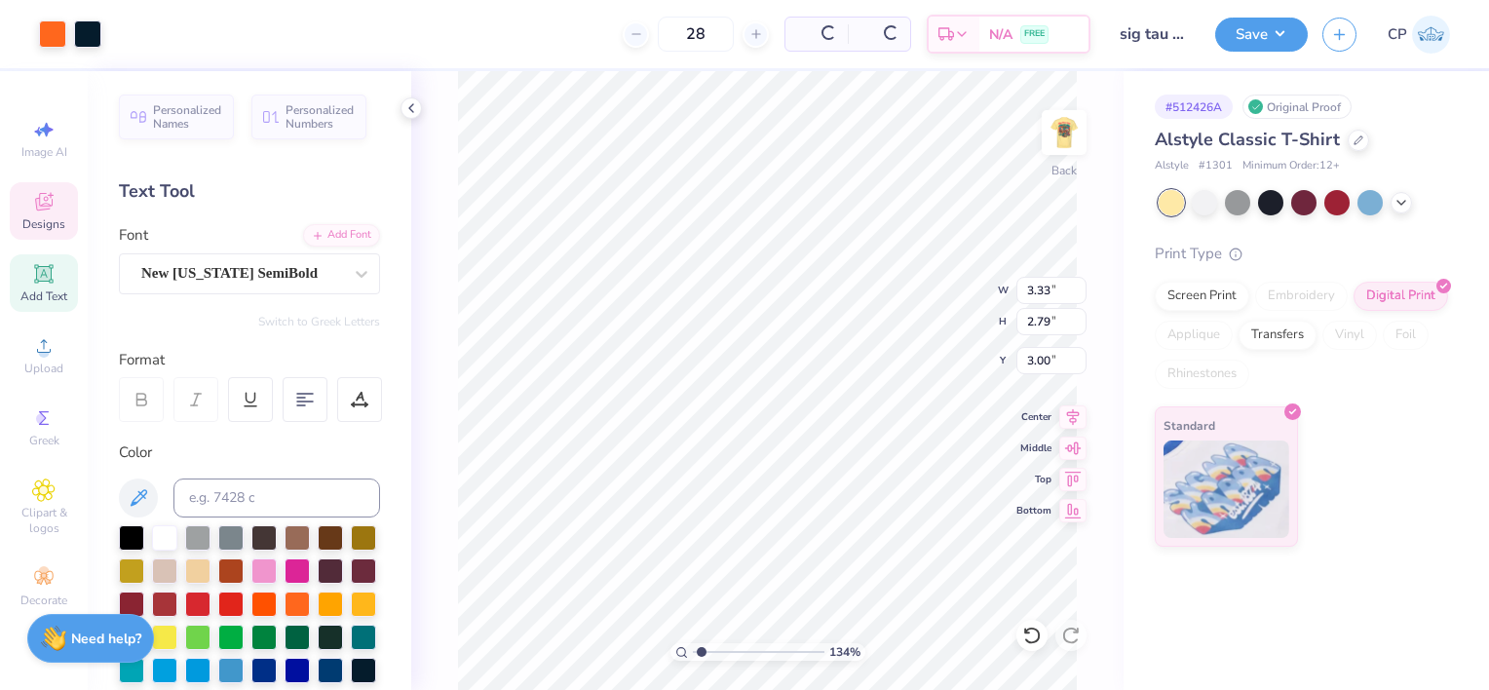
type input "3.00"
type input "5.79"
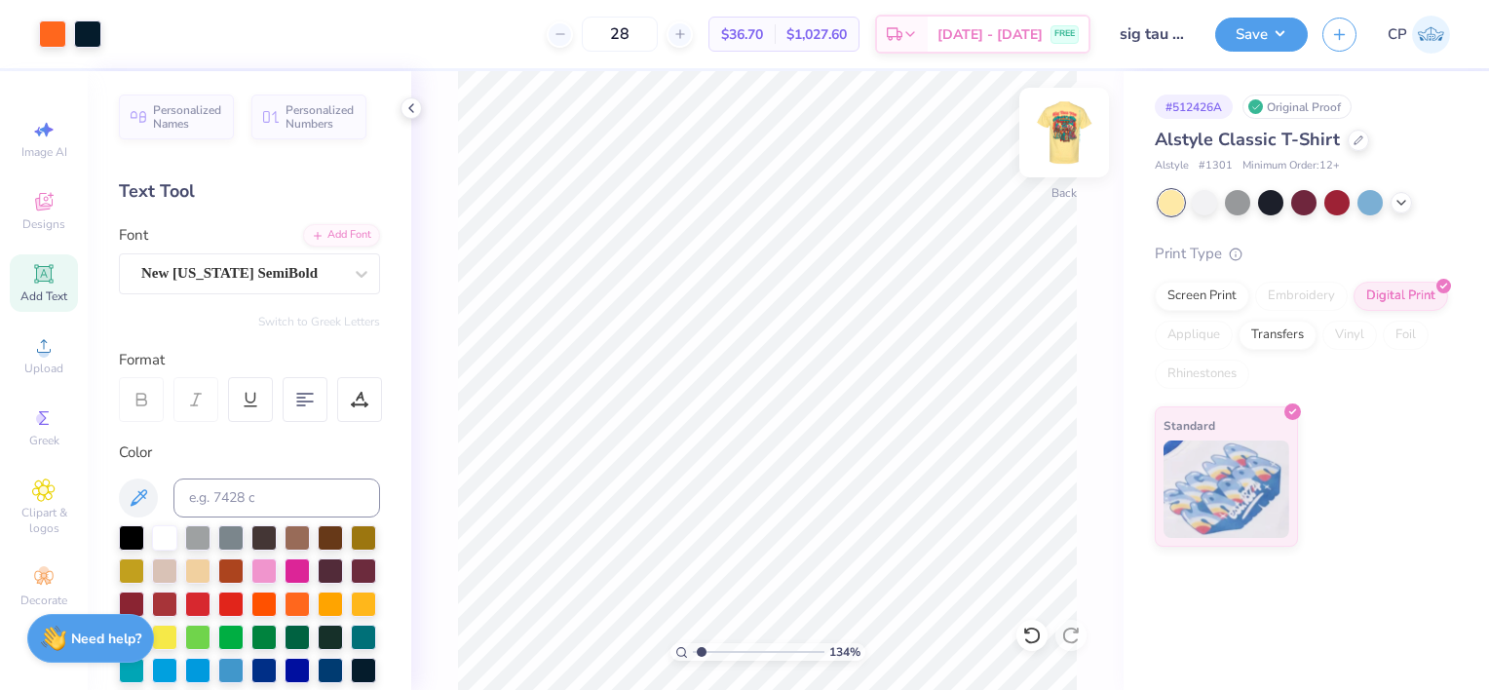
click at [1052, 133] on img at bounding box center [1064, 133] width 78 height 78
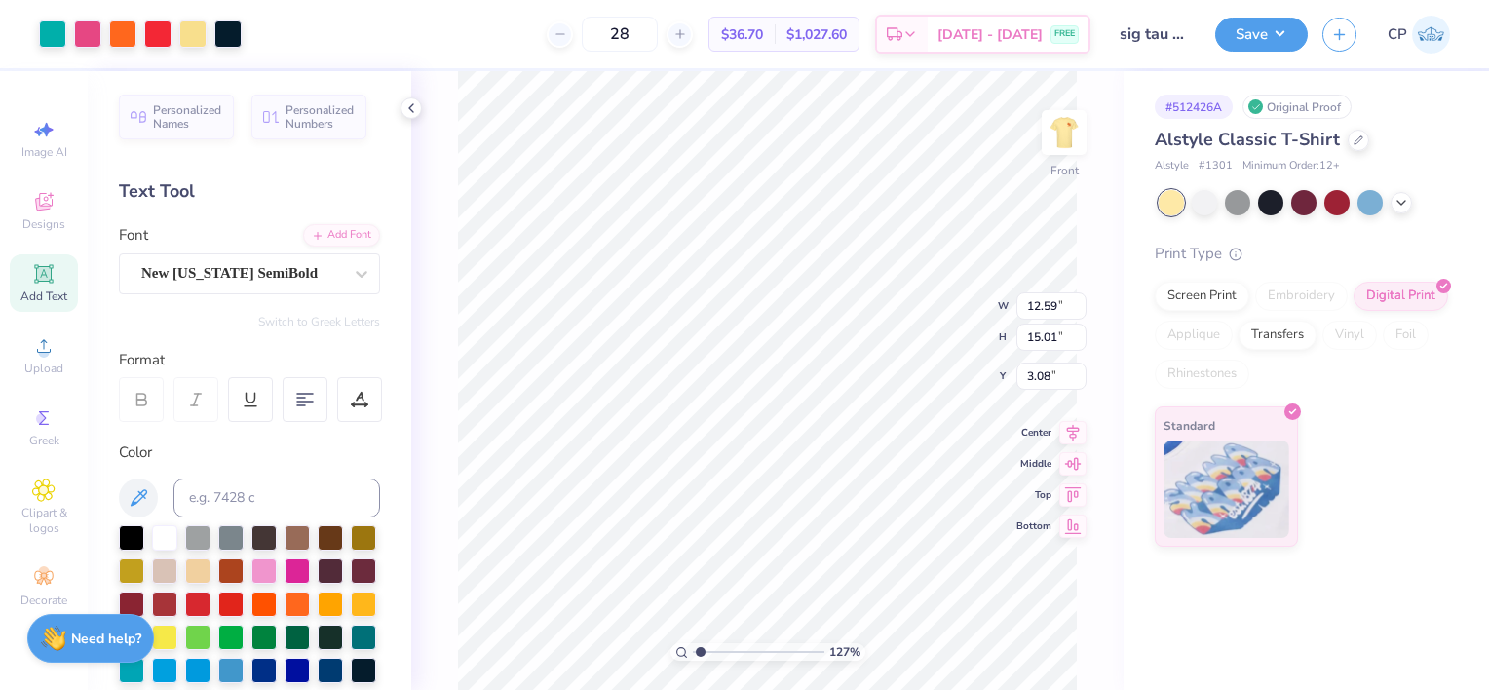
type input "1.27128360889445"
type input "4.13"
click at [1071, 415] on icon at bounding box center [1073, 414] width 13 height 17
type input "1.27128360889445"
type input "3.00"
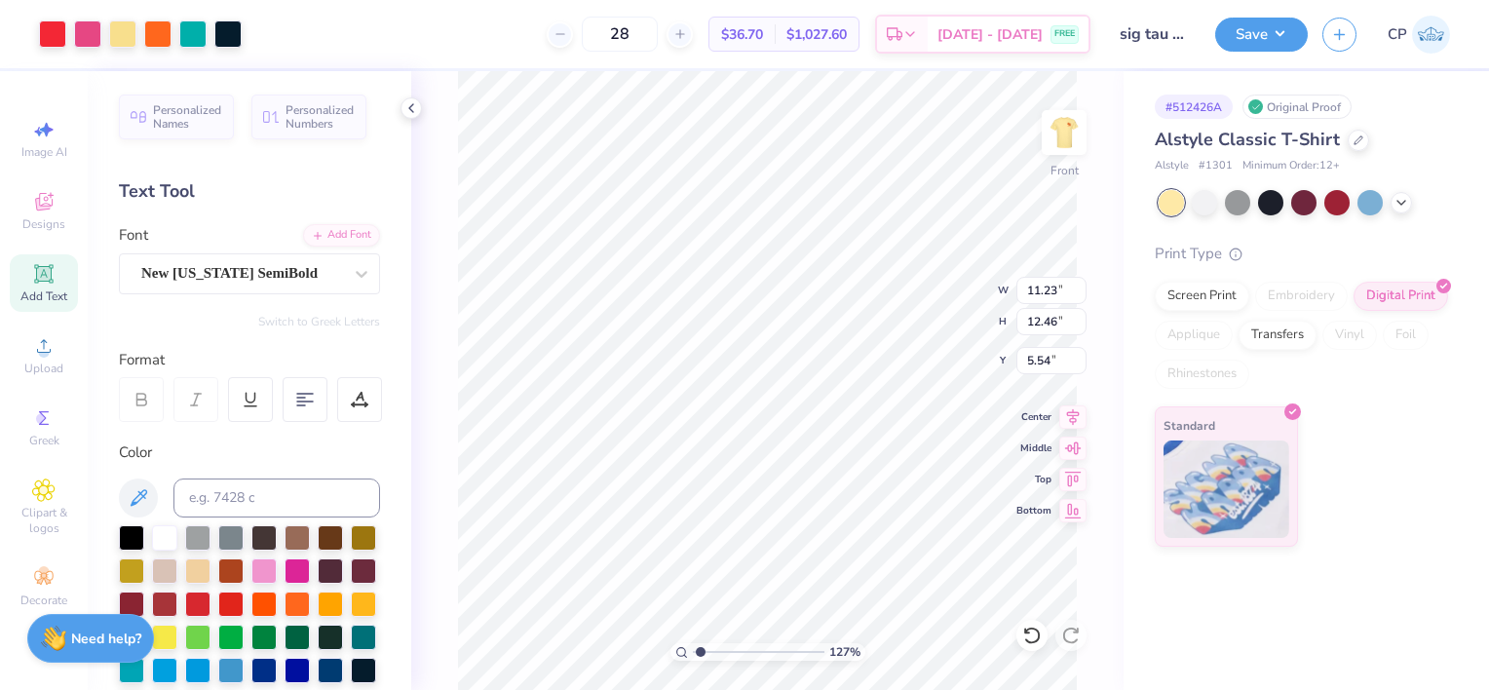
type input "1.27128360889445"
type input "5.58"
type input "1.27128360889445"
type input "5.54"
click at [1071, 419] on icon at bounding box center [1072, 413] width 27 height 23
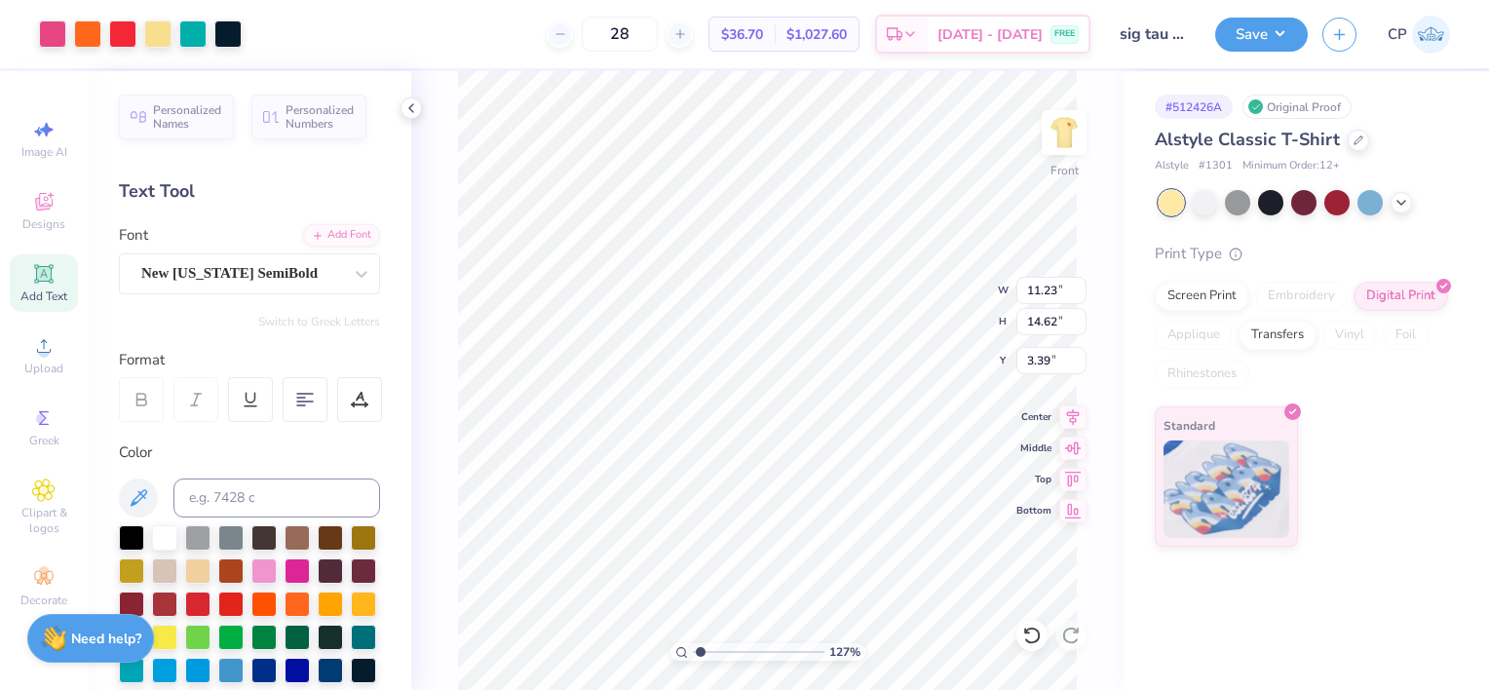
type input "1.27128360889445"
type input "3.00"
click at [1354, 139] on icon at bounding box center [1358, 138] width 10 height 10
type input "1.27128360889445"
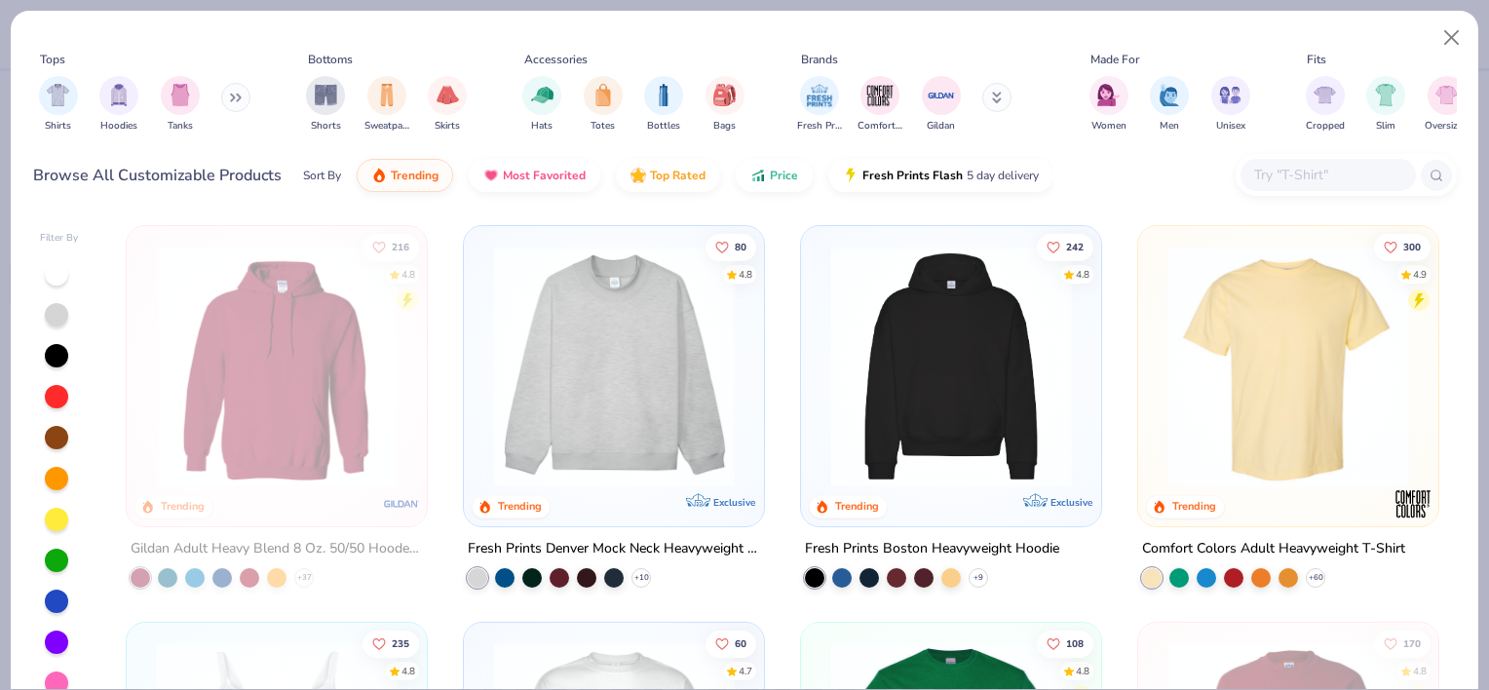
click at [1269, 176] on input "text" at bounding box center [1327, 175] width 150 height 22
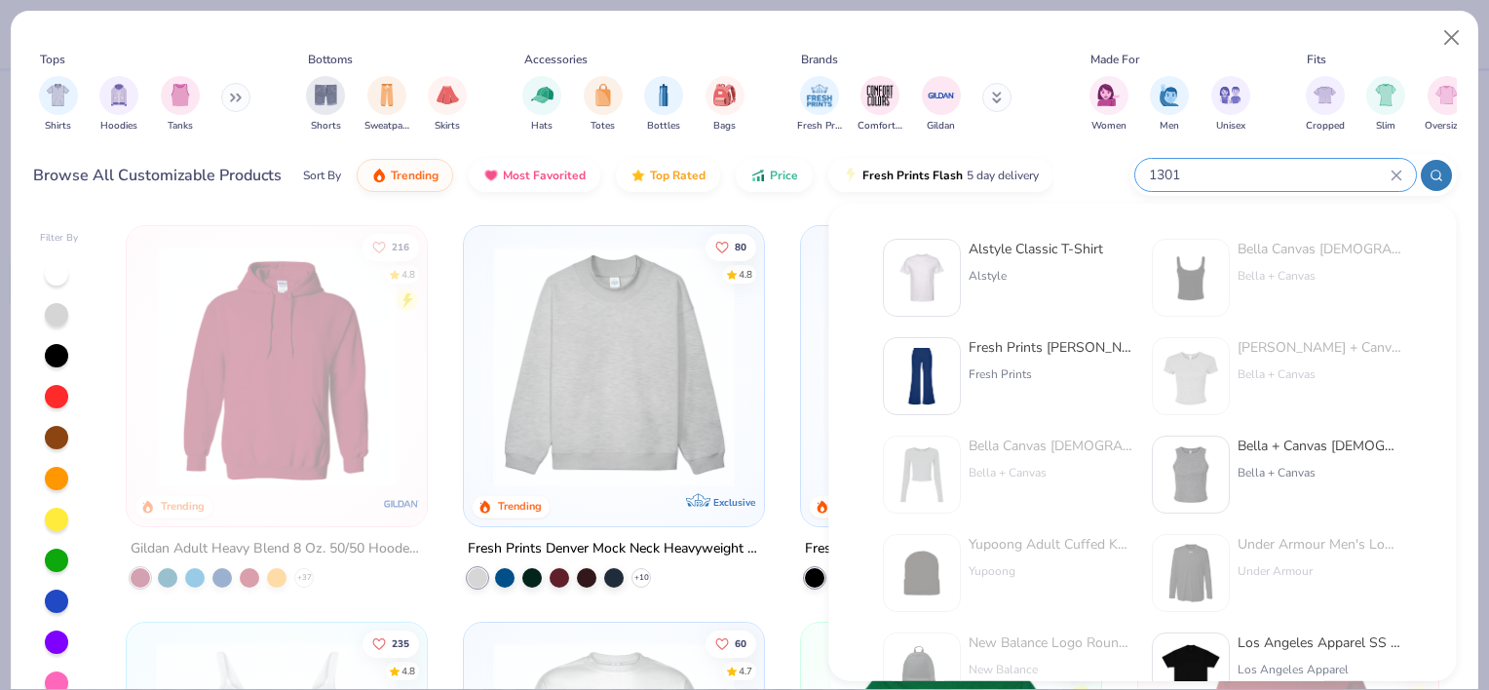
type input "1301"
click at [1019, 253] on div "Alstyle Classic T-Shirt" at bounding box center [1036, 249] width 134 height 20
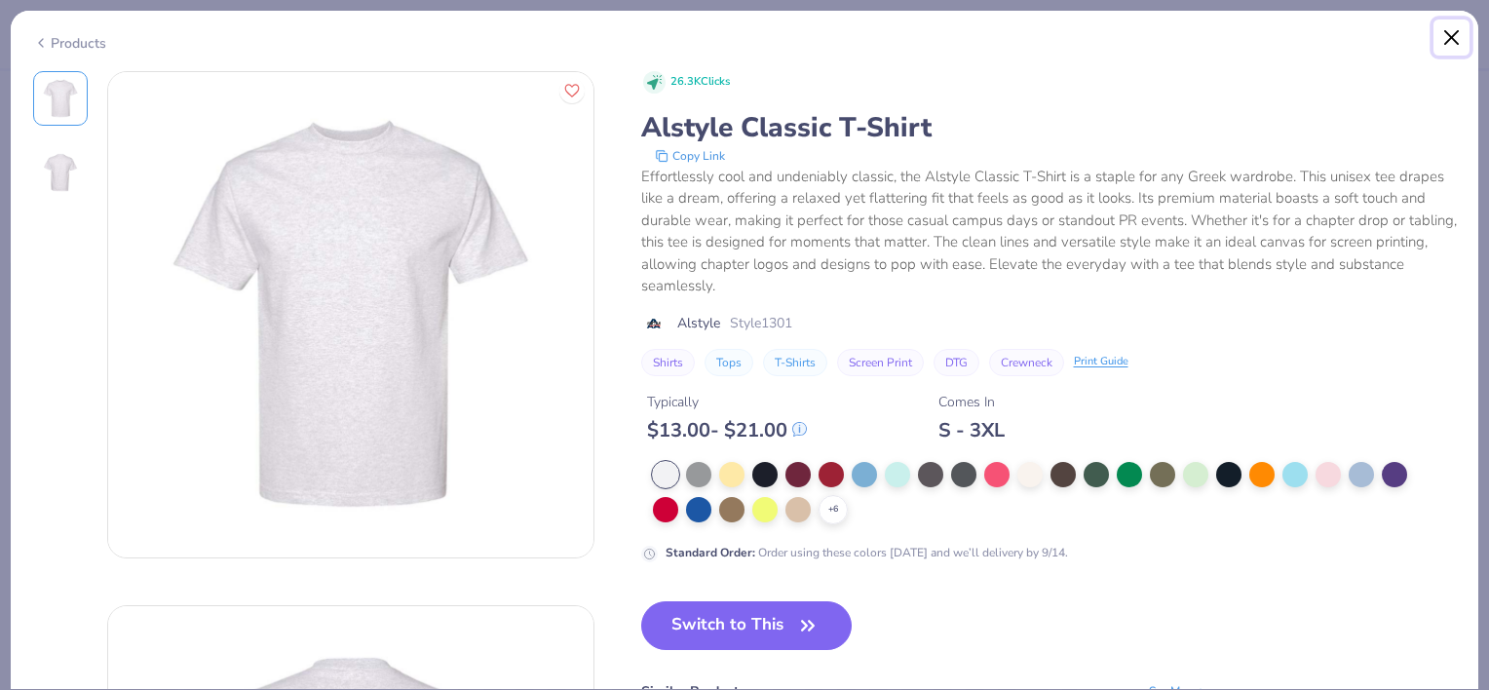
click at [1451, 30] on button "Close" at bounding box center [1451, 37] width 37 height 37
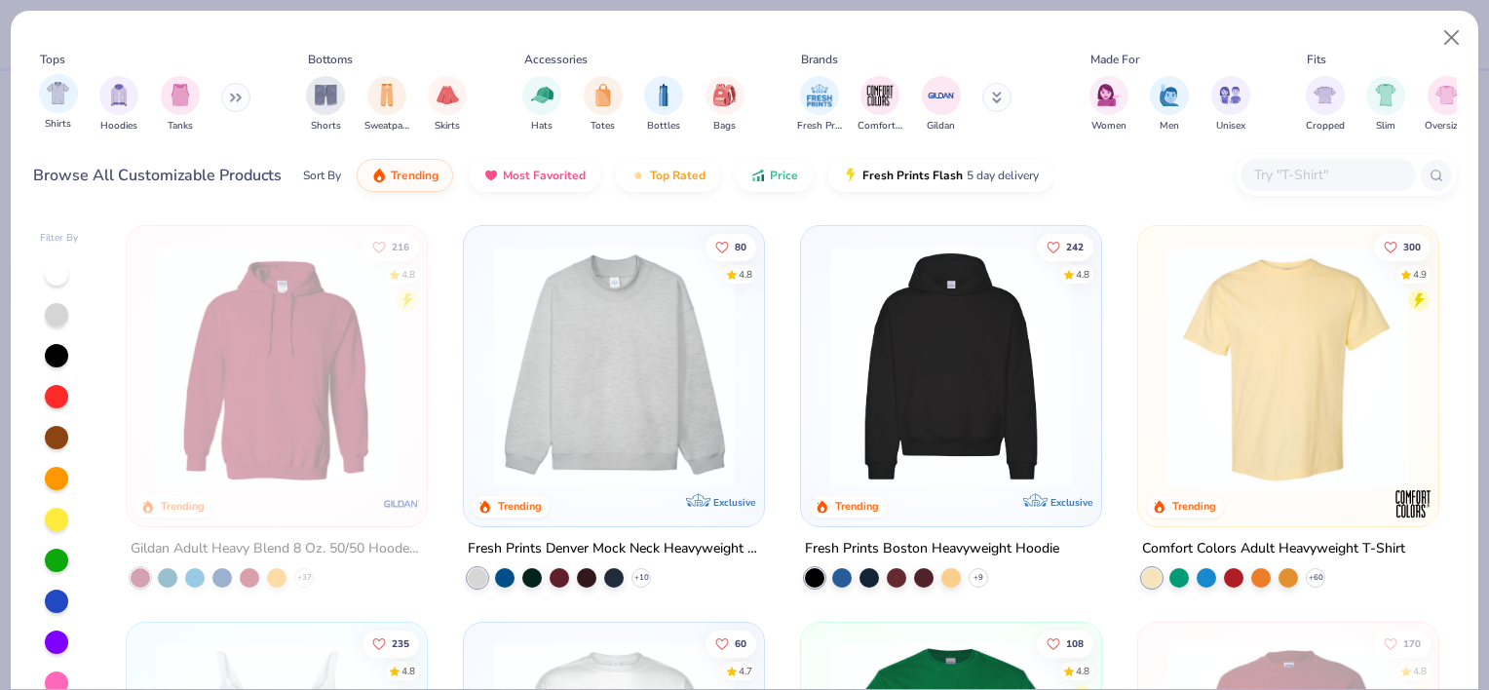
click at [42, 113] on div "Shirts" at bounding box center [58, 102] width 39 height 57
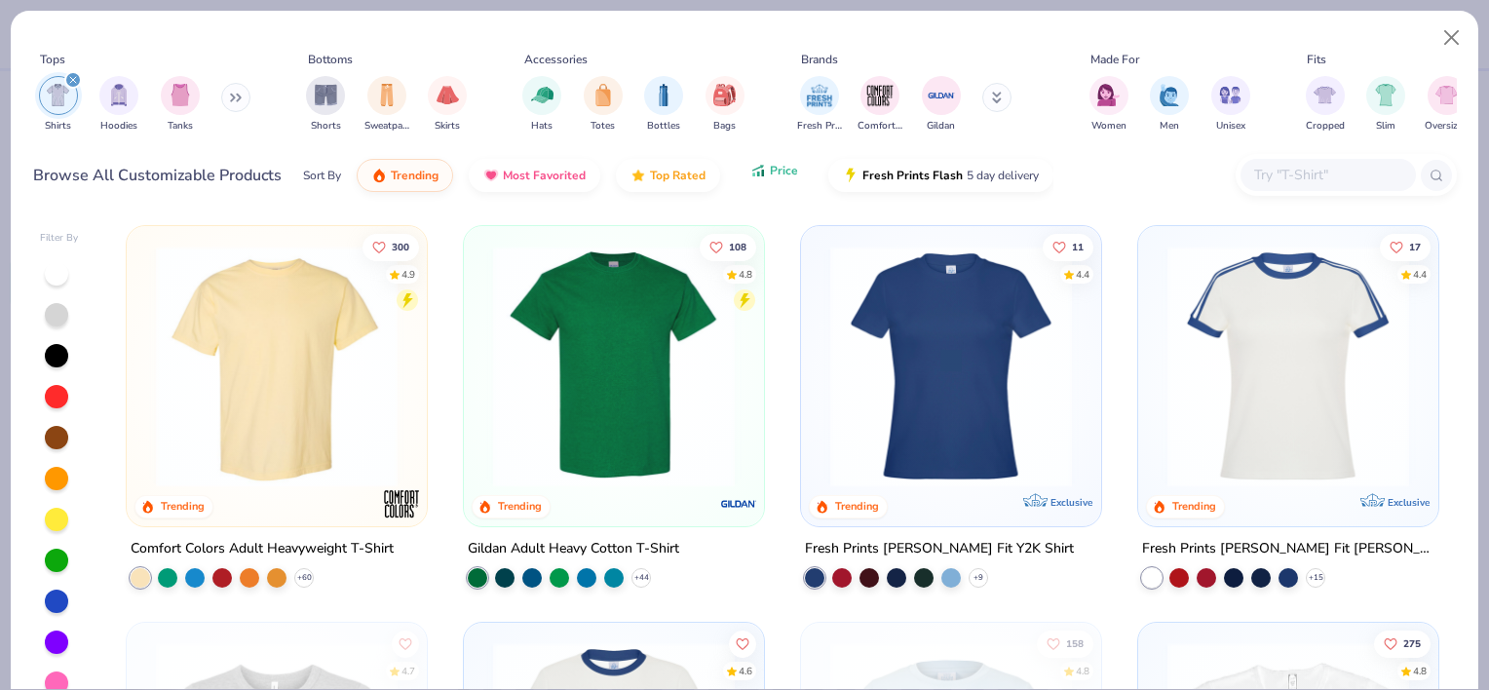
click at [770, 173] on span "Price" at bounding box center [784, 171] width 28 height 16
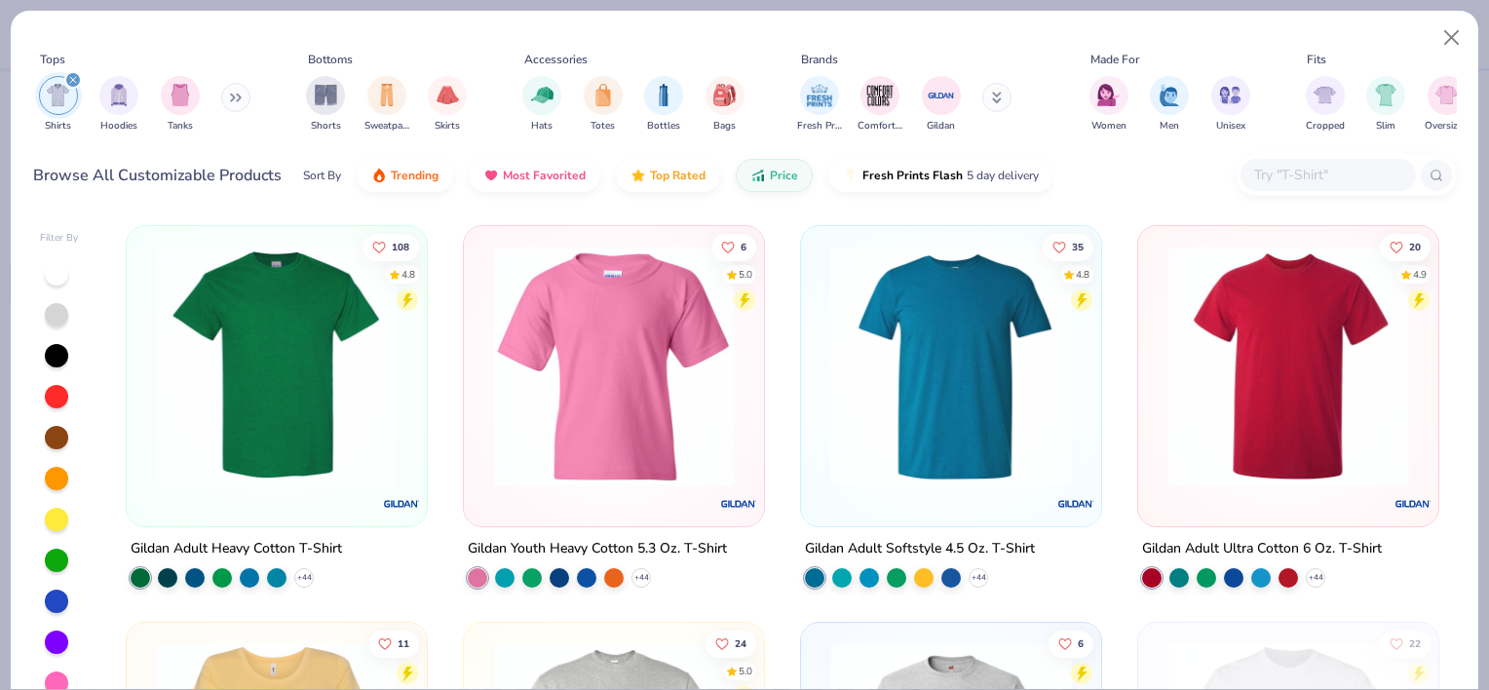
click at [247, 391] on img at bounding box center [276, 367] width 261 height 242
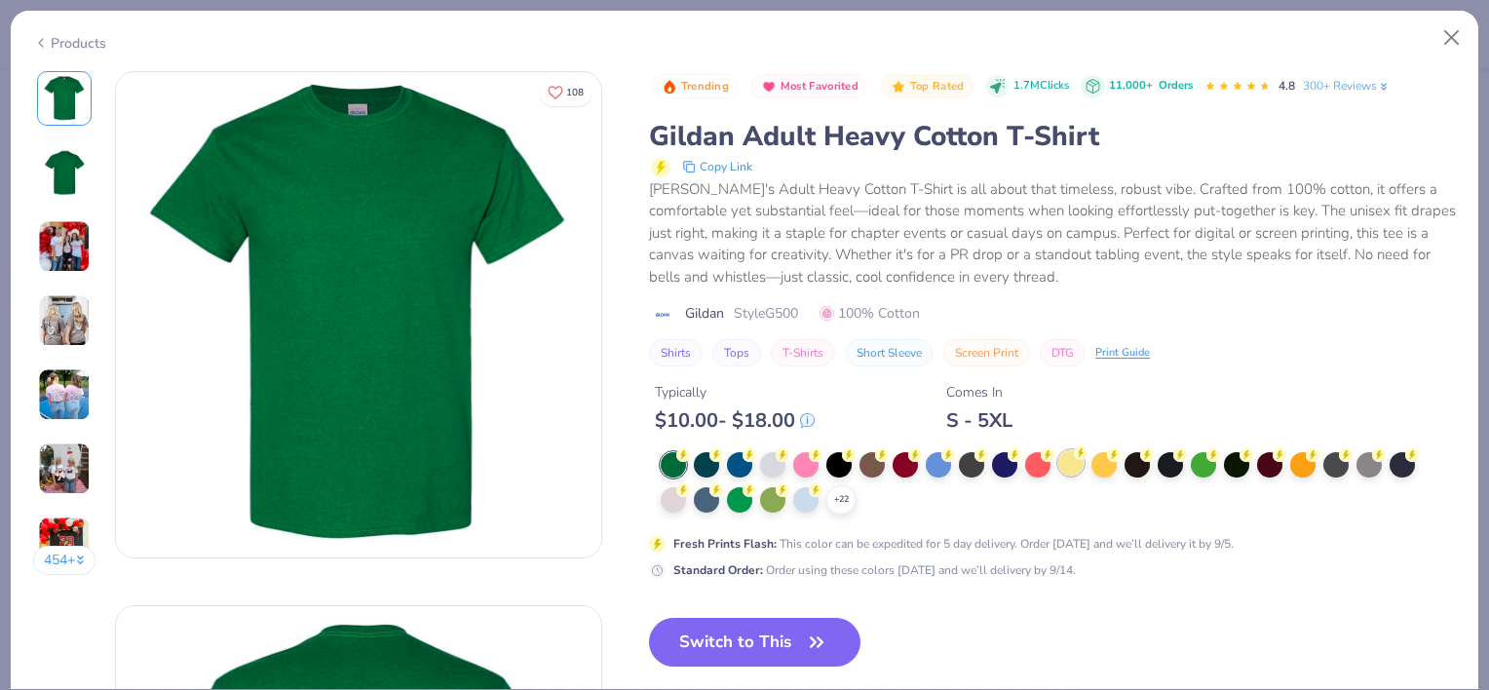
click at [1072, 459] on div at bounding box center [1070, 462] width 25 height 25
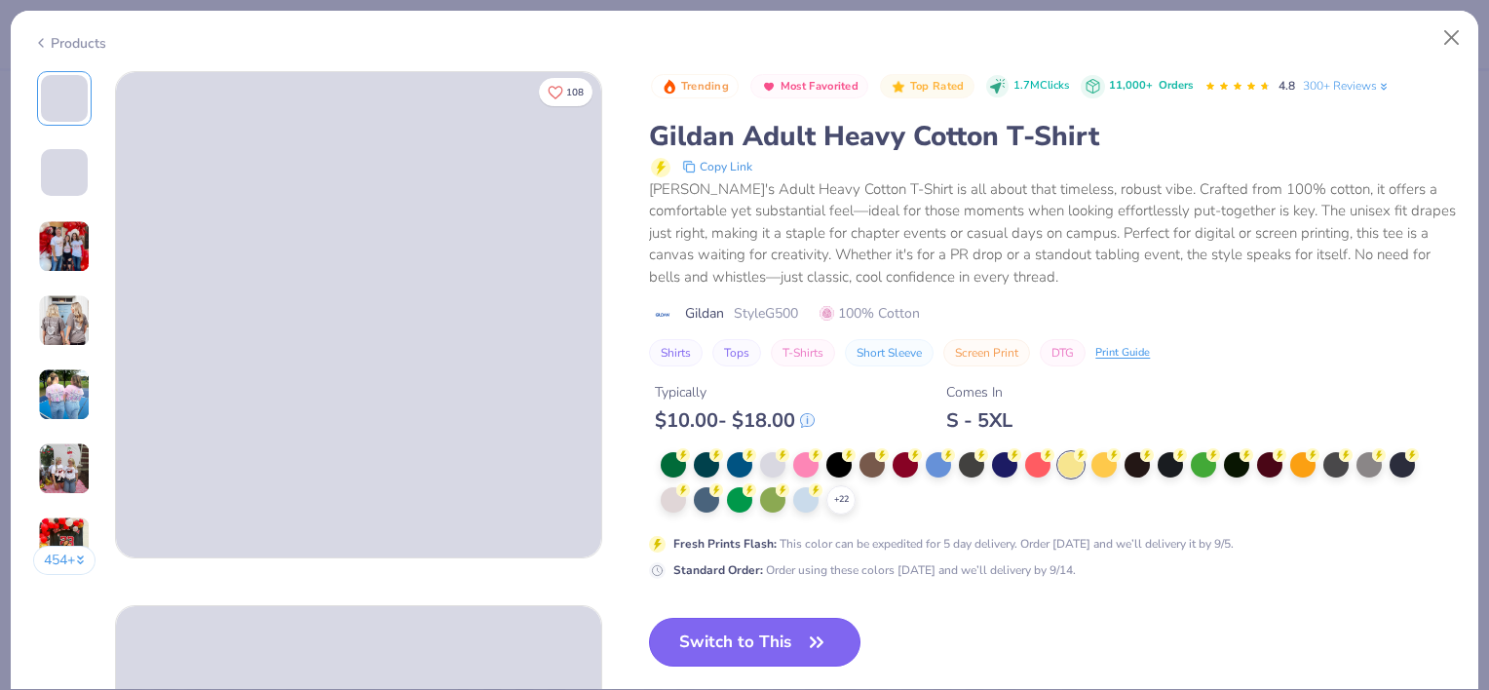
click at [726, 633] on button "Switch to This" at bounding box center [754, 642] width 211 height 49
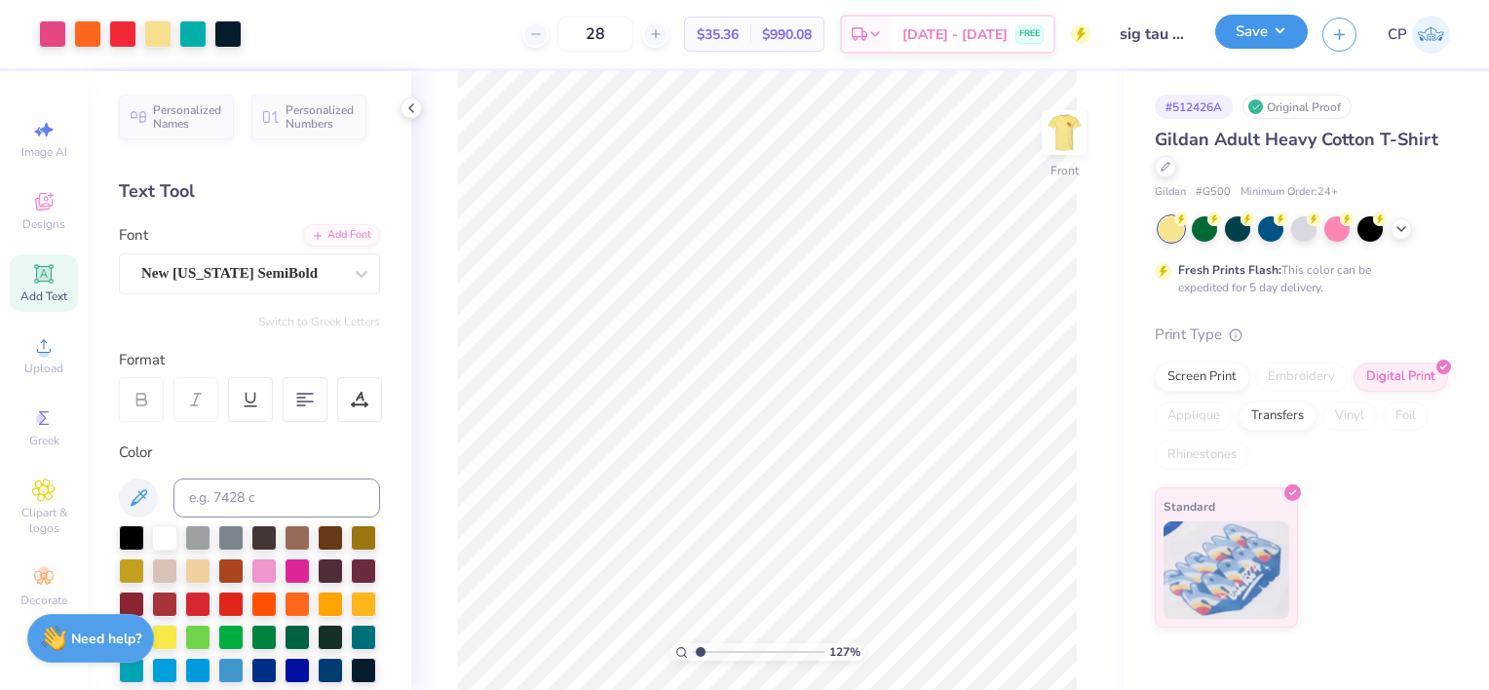
click at [1279, 31] on button "Save" at bounding box center [1261, 32] width 93 height 34
type input "1.27128360889445"
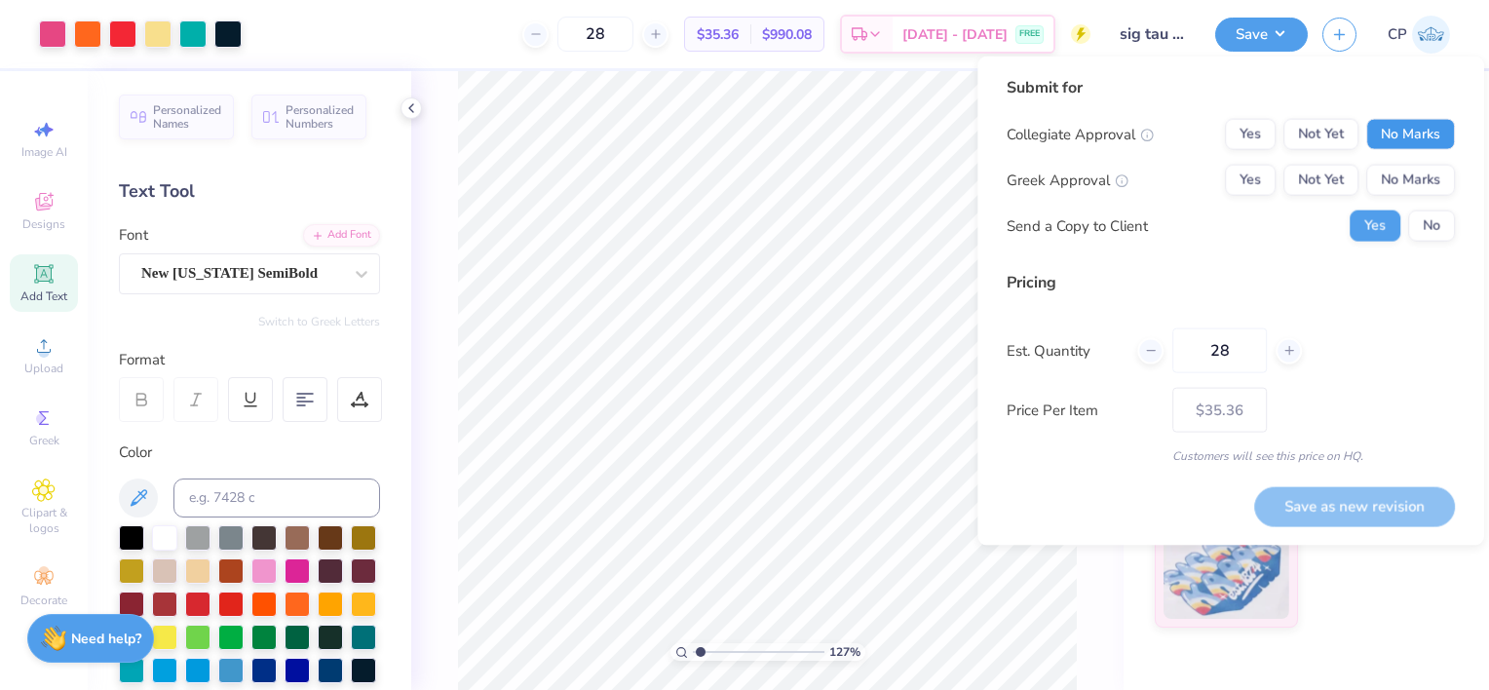
click at [1388, 142] on button "No Marks" at bounding box center [1410, 134] width 89 height 31
click at [1325, 183] on button "Not Yet" at bounding box center [1320, 180] width 75 height 31
drag, startPoint x: 1231, startPoint y: 349, endPoint x: 1198, endPoint y: 345, distance: 33.4
click at [1198, 345] on input "28" at bounding box center [1219, 350] width 95 height 45
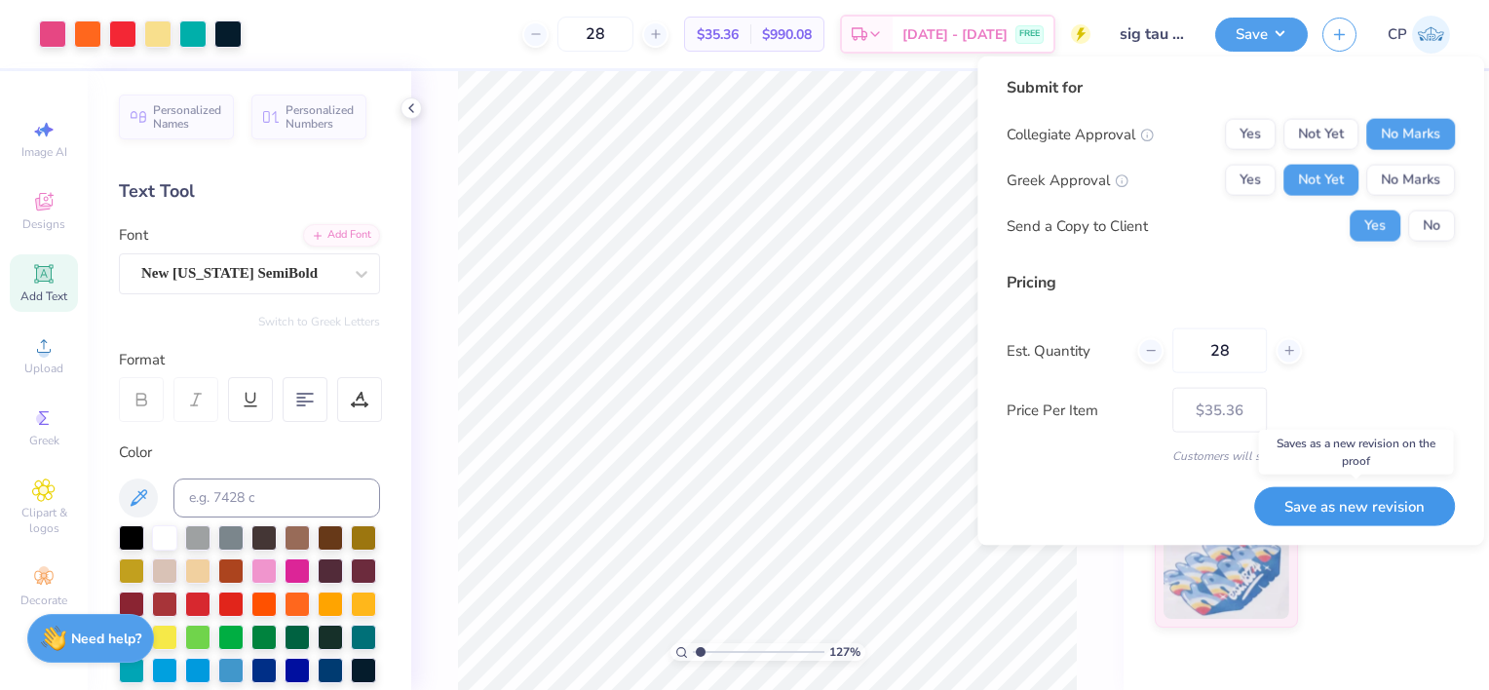
click at [1361, 507] on button "Save as new revision" at bounding box center [1354, 505] width 201 height 39
type input "$35.36"
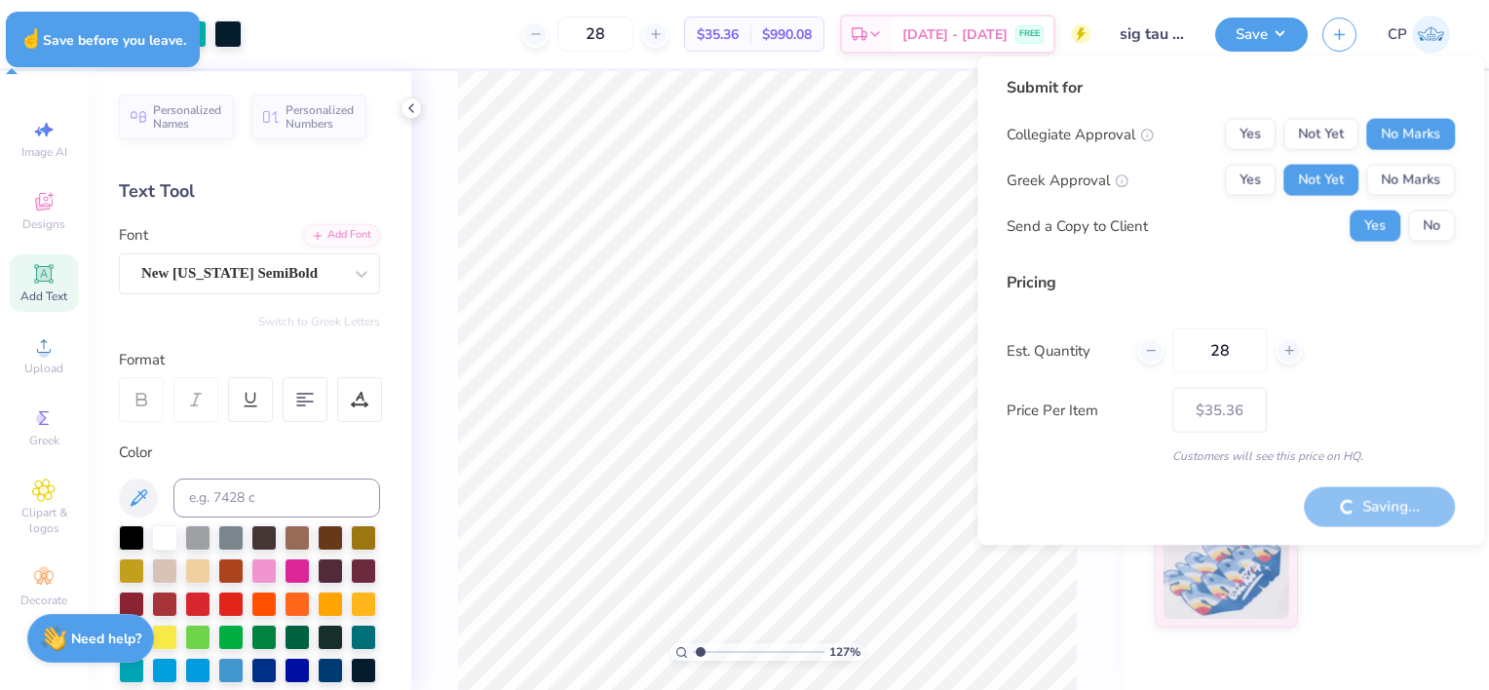
type input "1.27128360889445"
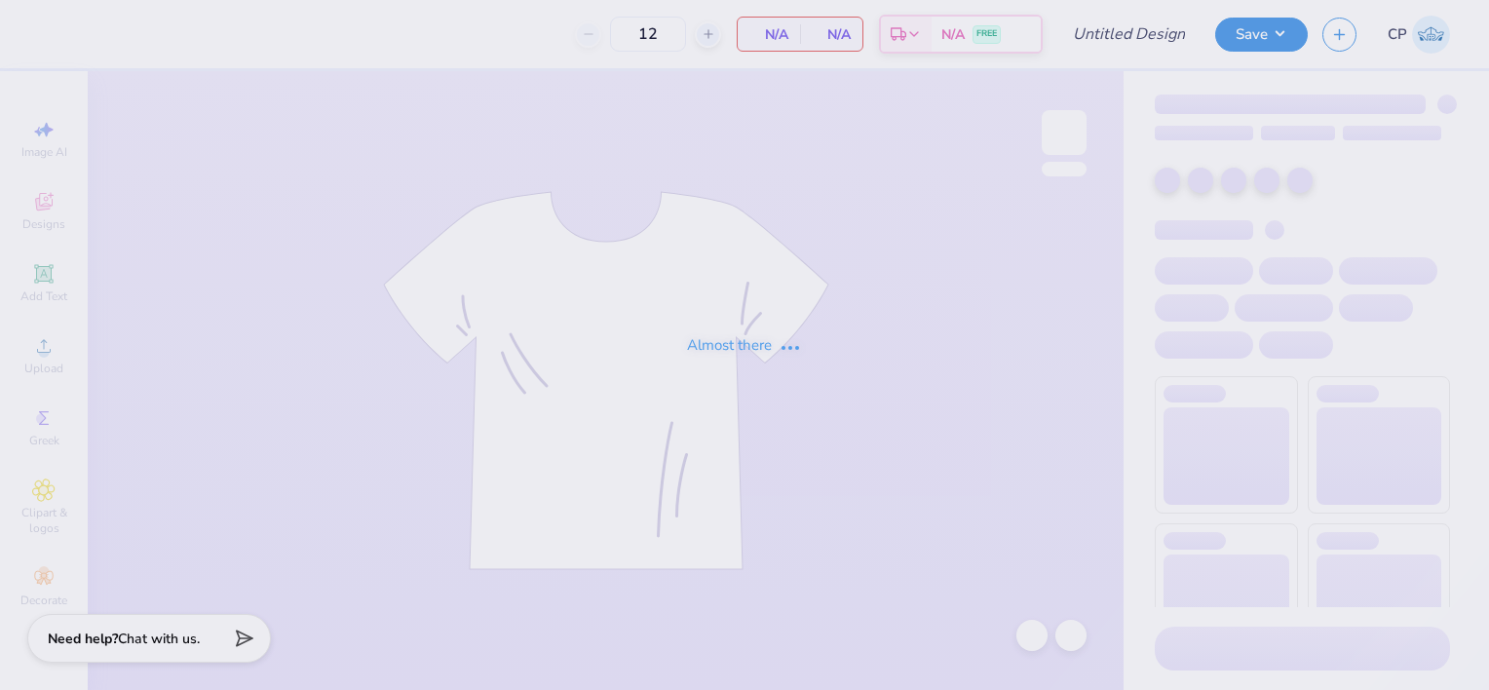
type input "sig tau 70s"
type input "28"
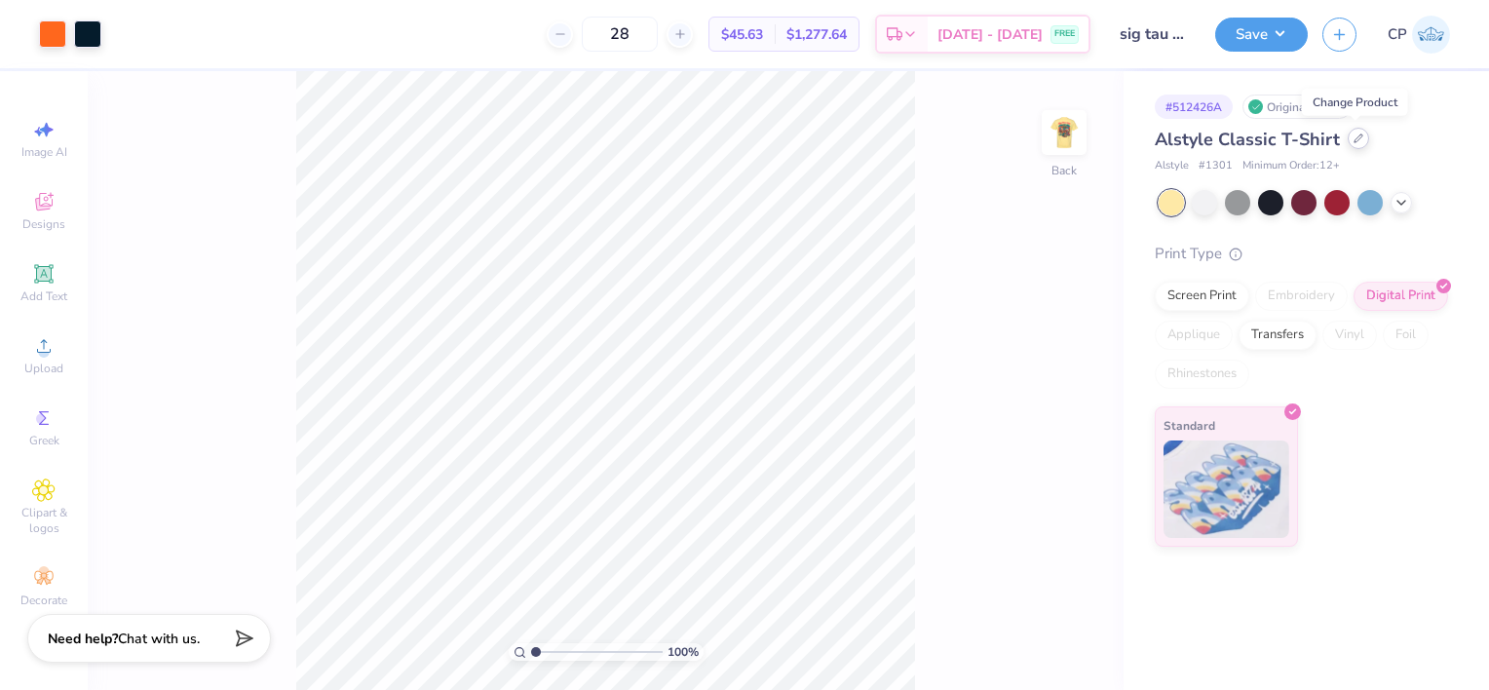
click at [1352, 143] on div at bounding box center [1358, 138] width 21 height 21
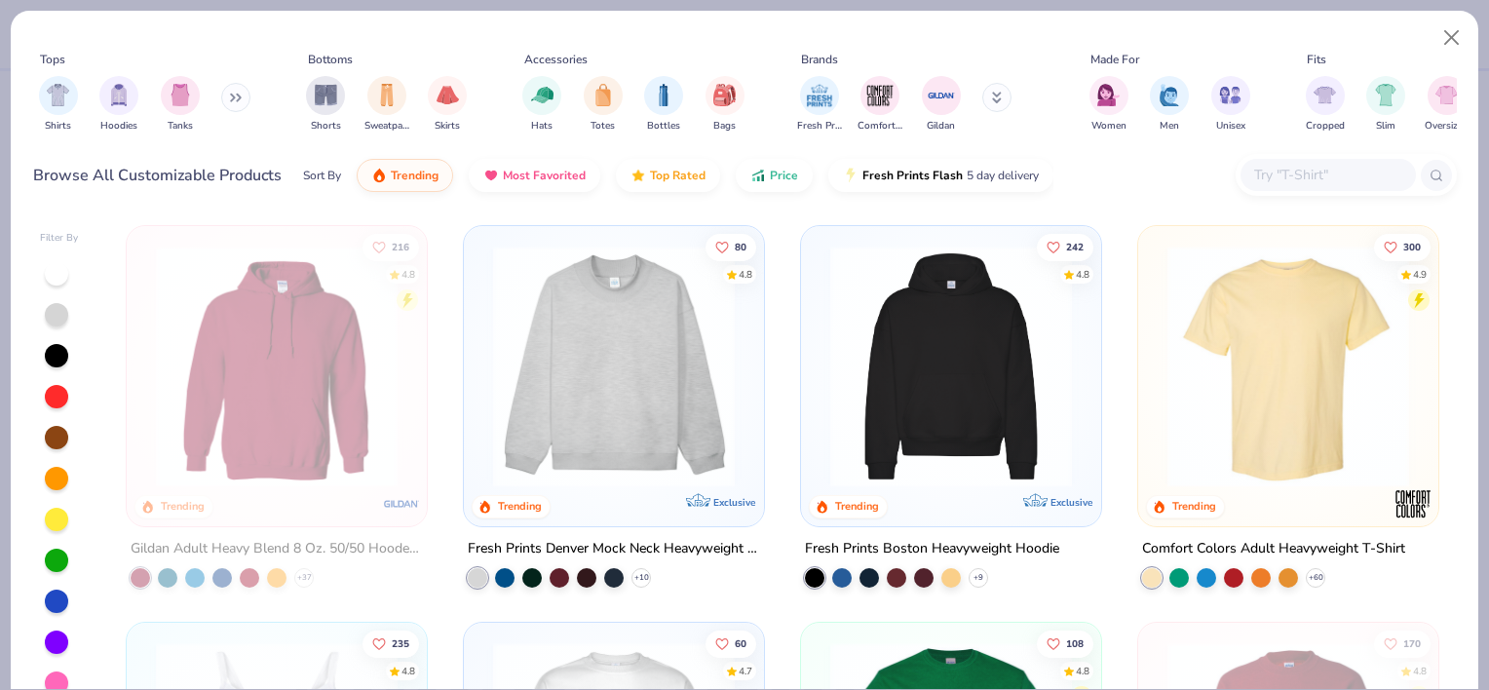
click at [1271, 177] on input "text" at bounding box center [1327, 175] width 150 height 22
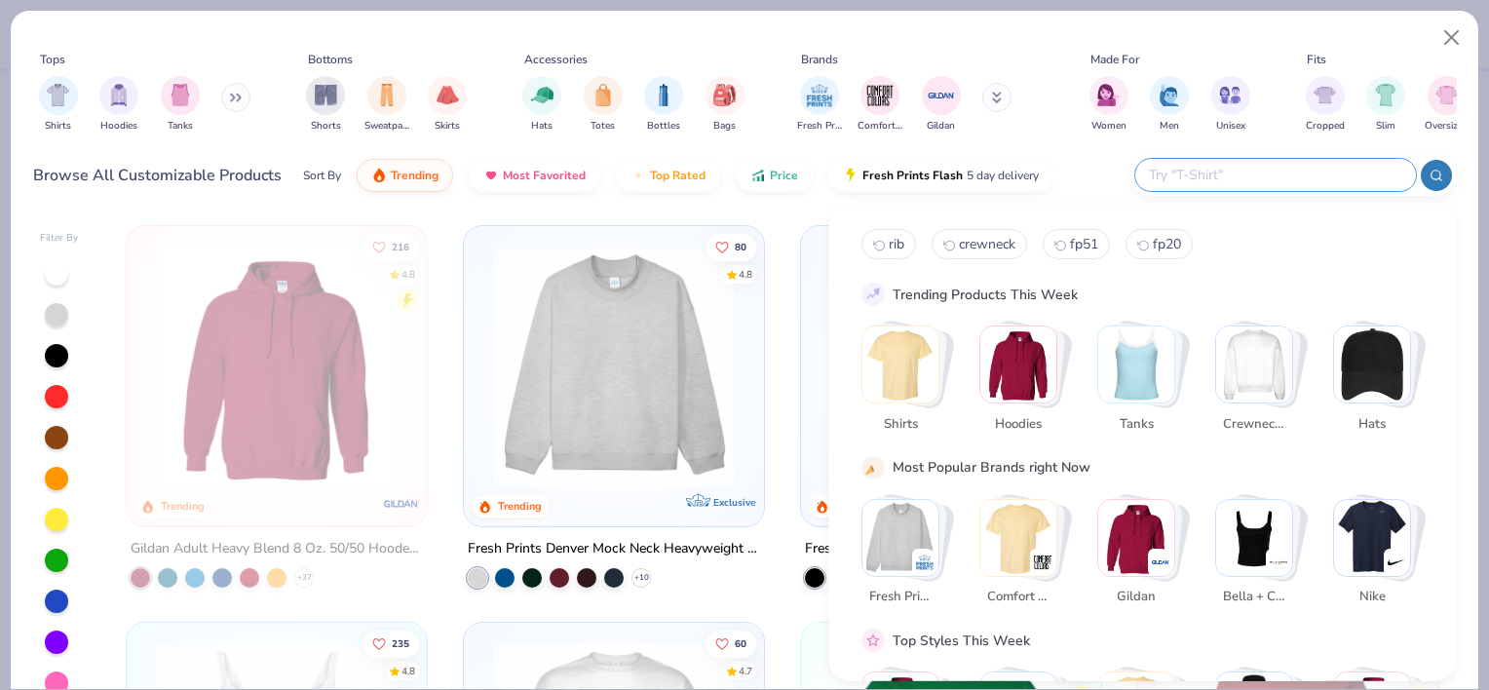
type input "g"
click at [60, 109] on div "filter for Shirts" at bounding box center [58, 93] width 39 height 39
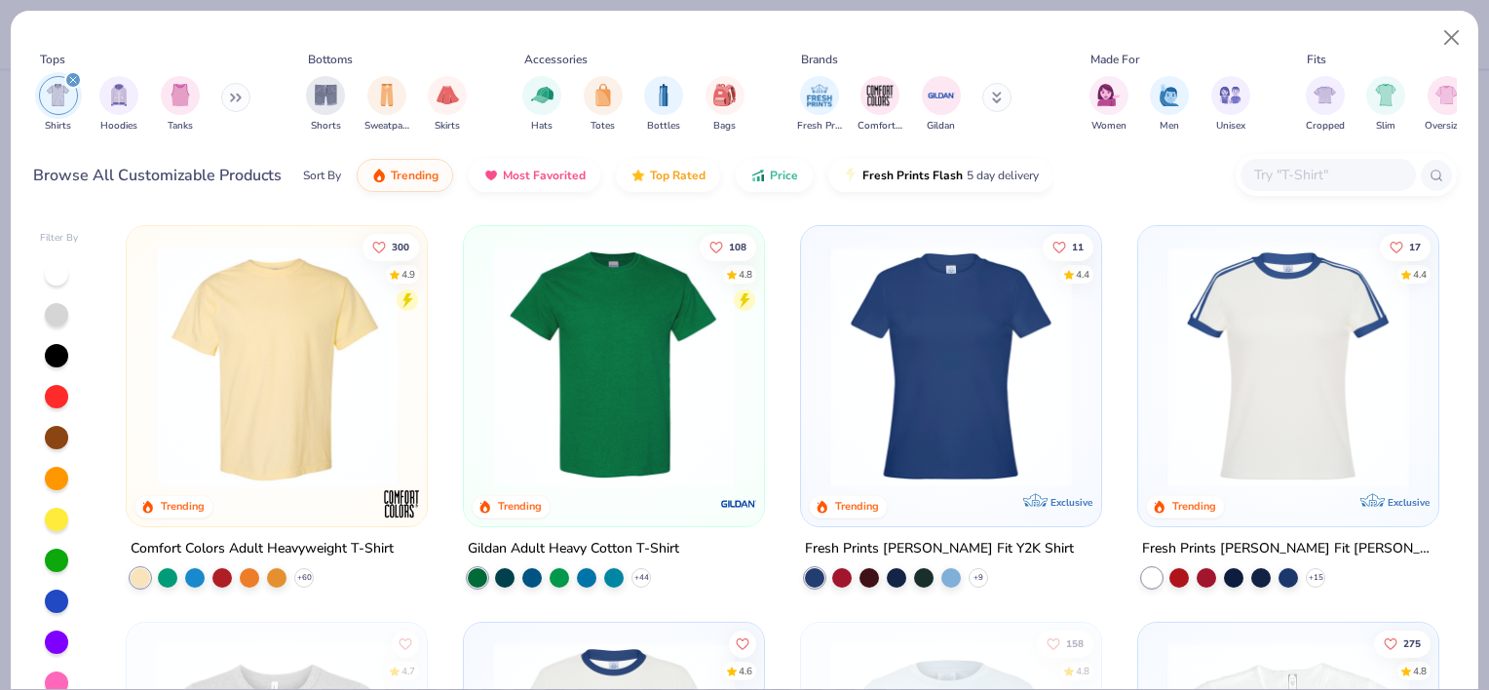
click at [320, 415] on img at bounding box center [276, 367] width 261 height 242
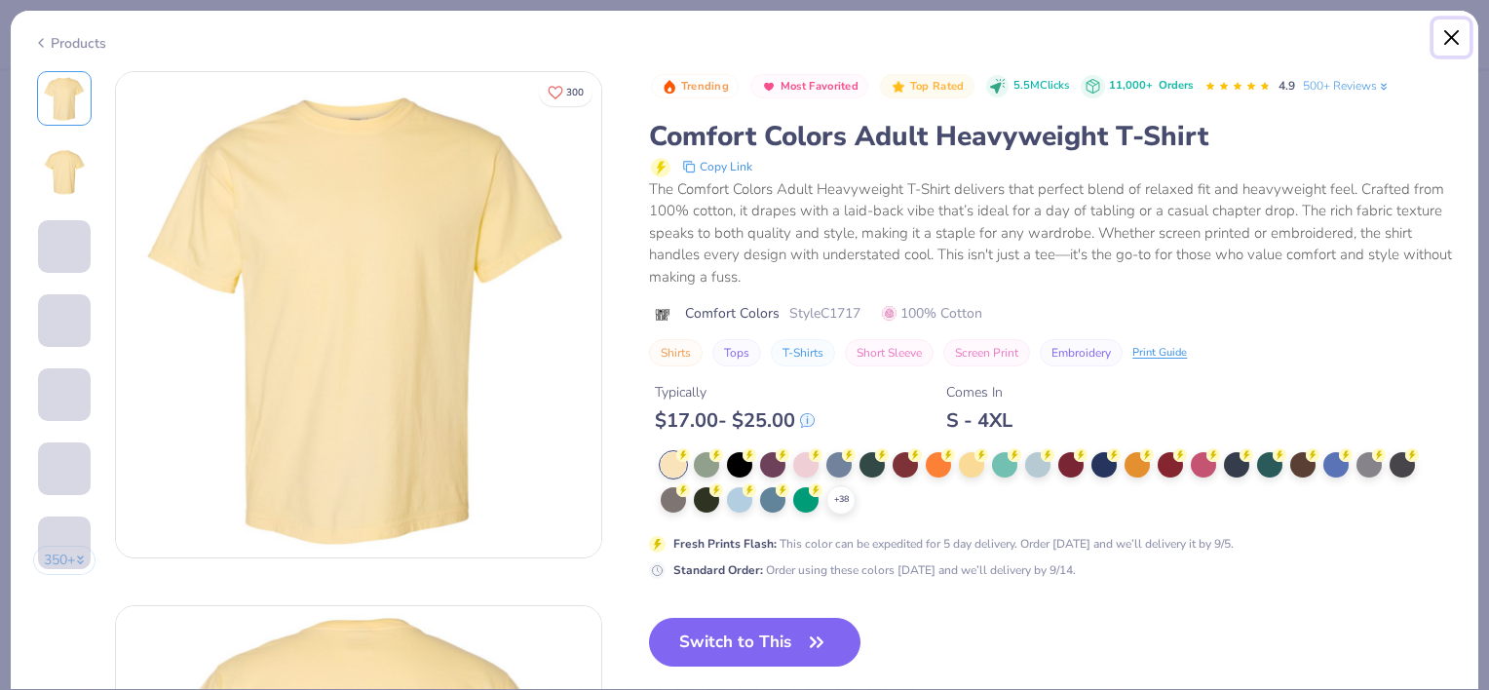
click at [1446, 38] on button "Close" at bounding box center [1451, 37] width 37 height 37
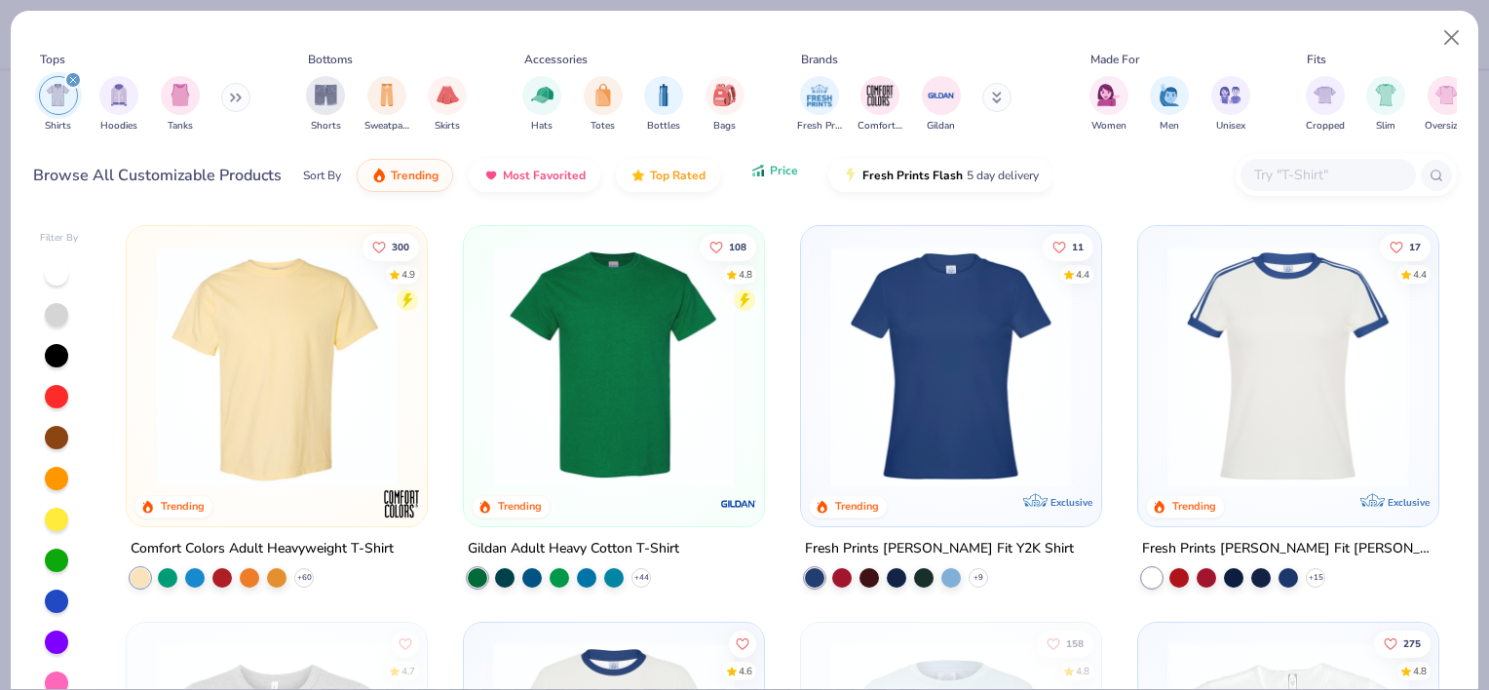
click at [758, 187] on button "Price" at bounding box center [774, 170] width 77 height 33
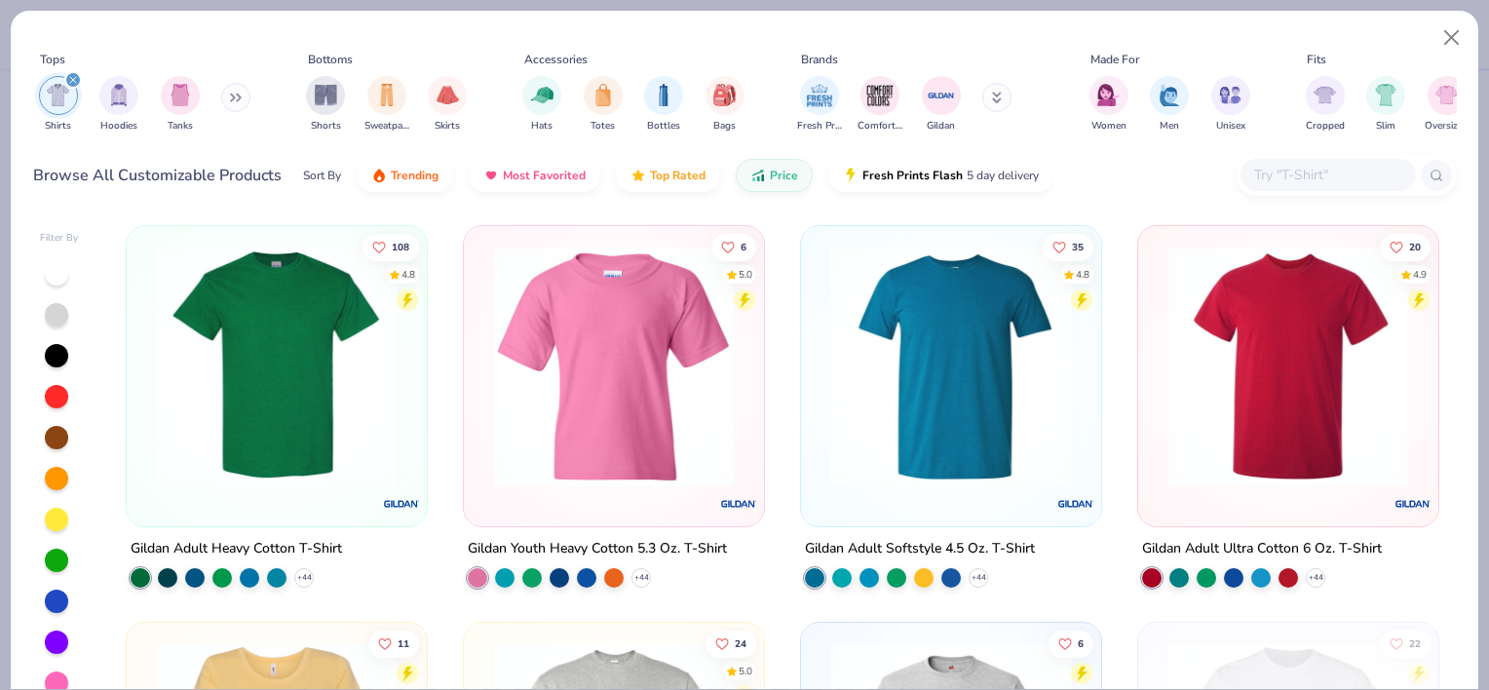
click at [281, 359] on img at bounding box center [276, 367] width 261 height 242
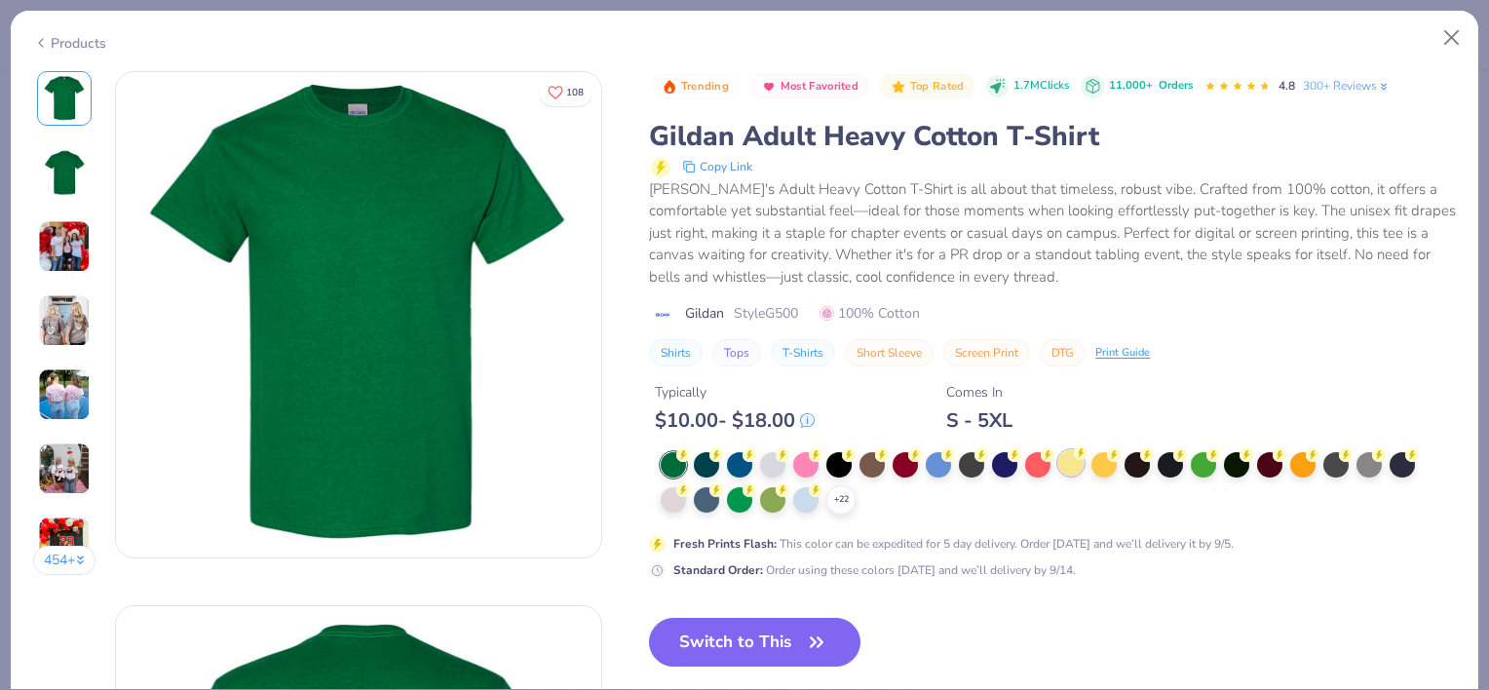
click at [1074, 460] on div at bounding box center [1070, 462] width 25 height 25
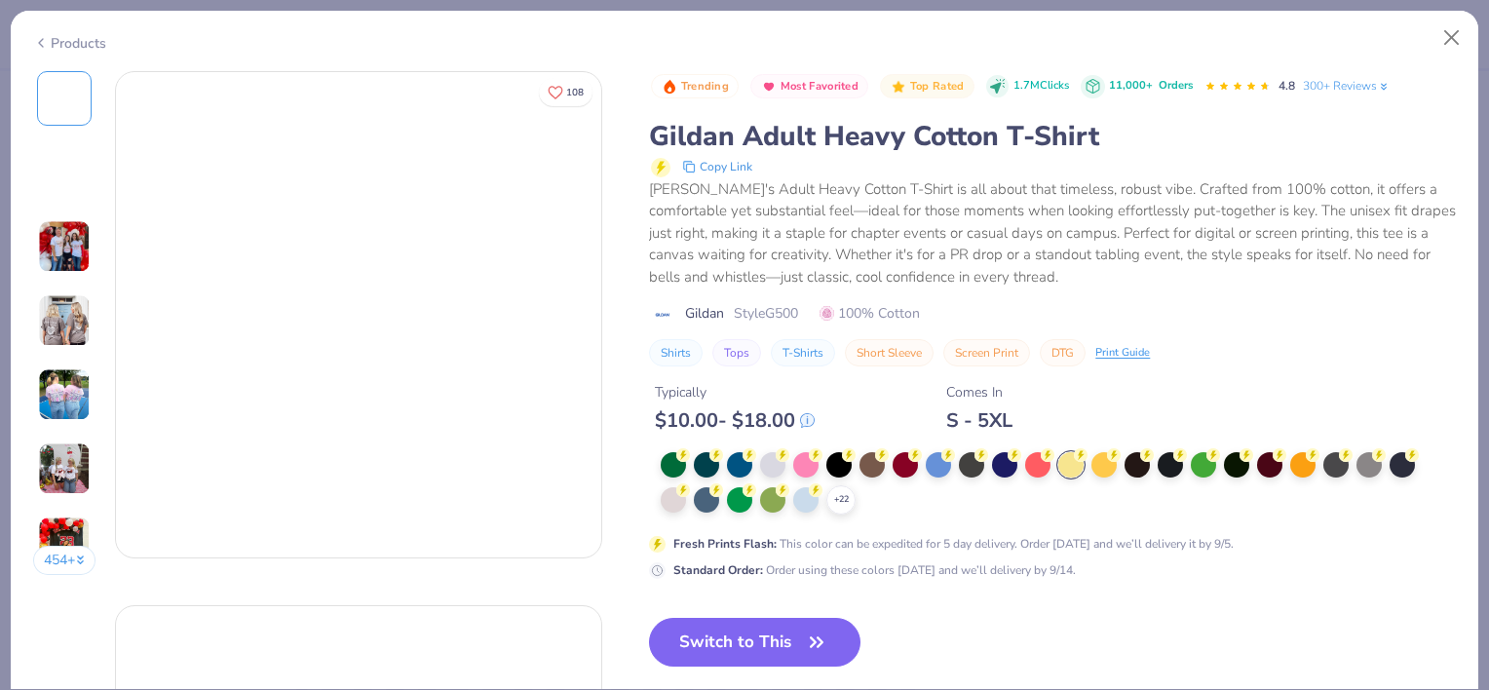
click at [1075, 464] on div at bounding box center [1070, 464] width 25 height 25
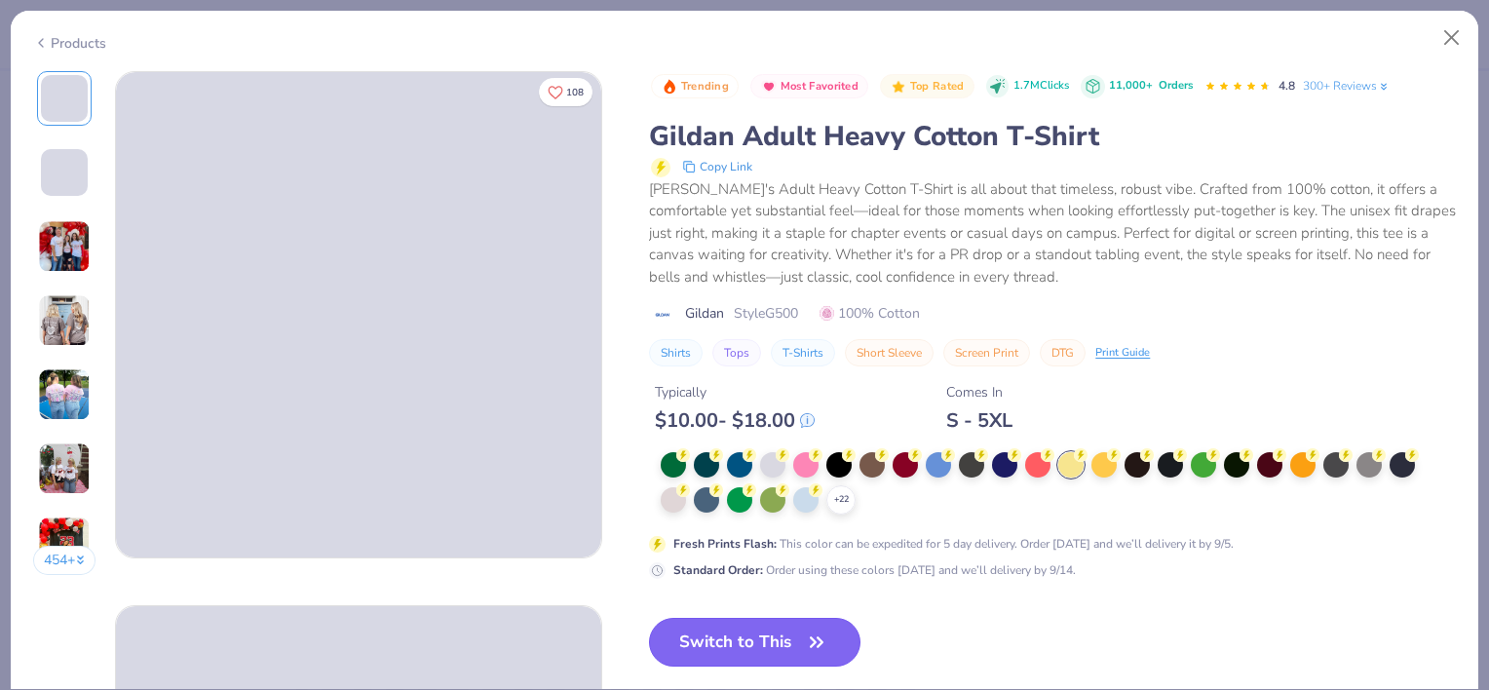
click at [816, 624] on button "Switch to This" at bounding box center [754, 642] width 211 height 49
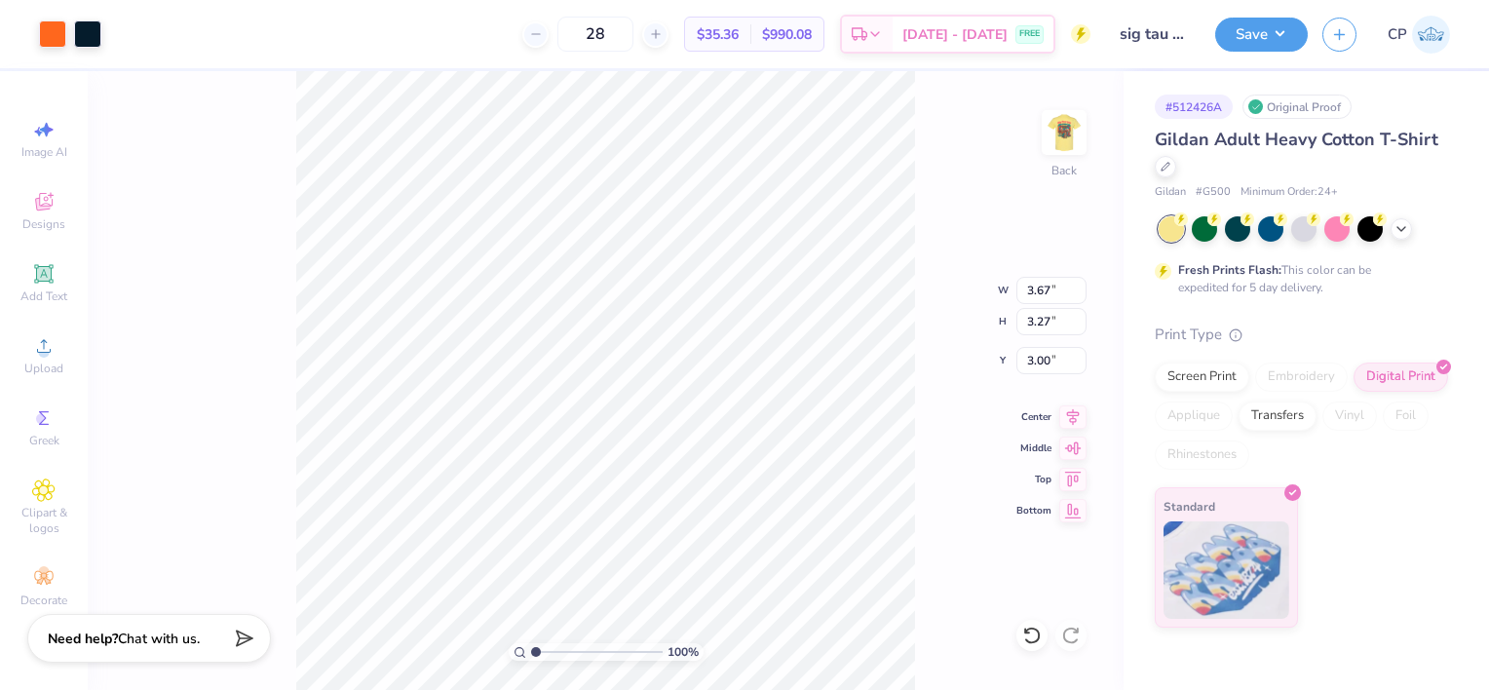
type input "3.00"
click at [531, 649] on input "range" at bounding box center [597, 652] width 132 height 18
drag, startPoint x: 538, startPoint y: 651, endPoint x: 583, endPoint y: 651, distance: 44.8
type input "4.64"
click at [583, 651] on input "range" at bounding box center [597, 652] width 132 height 18
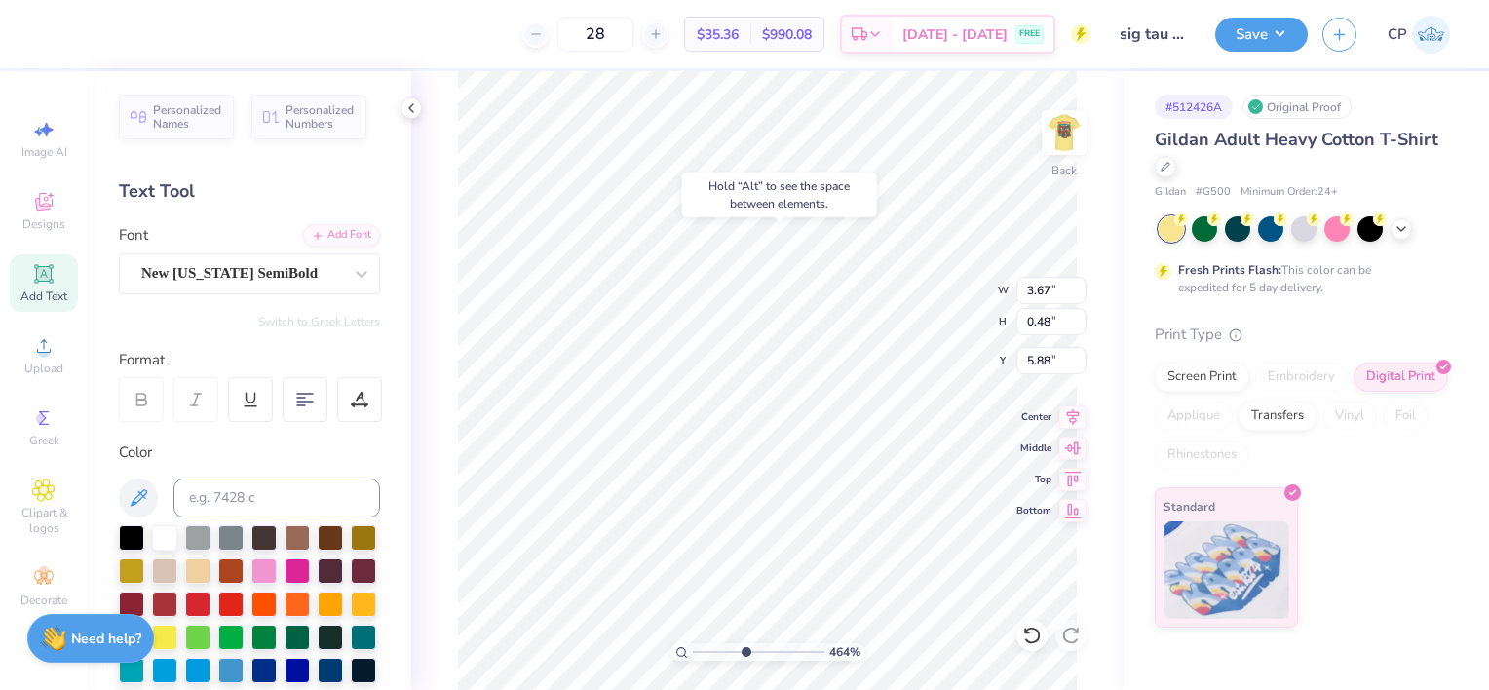
type input "5.88"
drag, startPoint x: 746, startPoint y: 651, endPoint x: 680, endPoint y: 655, distance: 66.4
type input "1"
click at [693, 655] on input "range" at bounding box center [759, 652] width 132 height 18
type input "6.13"
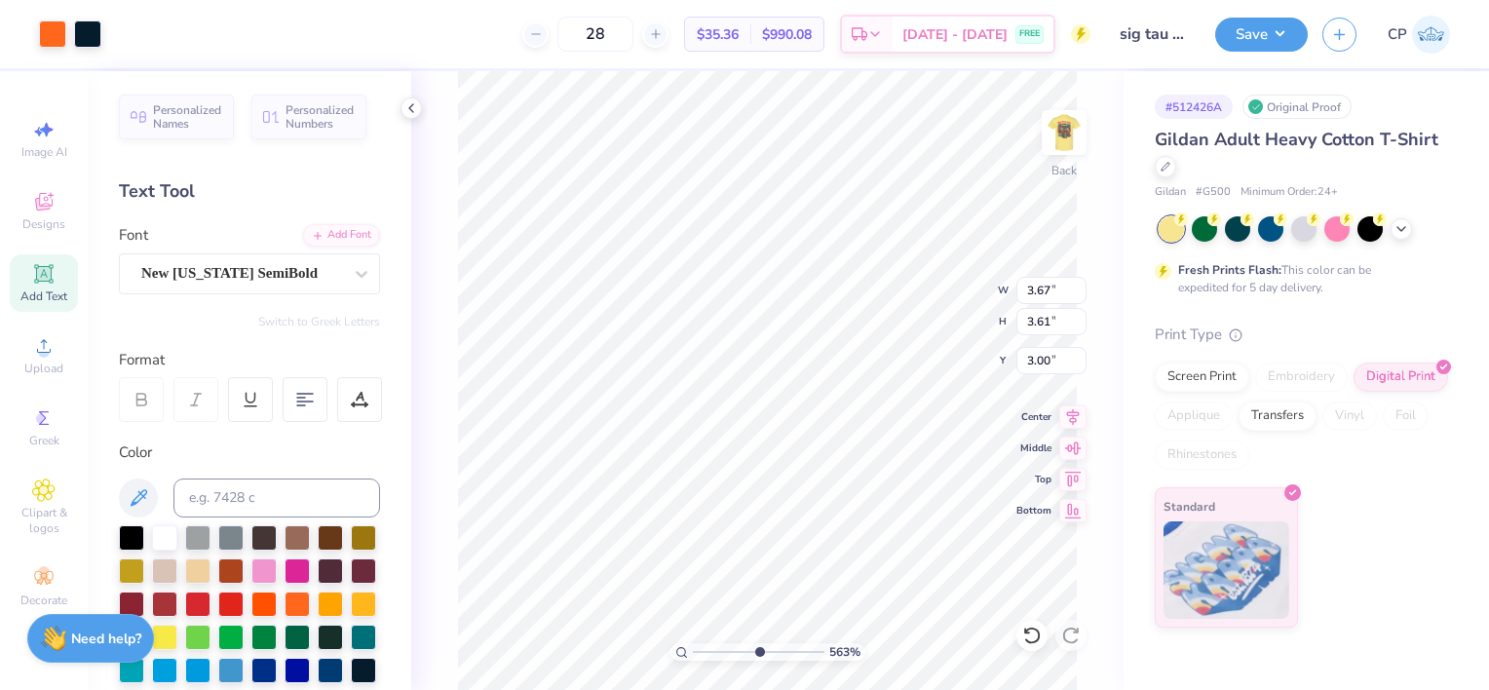
drag, startPoint x: 697, startPoint y: 650, endPoint x: 773, endPoint y: 643, distance: 76.3
type input "6.82"
click at [773, 643] on input "range" at bounding box center [759, 652] width 132 height 18
type input "5.96"
click at [1068, 138] on img at bounding box center [1064, 133] width 78 height 78
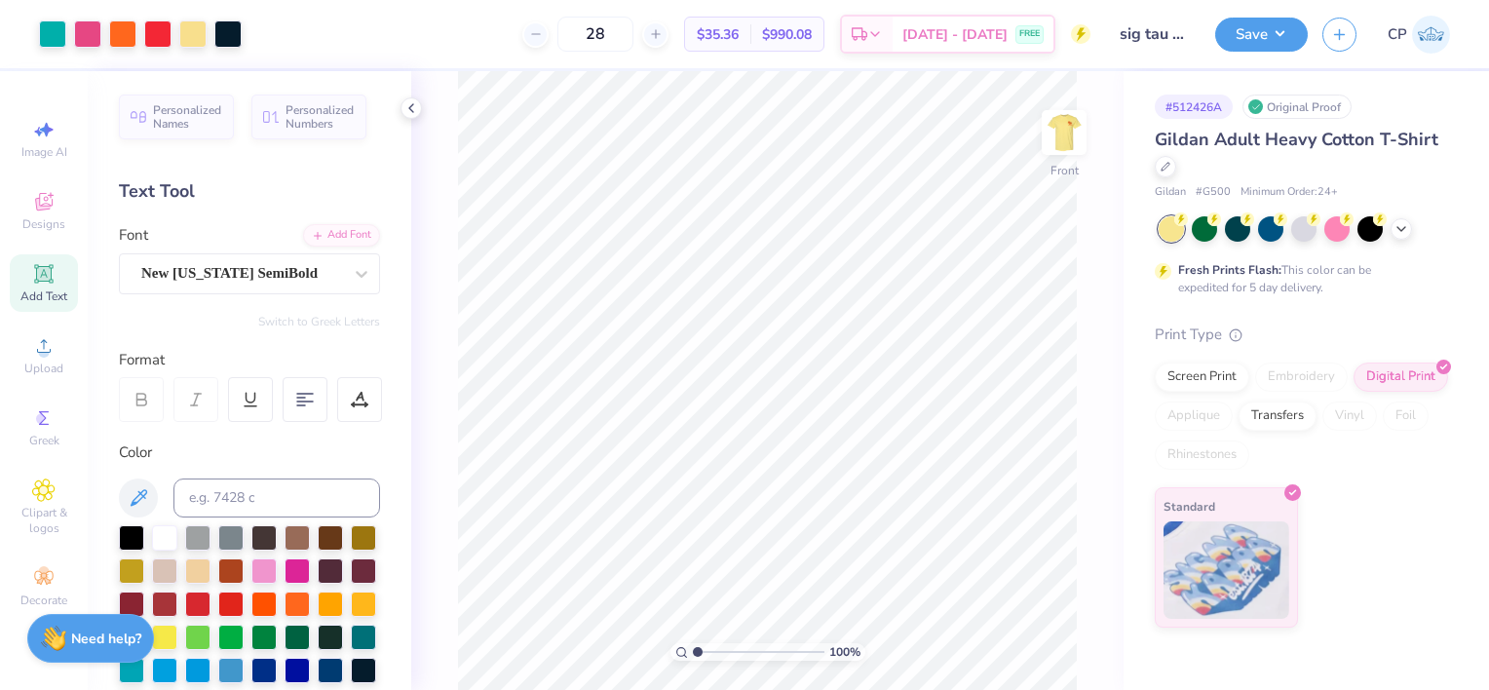
drag, startPoint x: 772, startPoint y: 657, endPoint x: 686, endPoint y: 651, distance: 85.9
type input "1"
click at [693, 651] on input "range" at bounding box center [759, 652] width 132 height 18
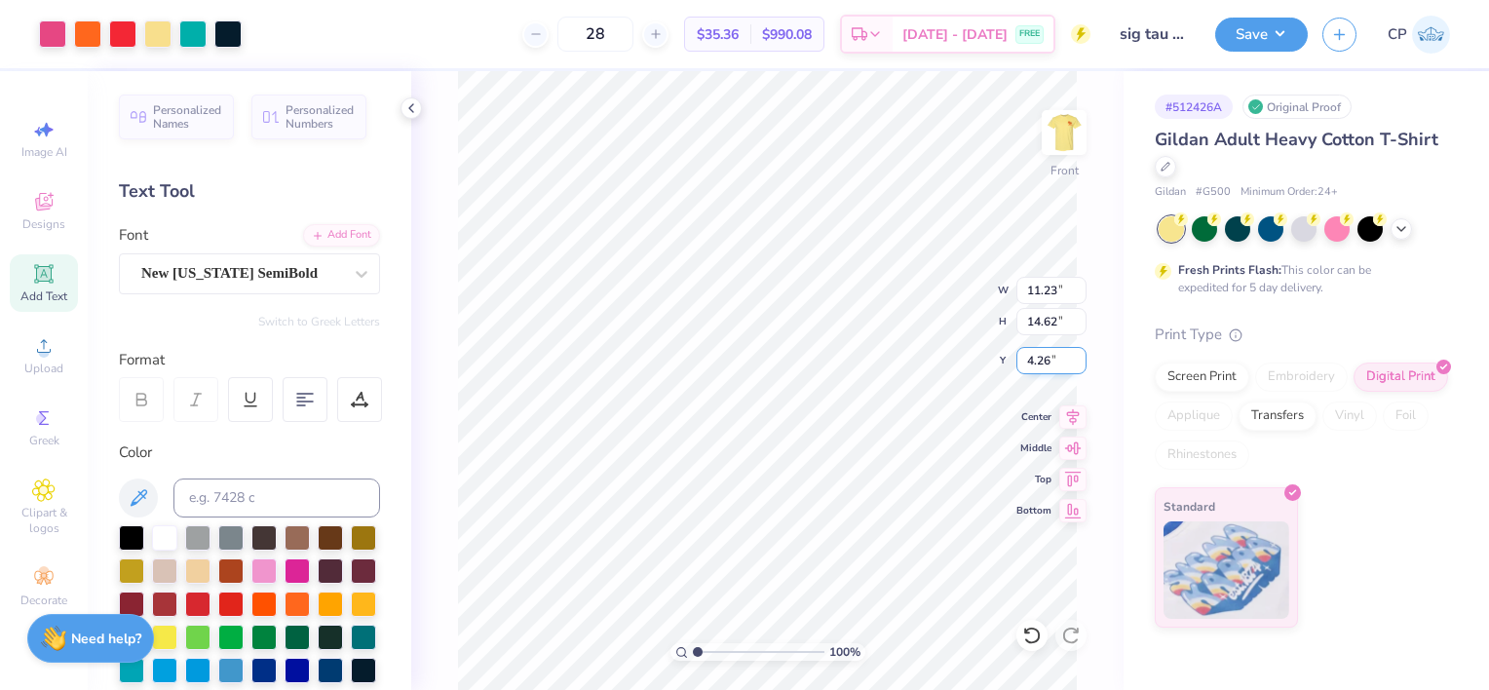
type input "3.00"
click at [1074, 415] on icon at bounding box center [1073, 414] width 13 height 17
click at [1252, 40] on button "Save" at bounding box center [1261, 32] width 93 height 34
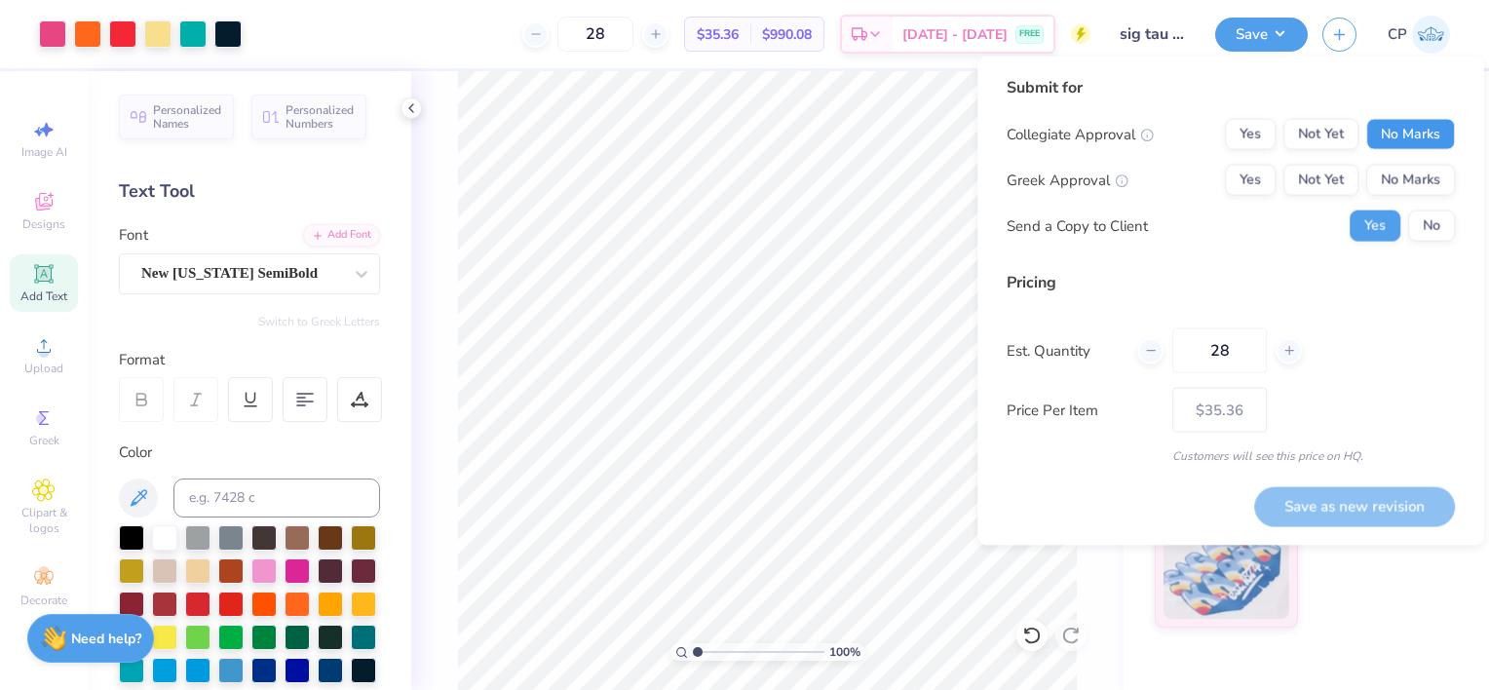
click at [1388, 132] on button "No Marks" at bounding box center [1410, 134] width 89 height 31
click at [1318, 172] on button "Not Yet" at bounding box center [1320, 180] width 75 height 31
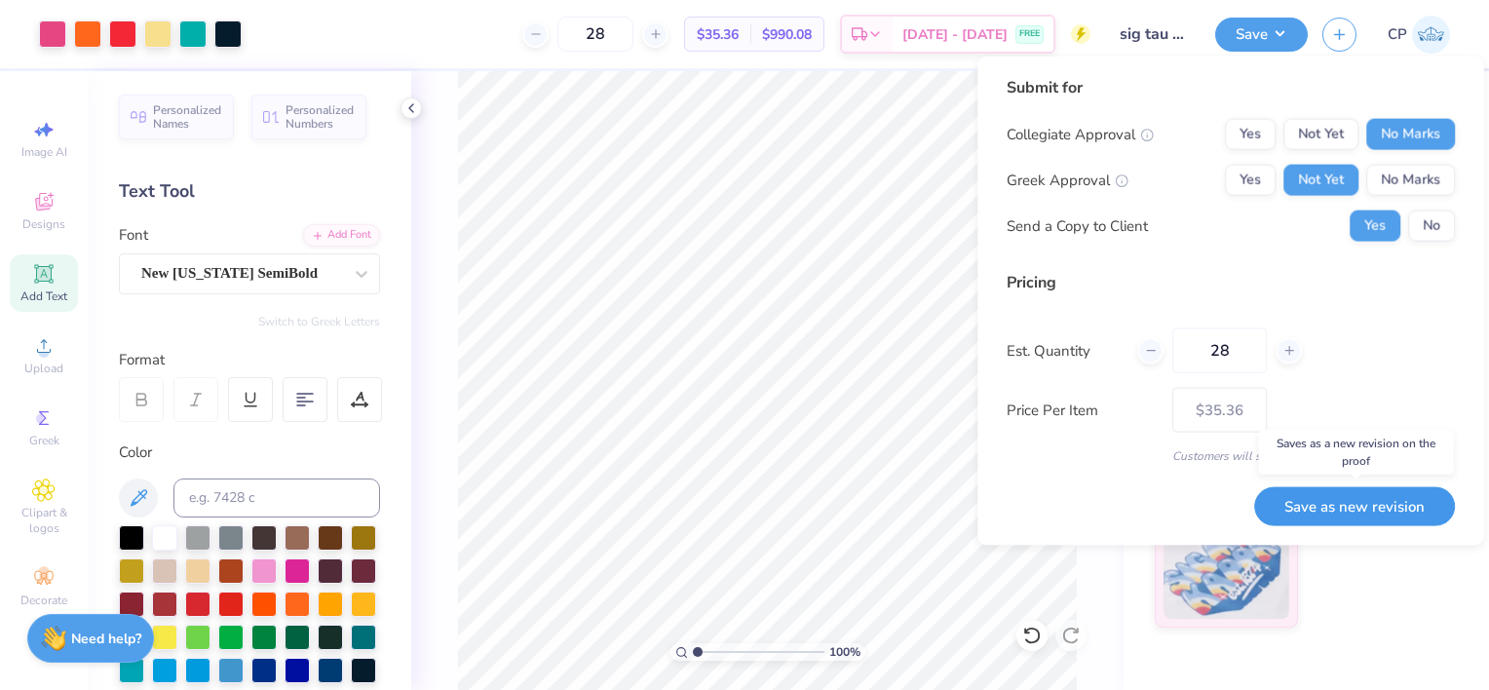
click at [1315, 506] on button "Save as new revision" at bounding box center [1354, 505] width 201 height 39
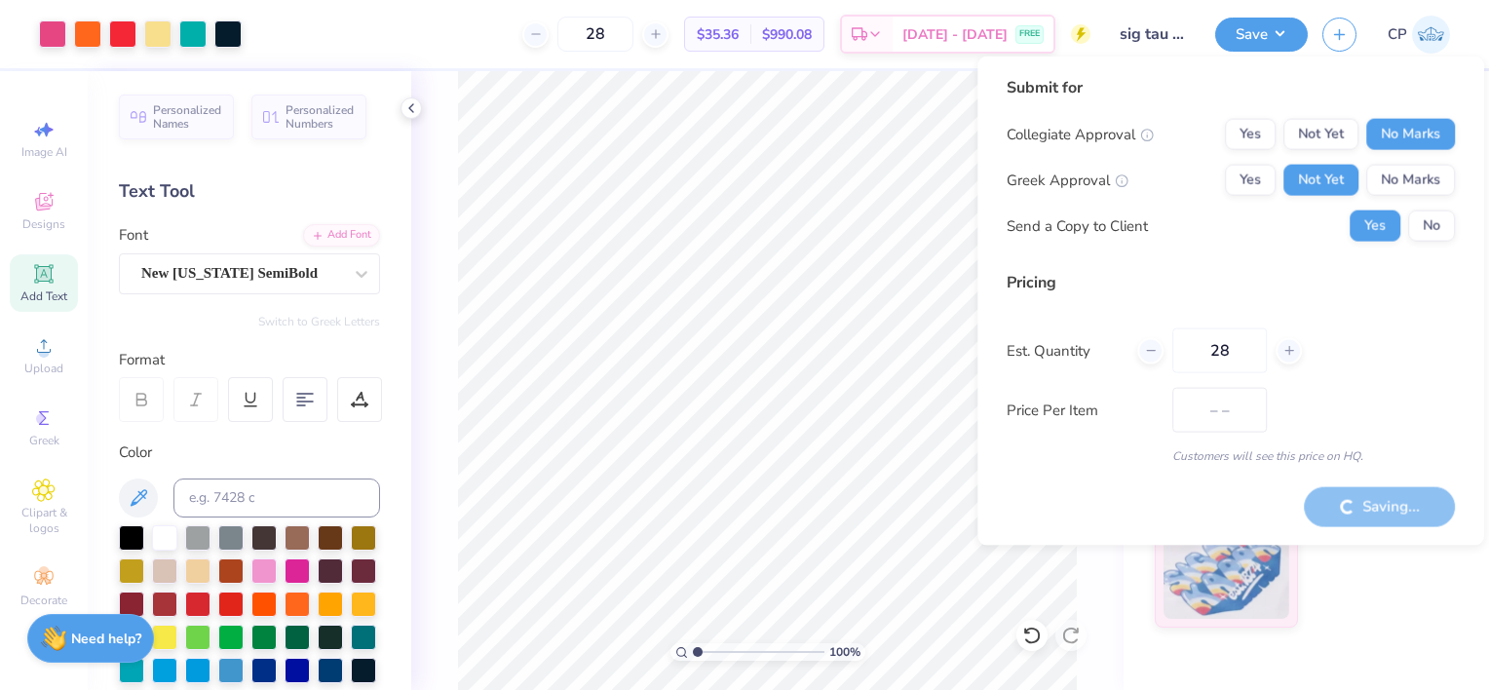
type input "$35.36"
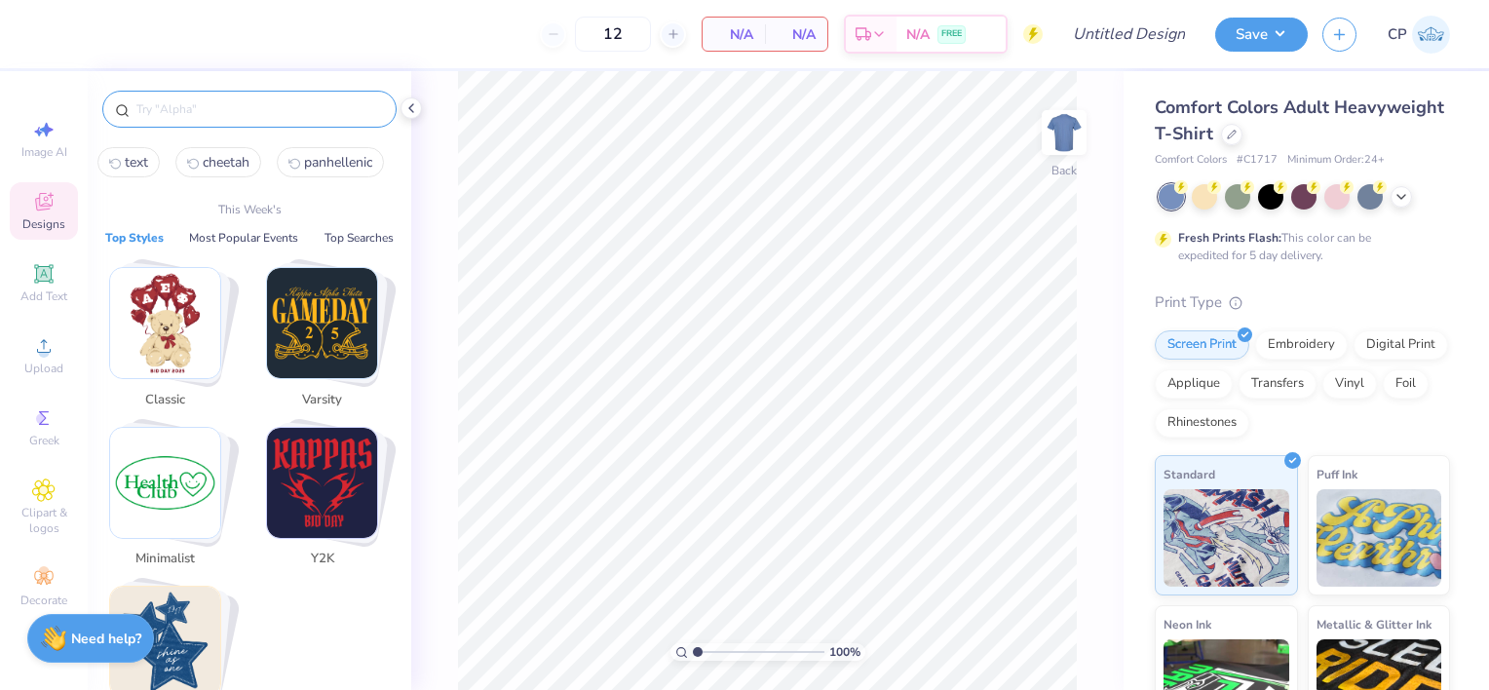
click at [211, 111] on input "text" at bounding box center [258, 108] width 249 height 19
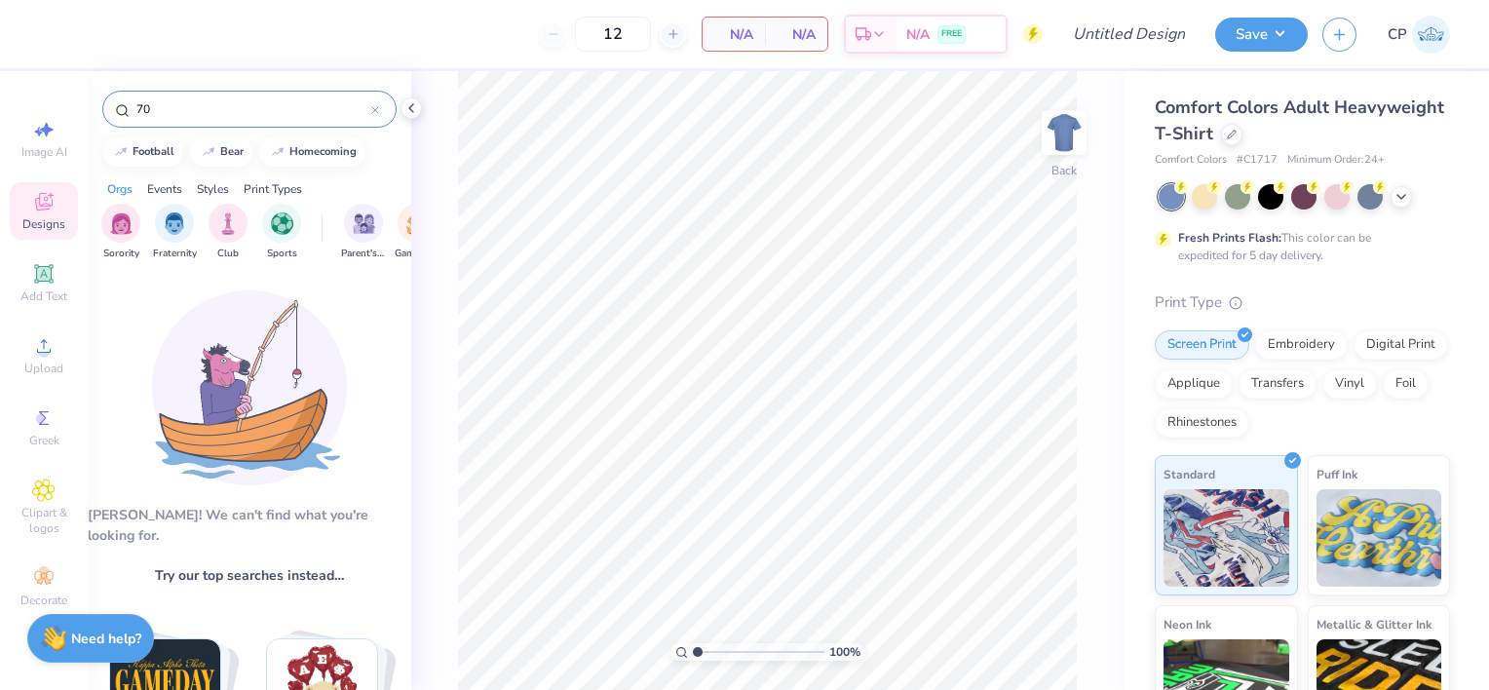
type input "7"
type input "h"
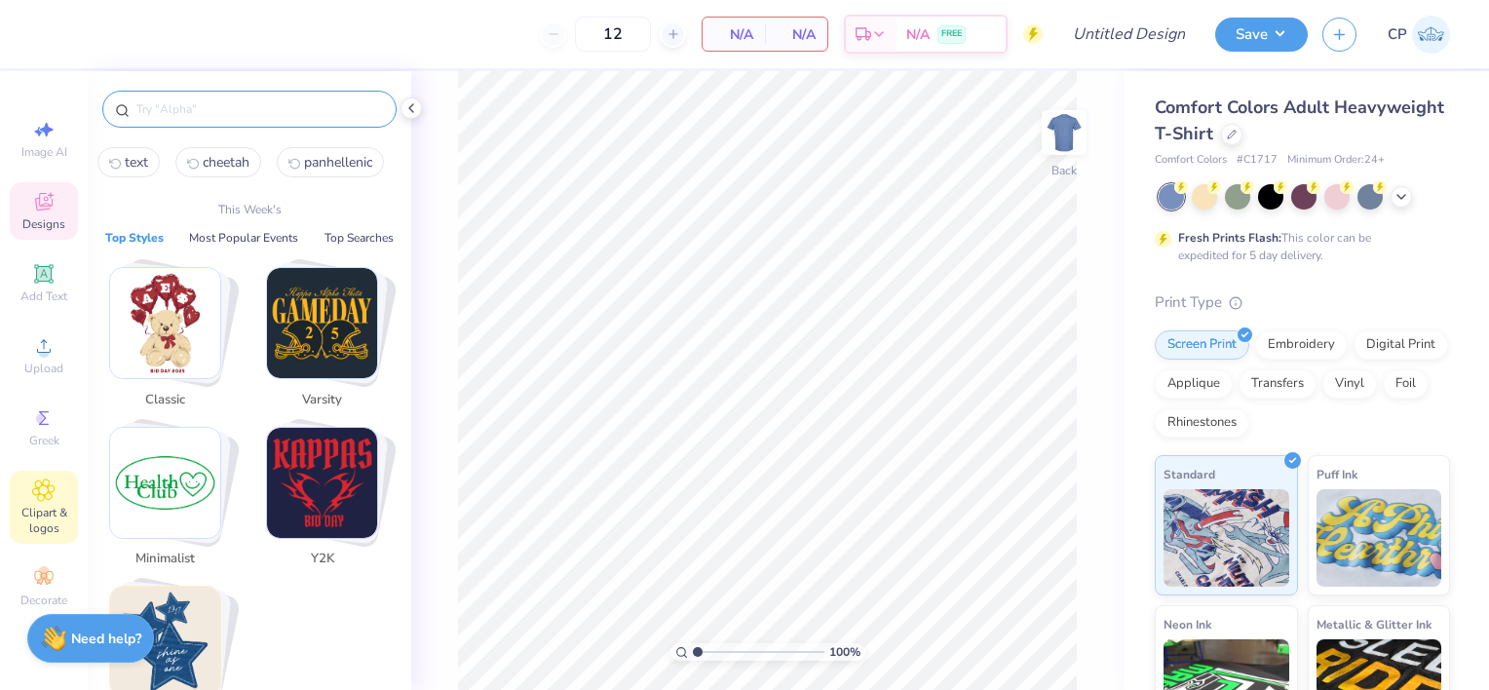
click at [58, 481] on div "Clipart & logos" at bounding box center [44, 507] width 68 height 73
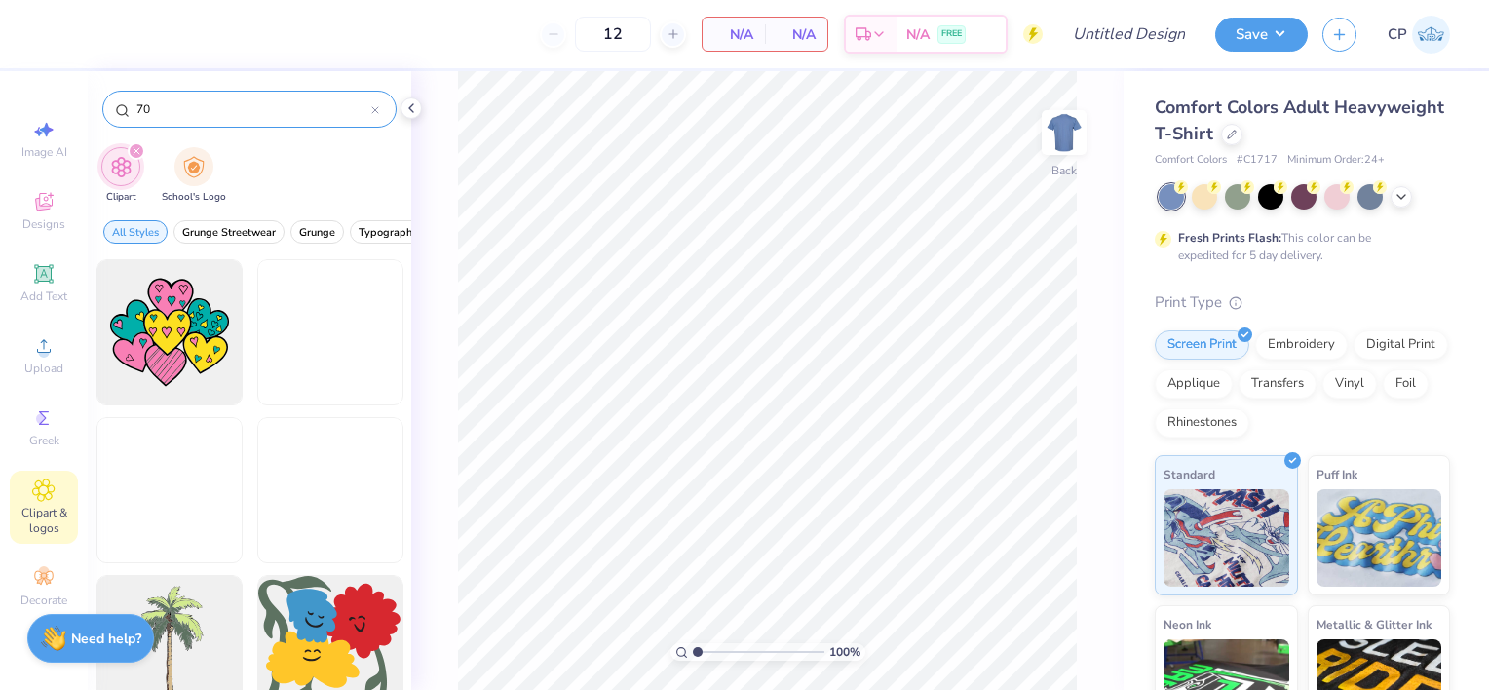
type input "7"
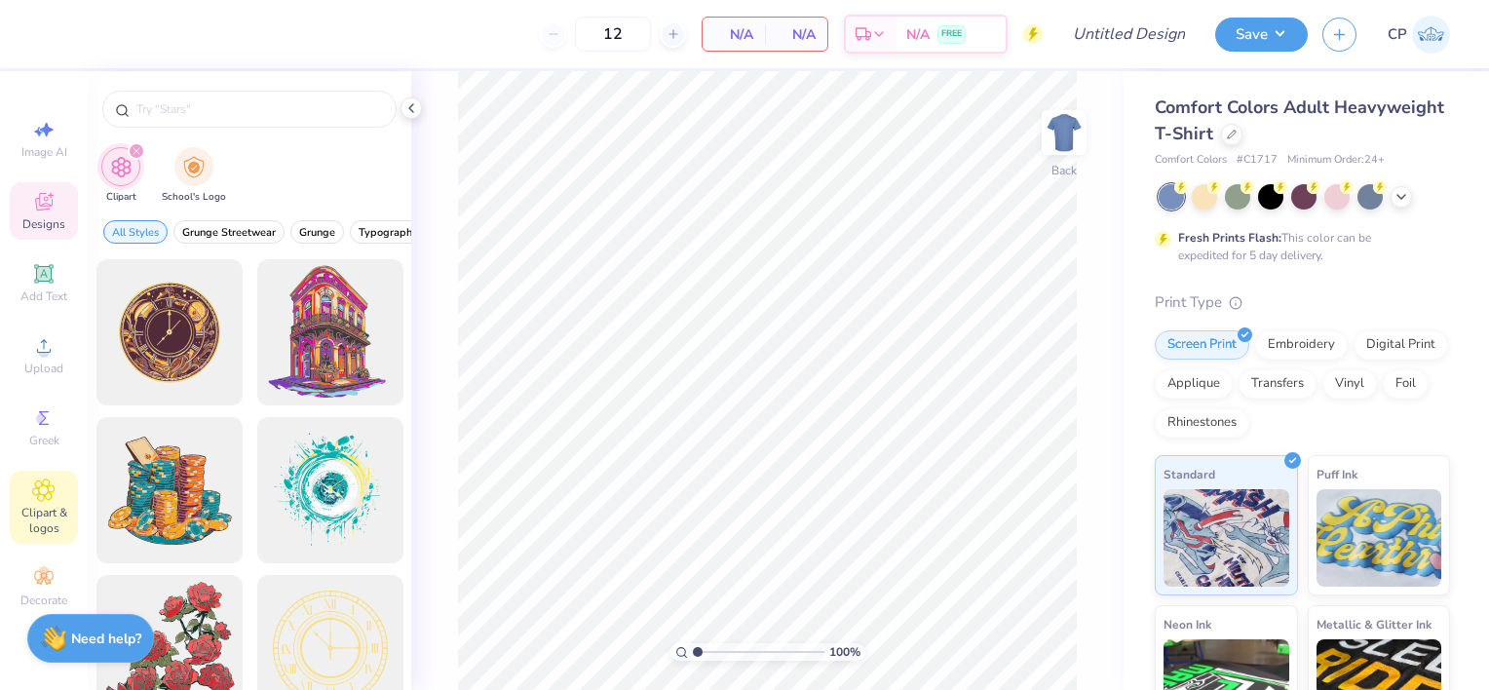
click at [52, 210] on icon at bounding box center [43, 201] width 23 height 23
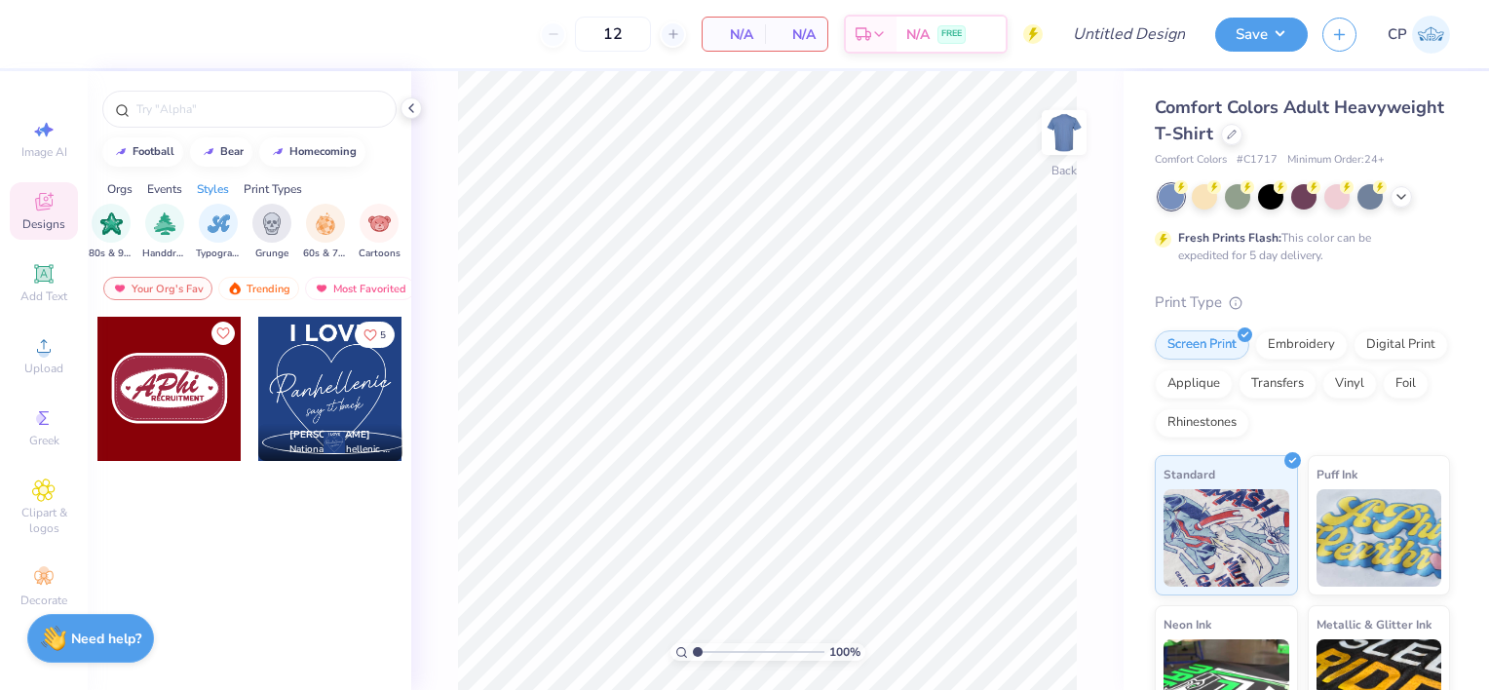
scroll to position [0, 1254]
click at [308, 223] on img "filter for 60s & 70s" at bounding box center [316, 221] width 21 height 22
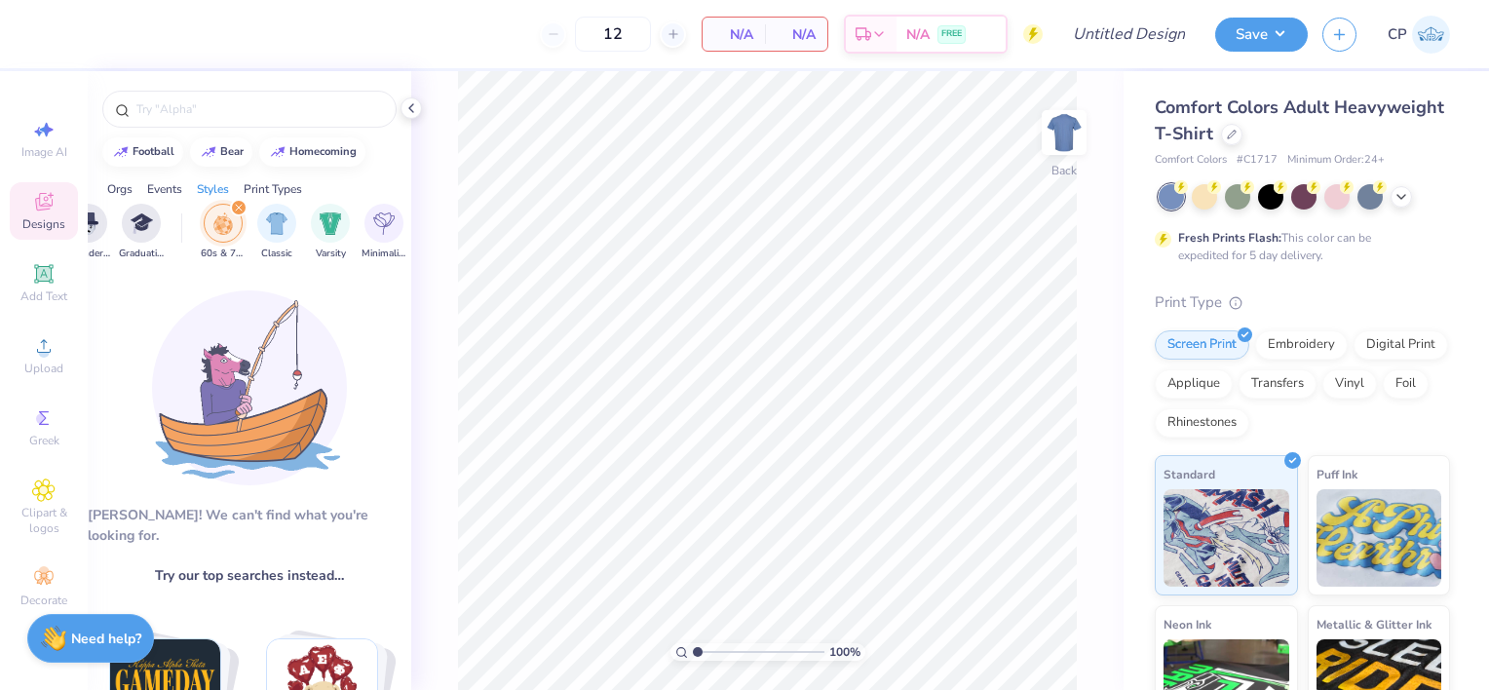
scroll to position [0, 818]
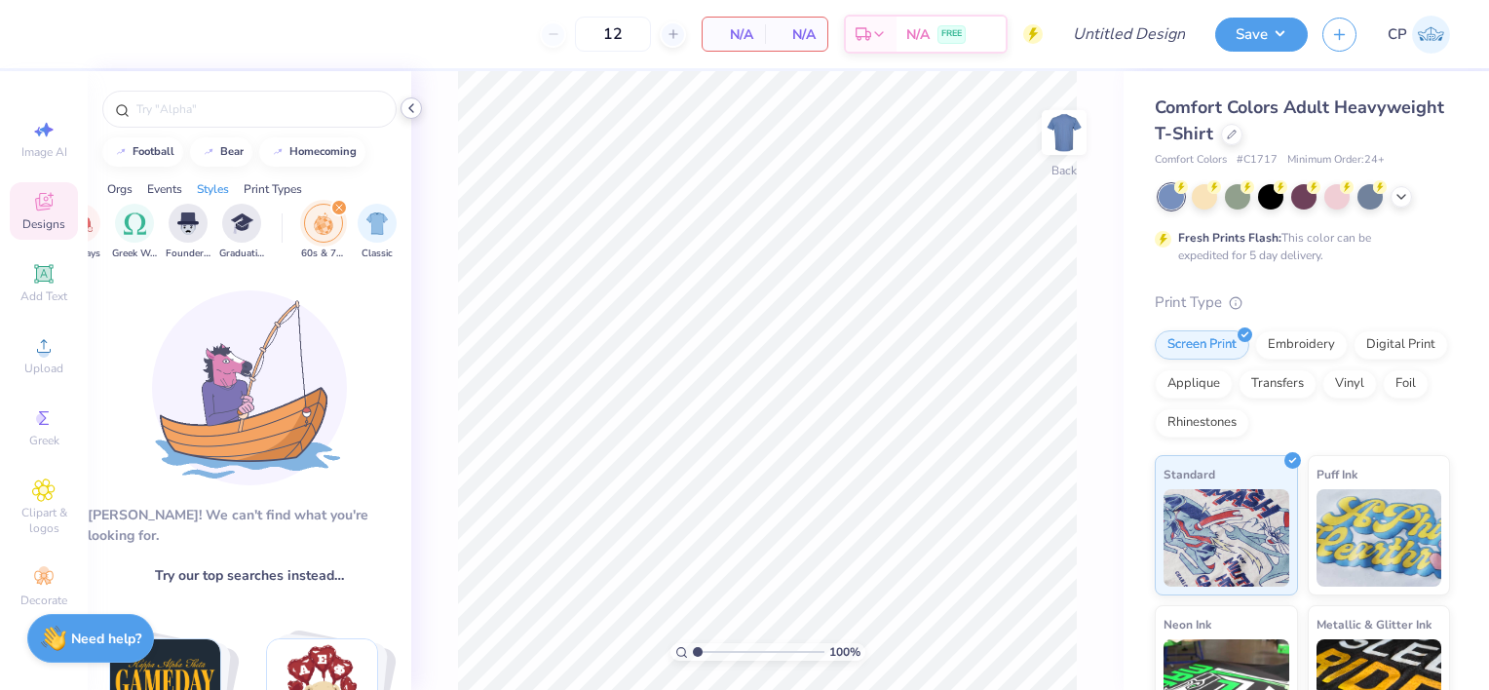
click at [411, 117] on div at bounding box center [410, 107] width 21 height 21
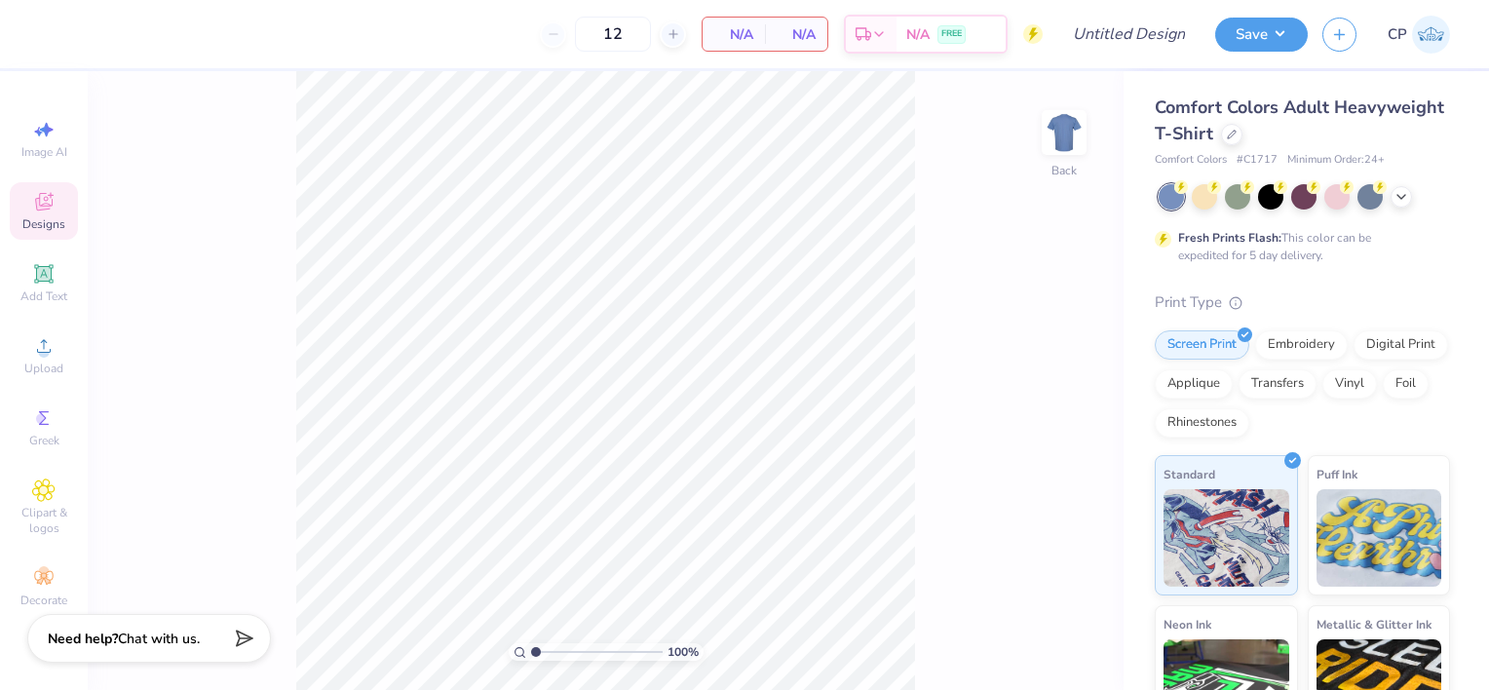
click at [1029, 314] on div "100 % Back" at bounding box center [606, 380] width 1036 height 619
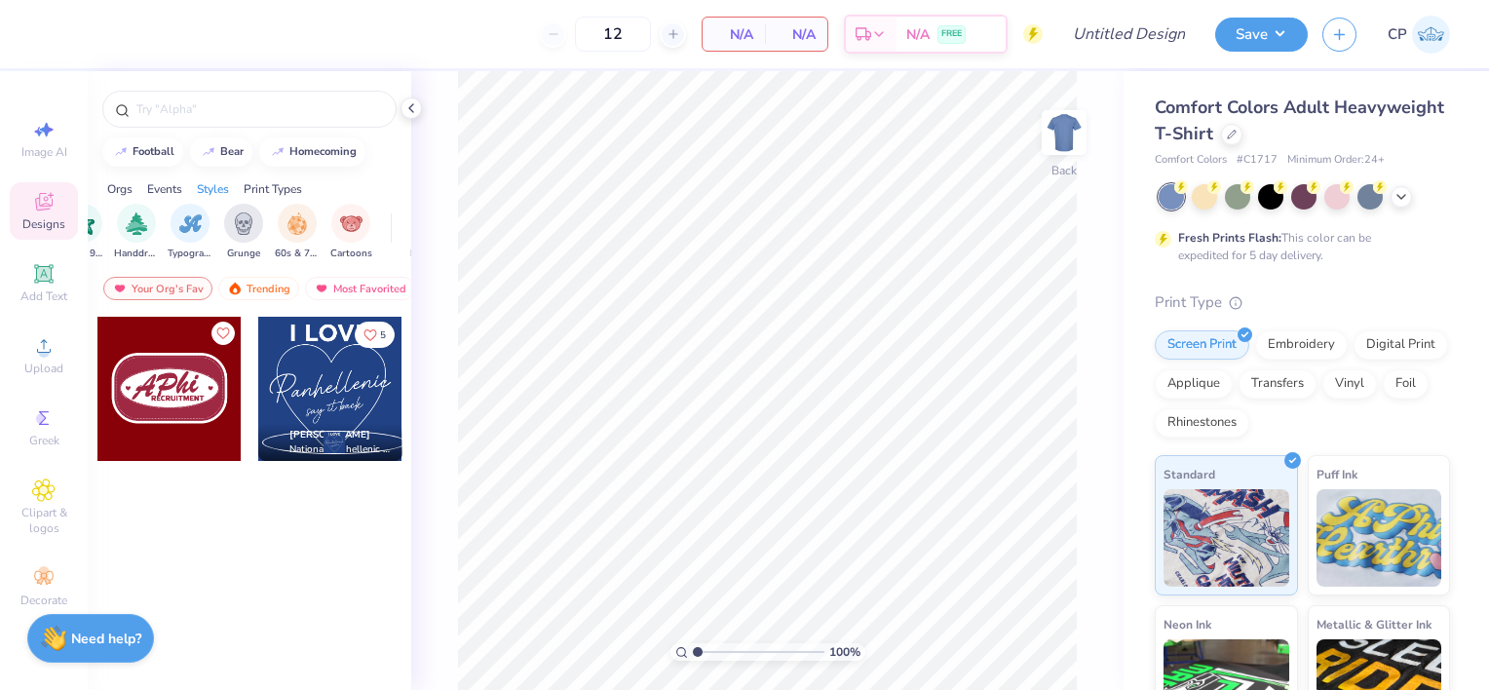
scroll to position [0, 1274]
click at [287, 219] on img "filter for 60s & 70s" at bounding box center [295, 221] width 21 height 22
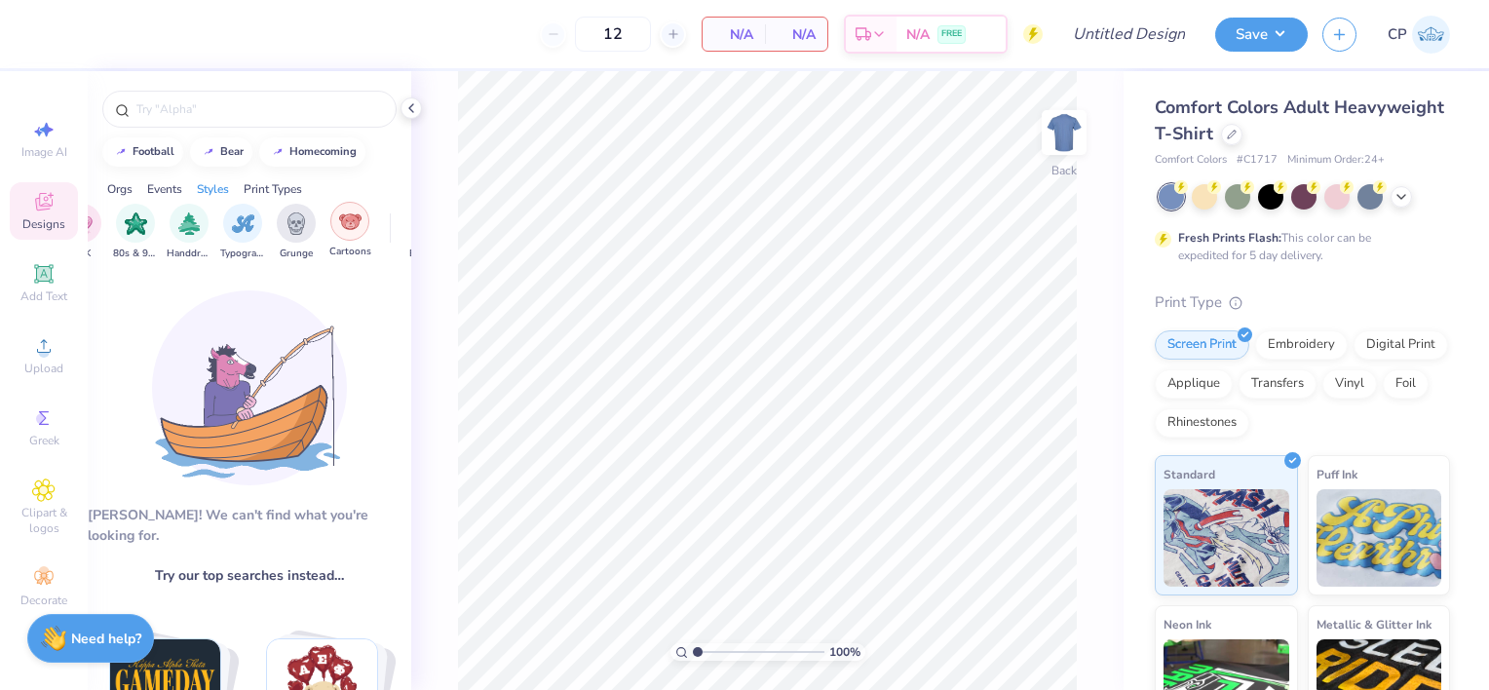
click at [348, 219] on img "filter for Cartoons" at bounding box center [350, 221] width 22 height 22
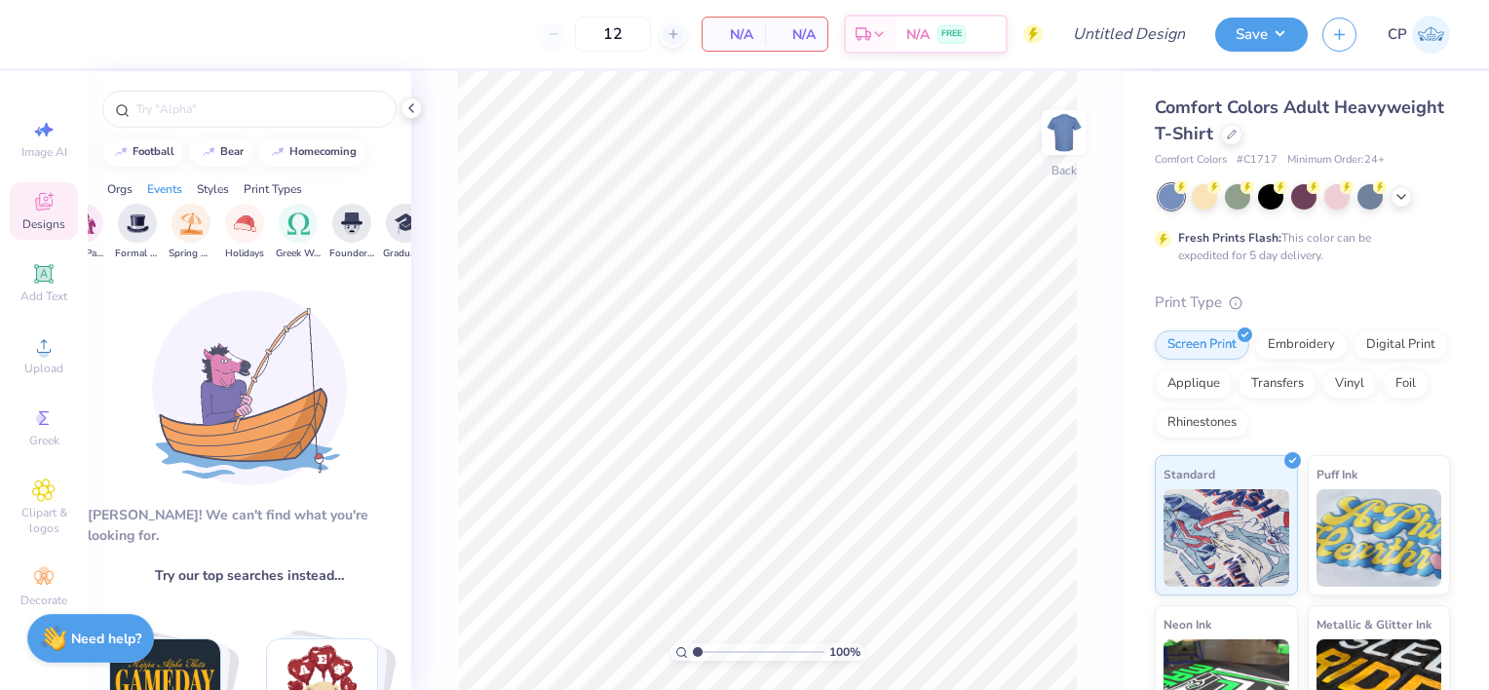
scroll to position [0, 638]
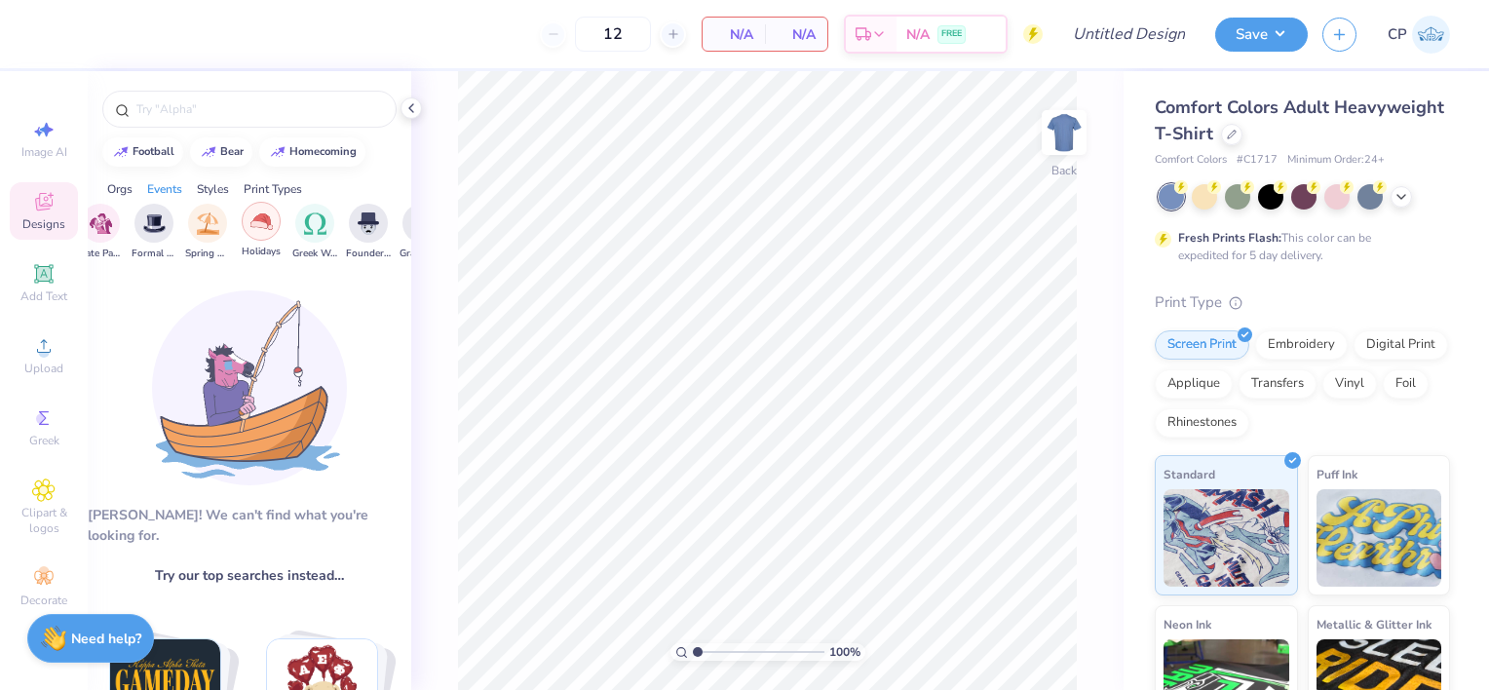
click at [259, 230] on img "filter for Holidays" at bounding box center [261, 221] width 22 height 22
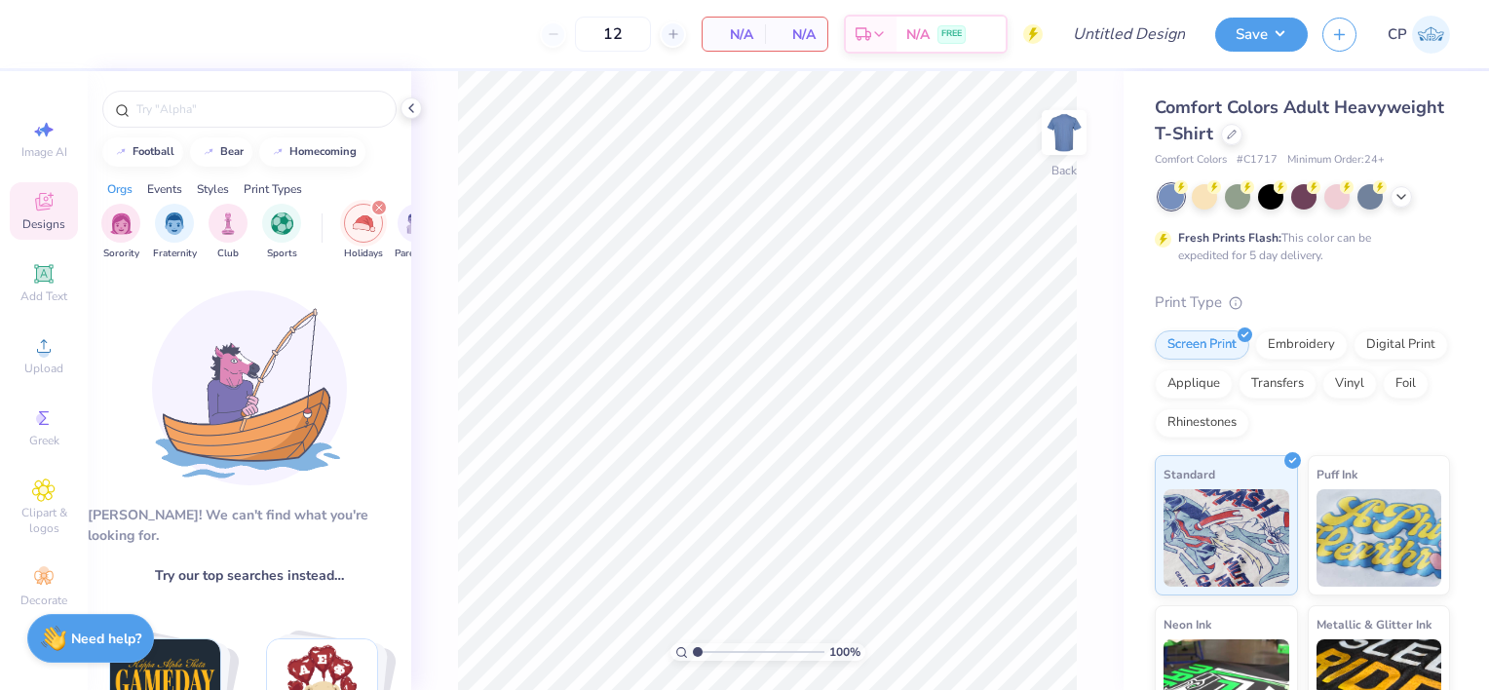
scroll to position [0, 175]
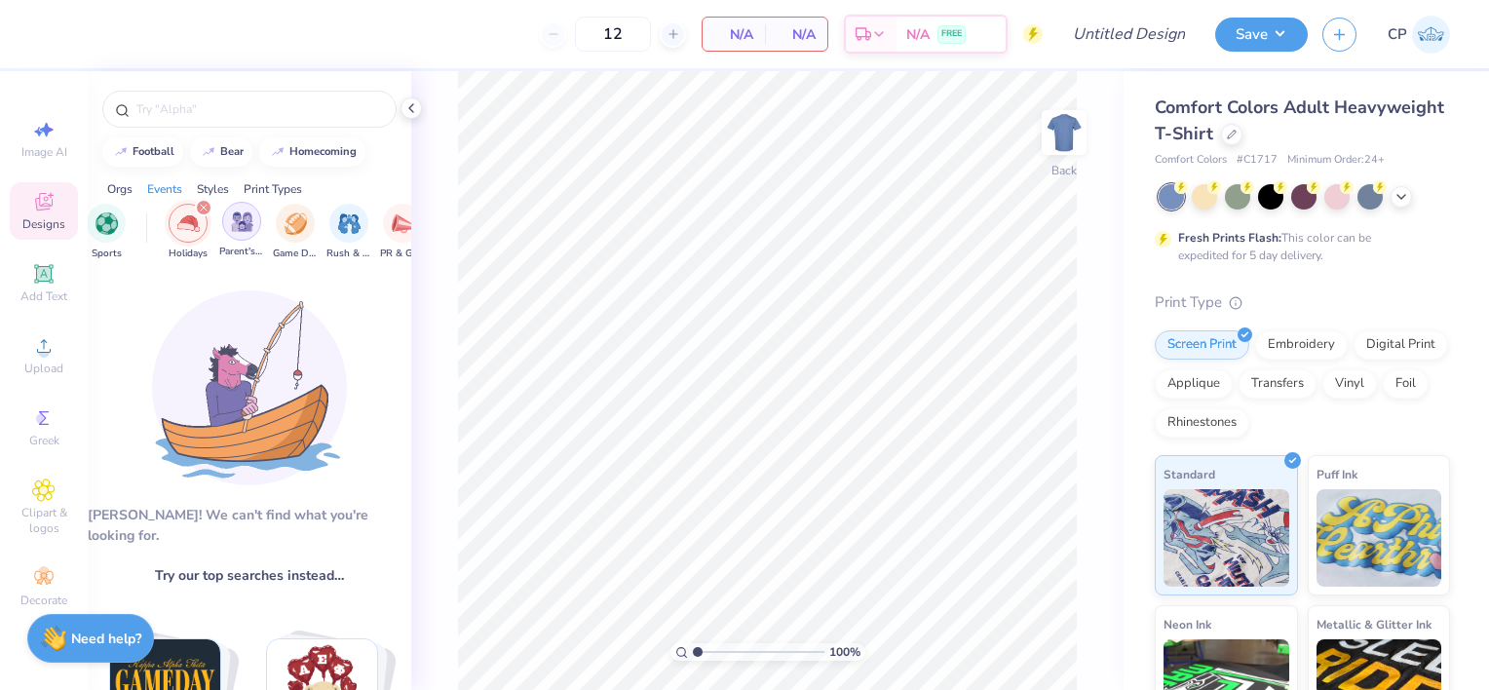
click at [245, 216] on img "filter for Parent's Weekend" at bounding box center [242, 221] width 22 height 22
click at [258, 209] on icon "filter for Holidays" at bounding box center [257, 208] width 8 height 8
click at [207, 204] on icon "filter for Parent's Weekend" at bounding box center [204, 208] width 8 height 8
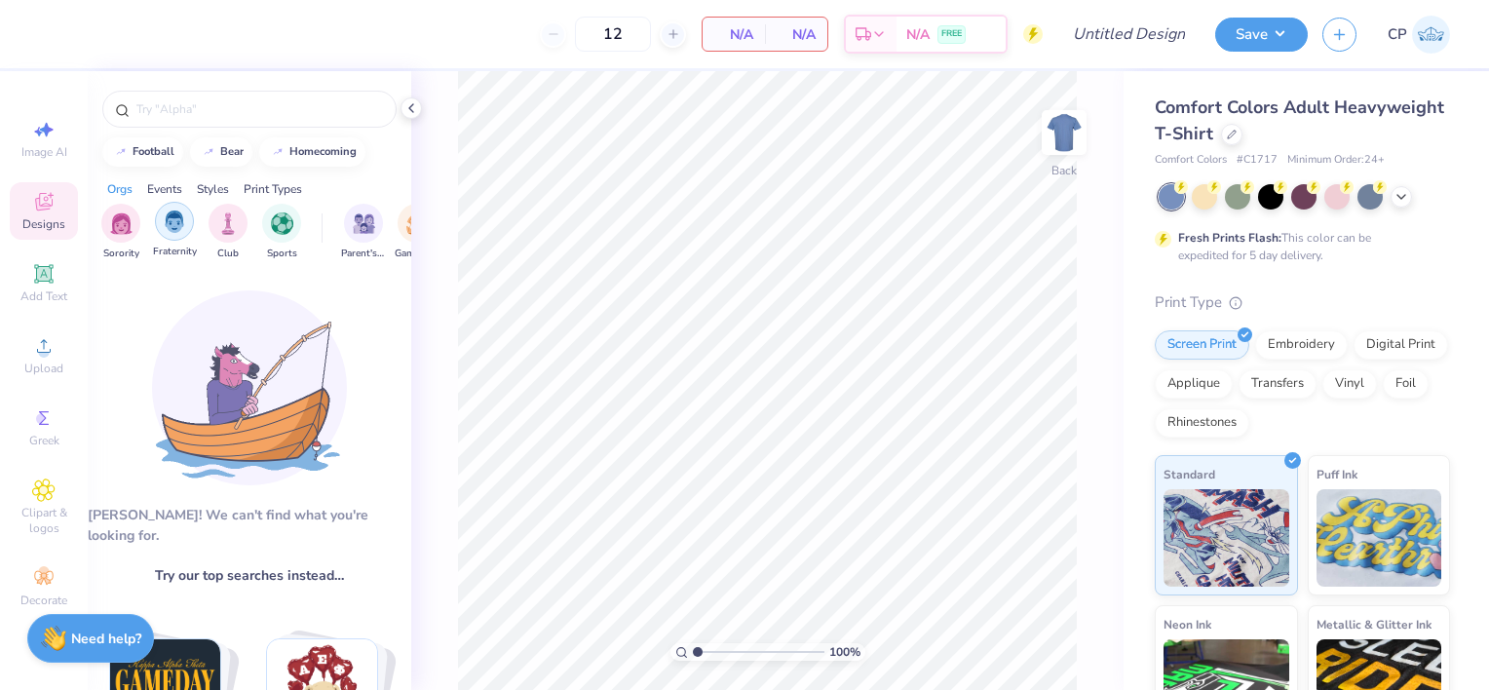
click at [164, 226] on img "filter for Fraternity" at bounding box center [174, 221] width 21 height 22
click at [135, 204] on icon "filter for Fraternity" at bounding box center [137, 208] width 8 height 8
click at [295, 160] on button "homecoming" at bounding box center [312, 149] width 106 height 29
type input "homecoming"
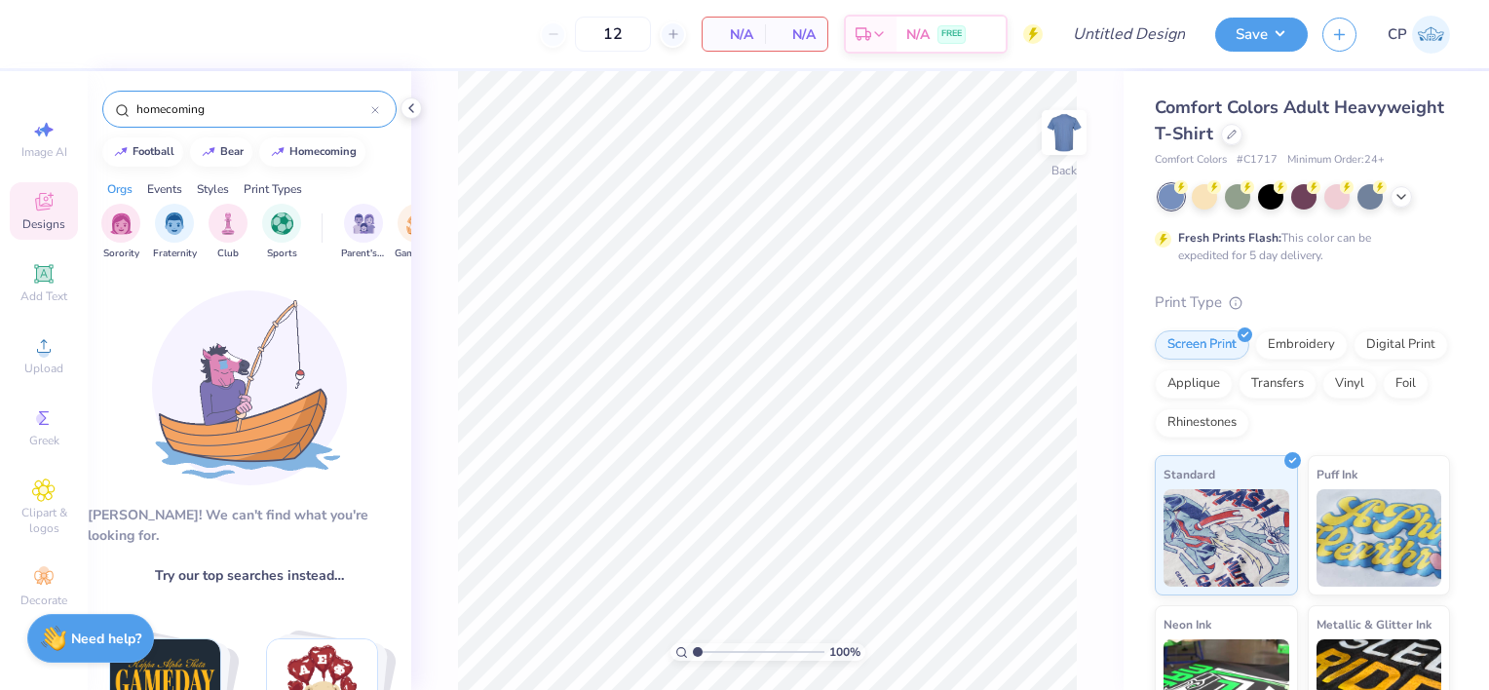
click at [306, 109] on input "homecoming" at bounding box center [252, 108] width 237 height 19
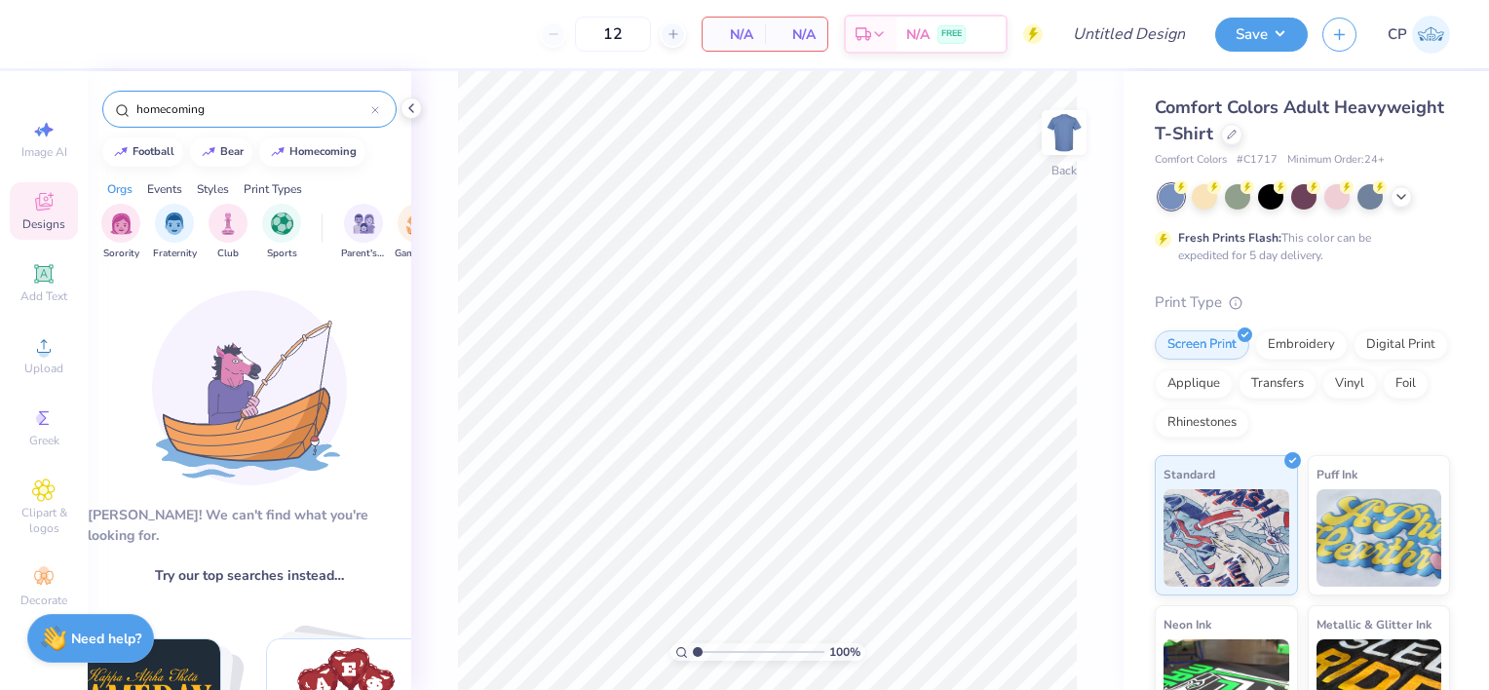
click at [375, 106] on icon at bounding box center [375, 110] width 8 height 8
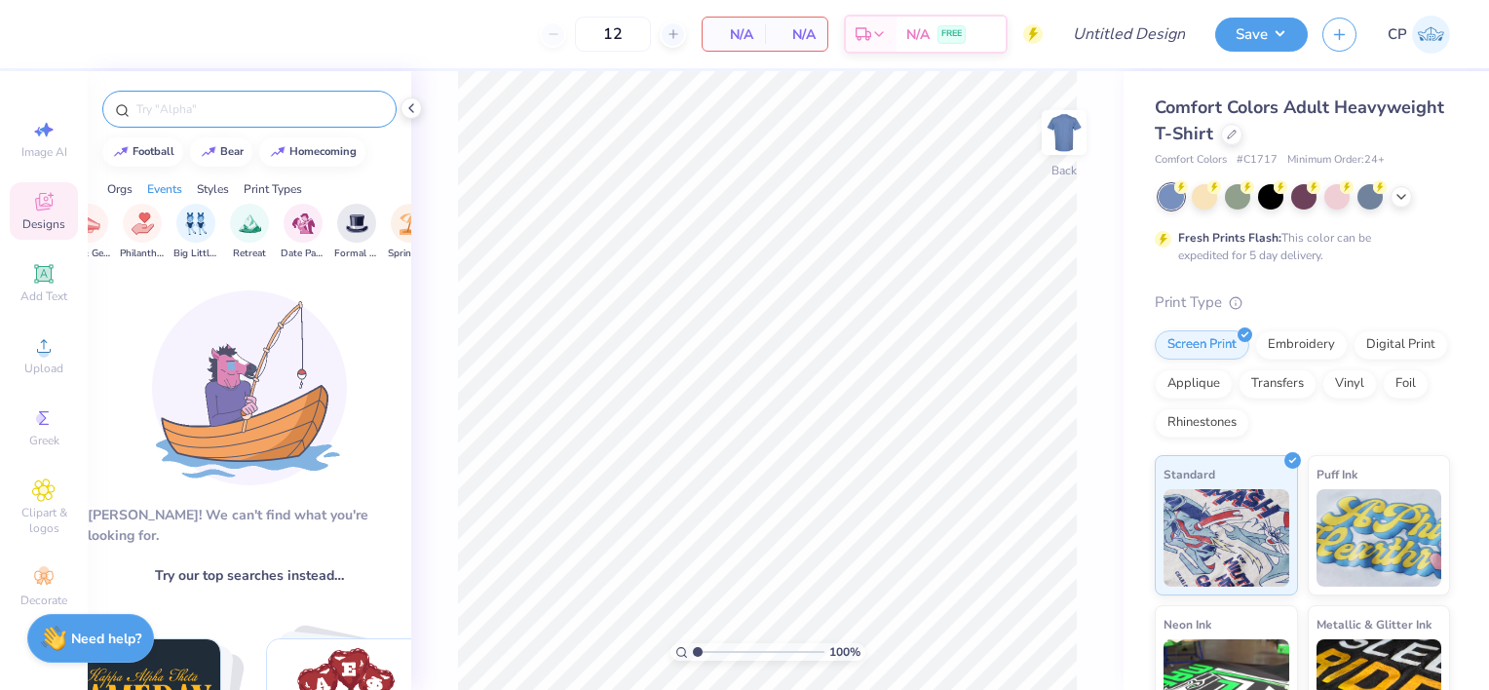
scroll to position [0, 452]
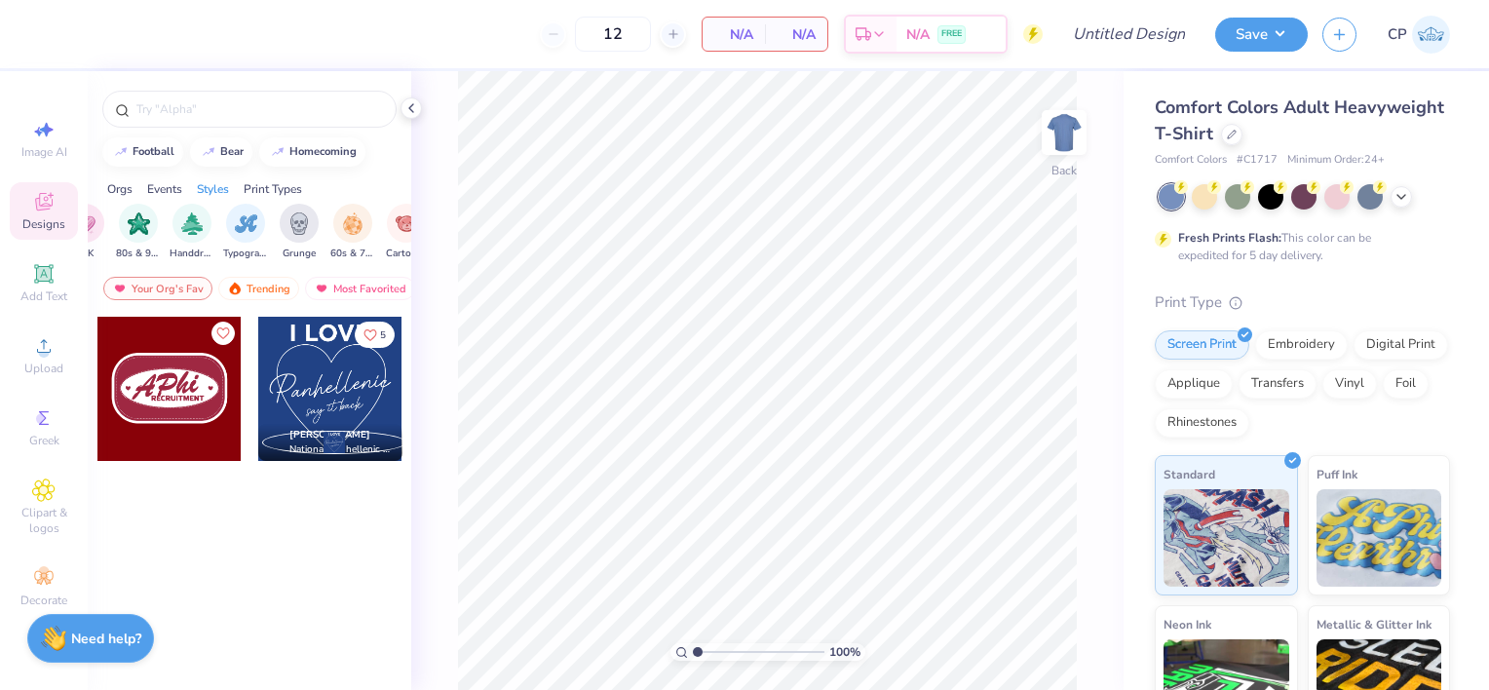
scroll to position [0, 1239]
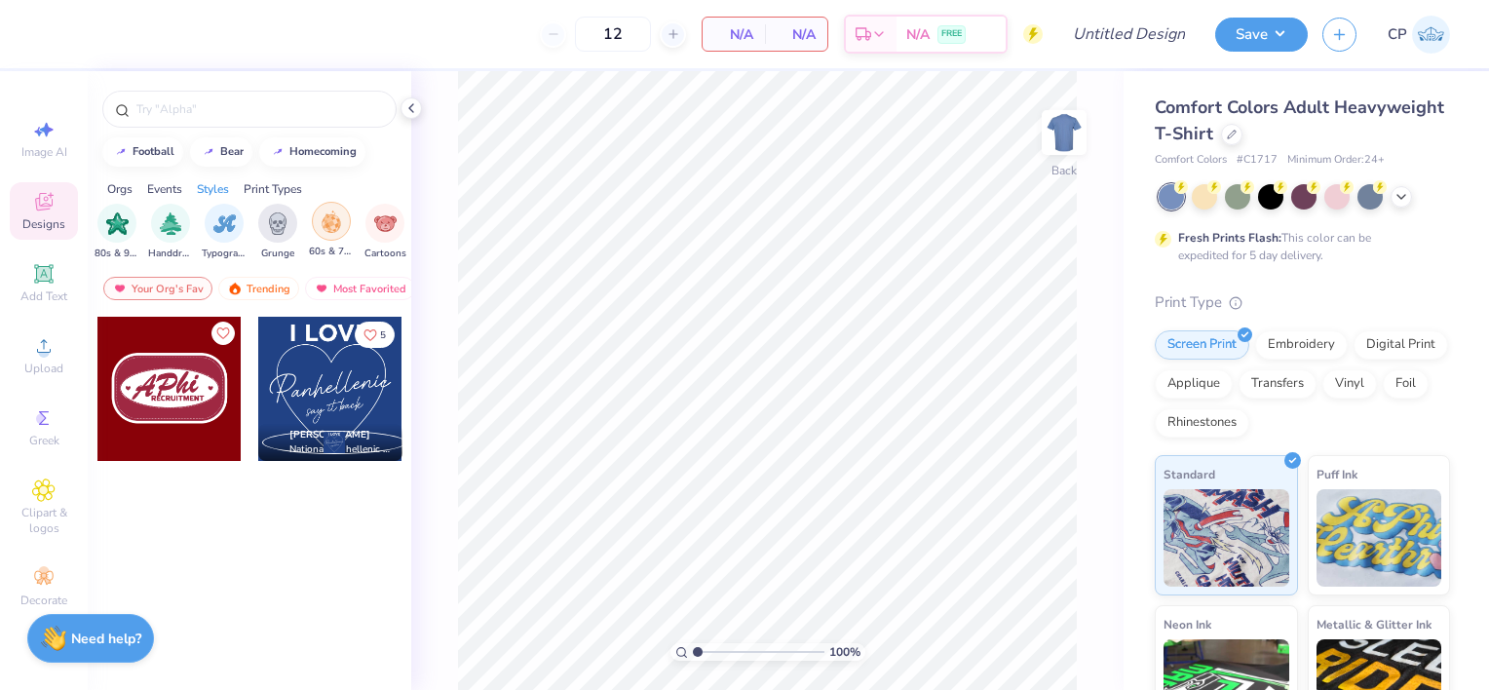
click at [319, 230] on div "filter for 60s & 70s" at bounding box center [331, 221] width 39 height 39
click at [253, 277] on div "Trending" at bounding box center [258, 288] width 81 height 23
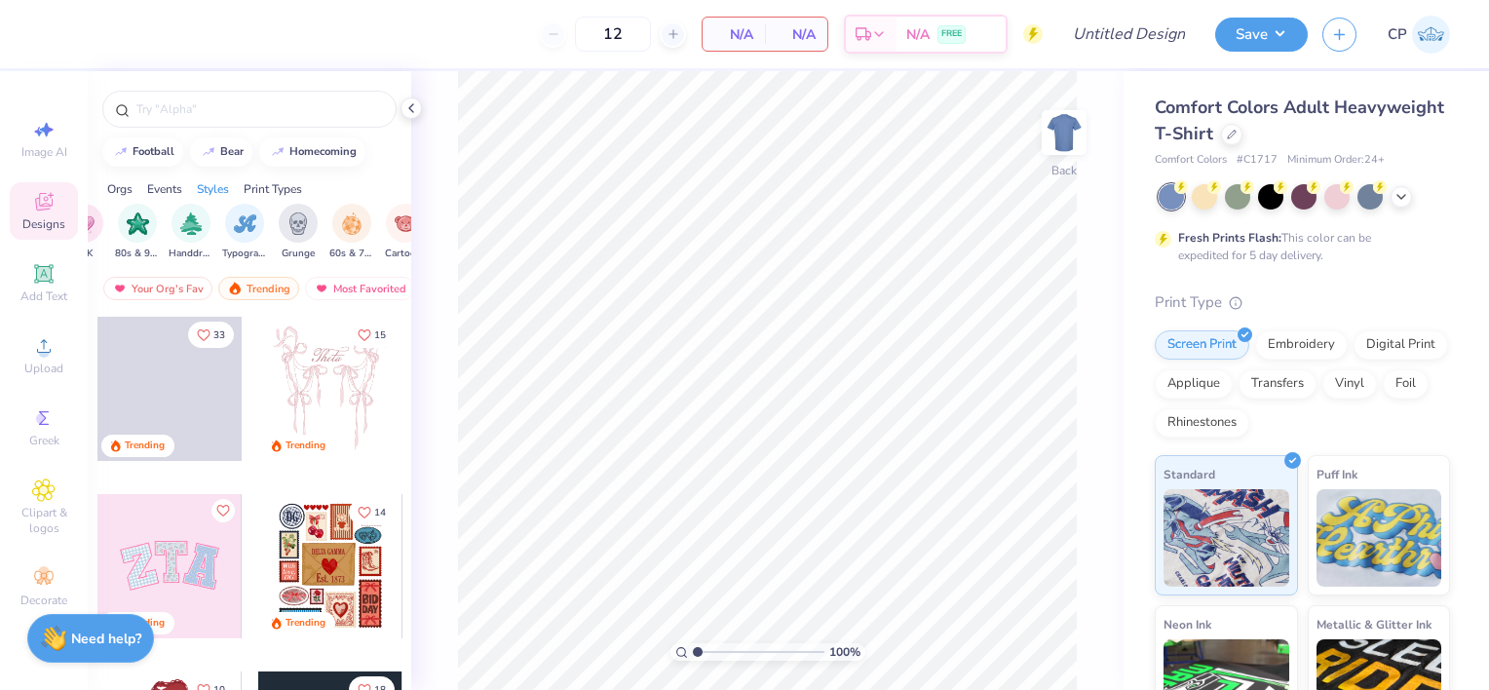
scroll to position [0, 1222]
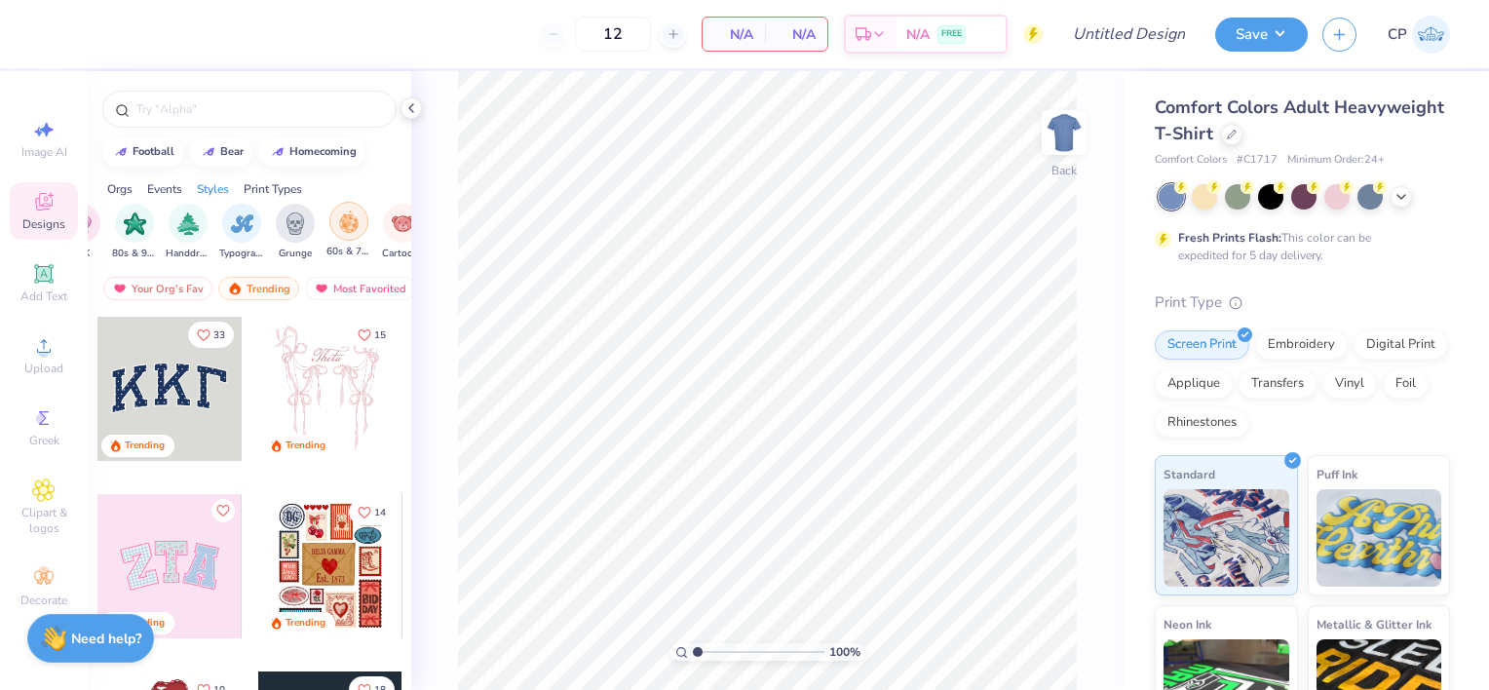
click at [346, 222] on img "filter for 60s & 70s" at bounding box center [348, 221] width 21 height 22
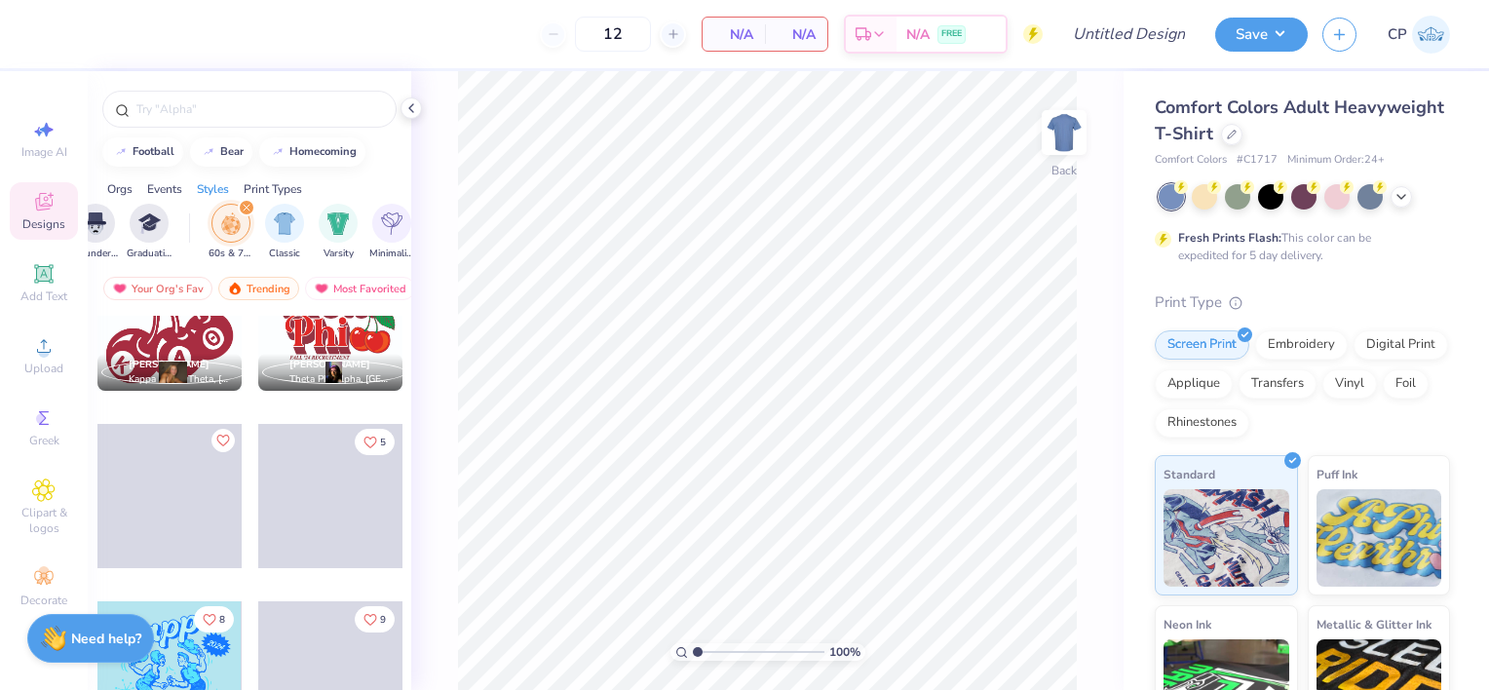
scroll to position [3090, 0]
